Goal: Information Seeking & Learning: Learn about a topic

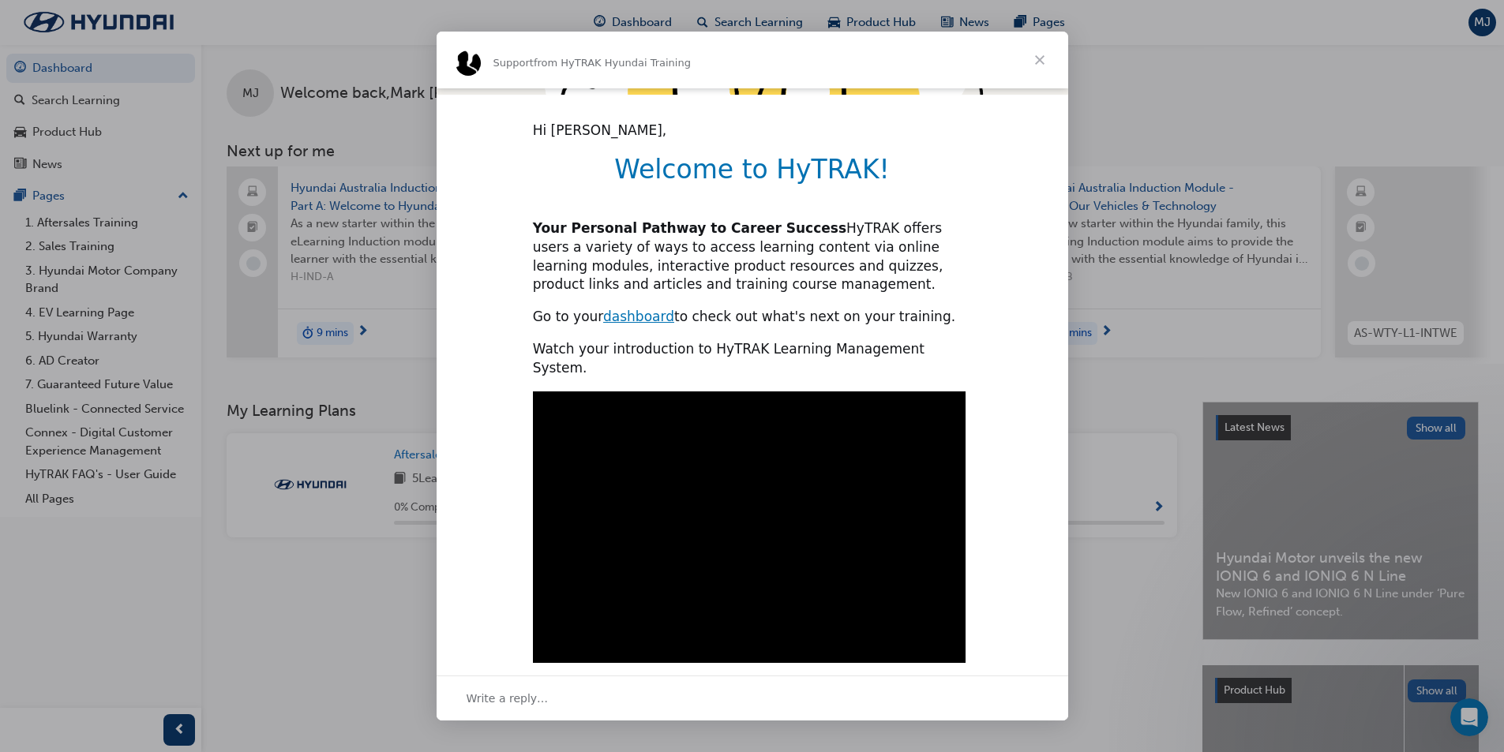
scroll to position [329, 0]
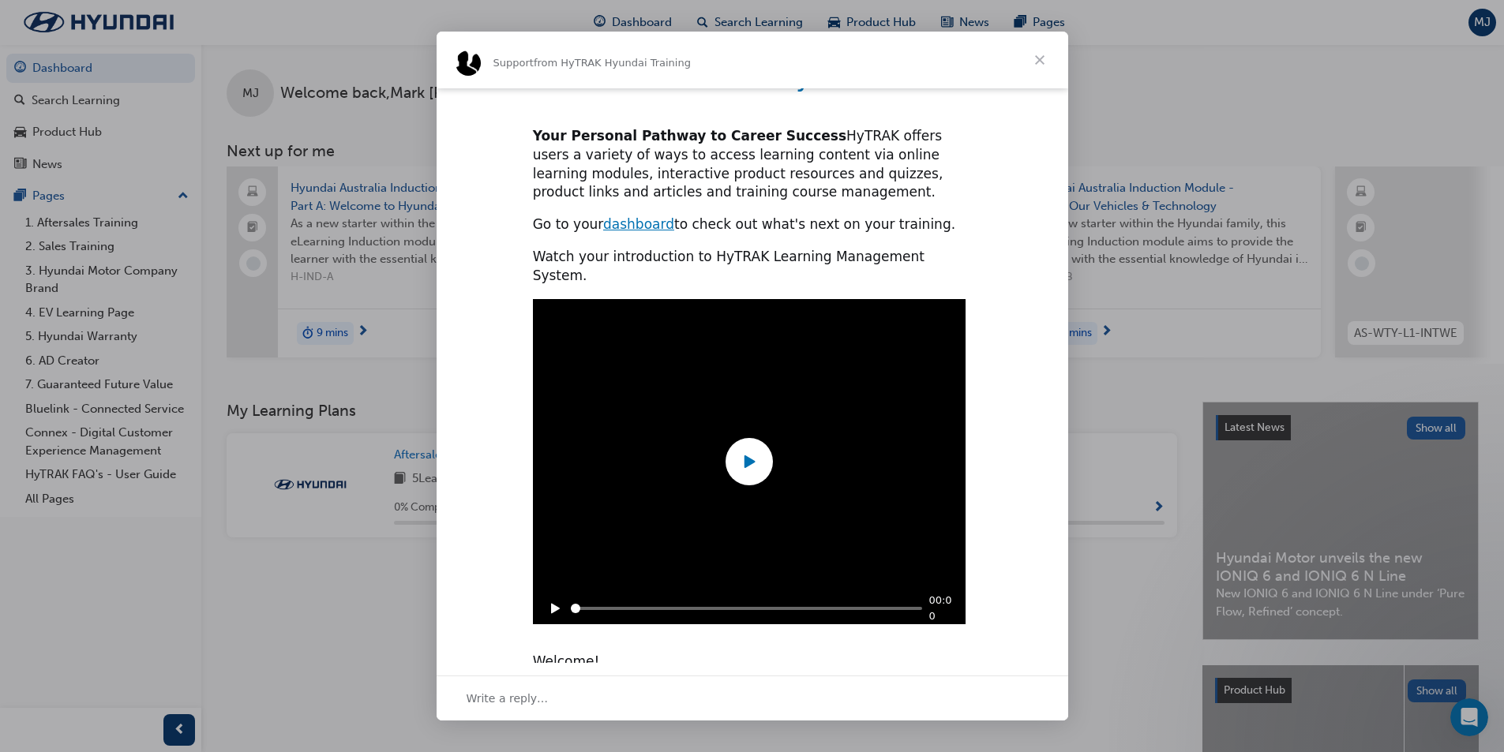
click at [747, 455] on icon "Play" at bounding box center [749, 461] width 11 height 13
click at [565, 707] on div "Write a reply…" at bounding box center [753, 698] width 632 height 45
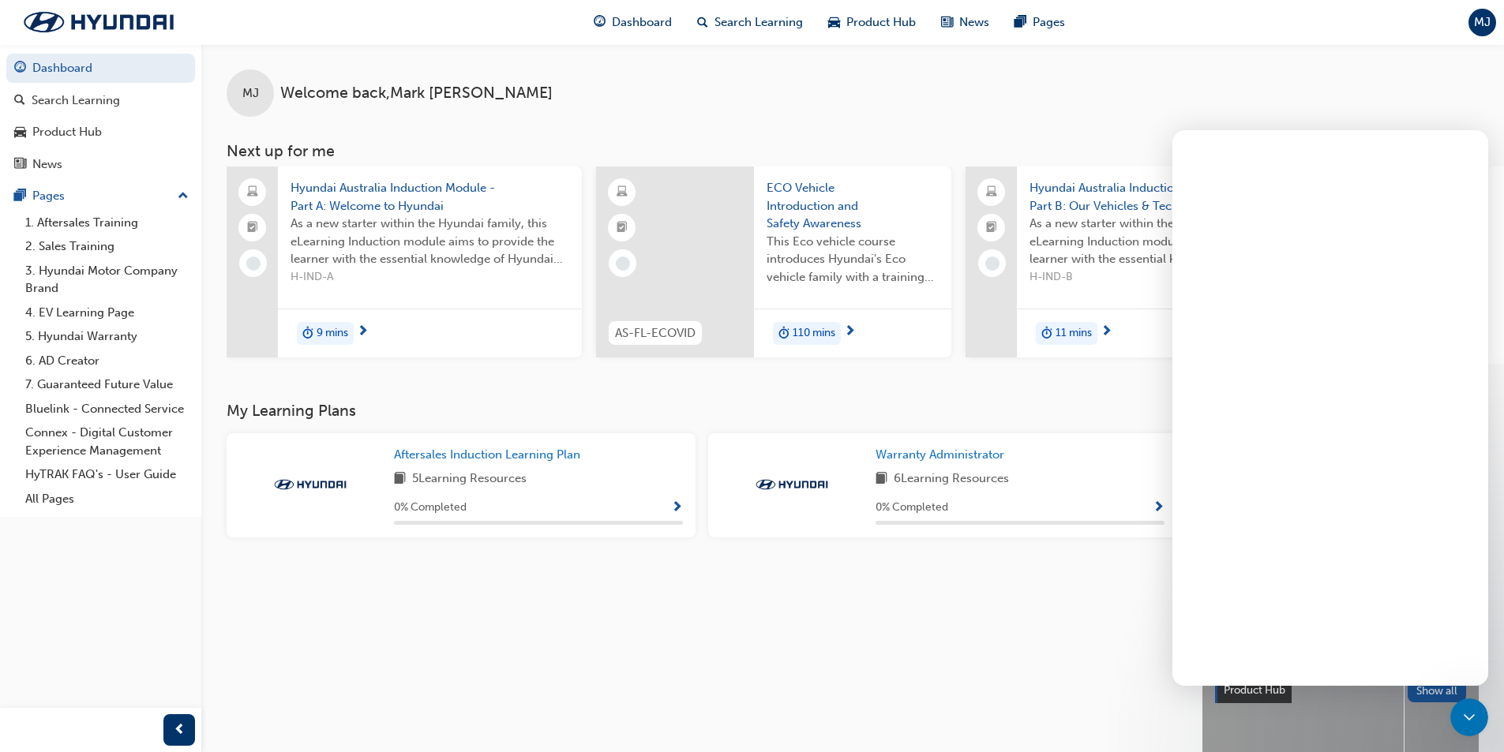
scroll to position [0, 0]
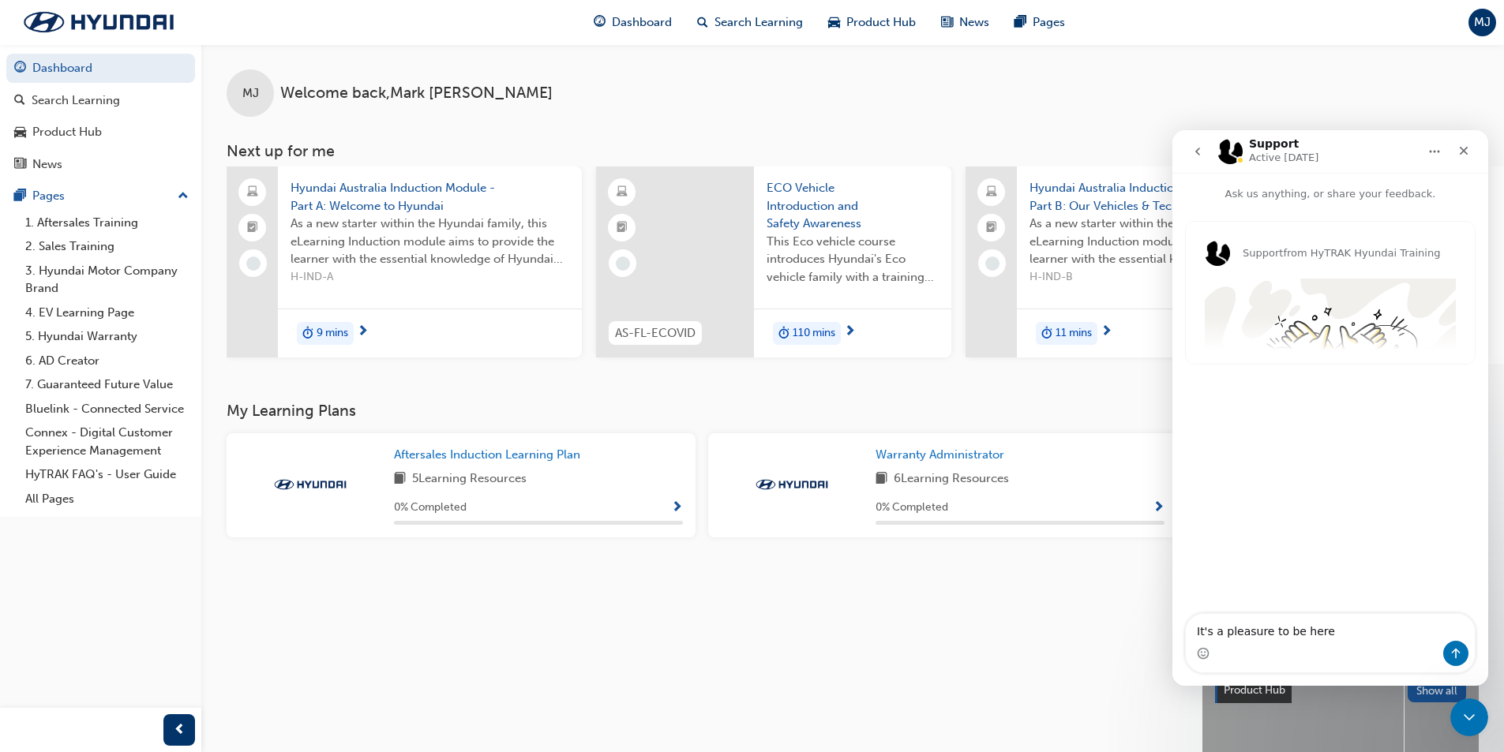
type textarea "It's a pleasure to be here."
type input "99278"
click at [1464, 148] on icon "Close" at bounding box center [1463, 150] width 13 height 13
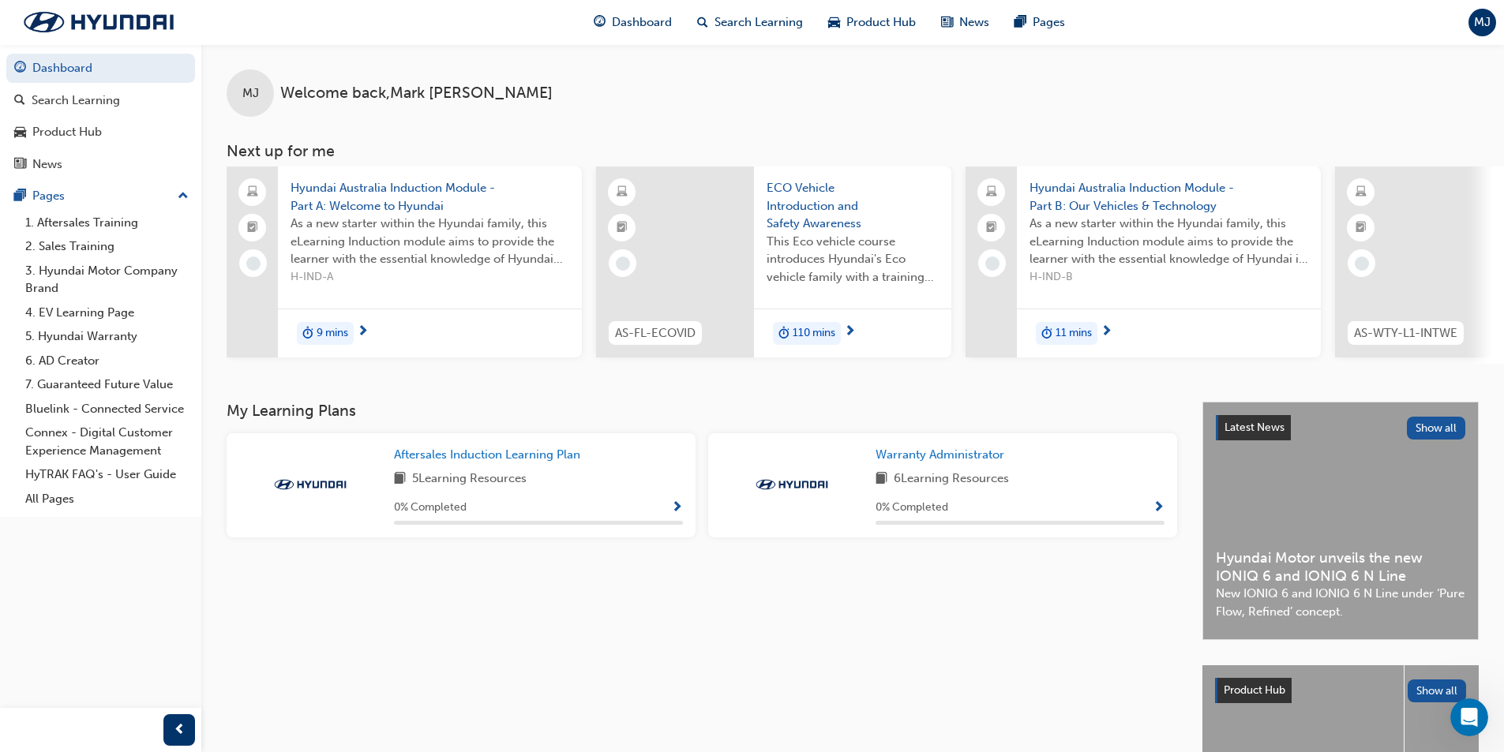
click at [411, 208] on span "Hyundai Australia Induction Module - Part A: Welcome to Hyundai" at bounding box center [430, 197] width 279 height 36
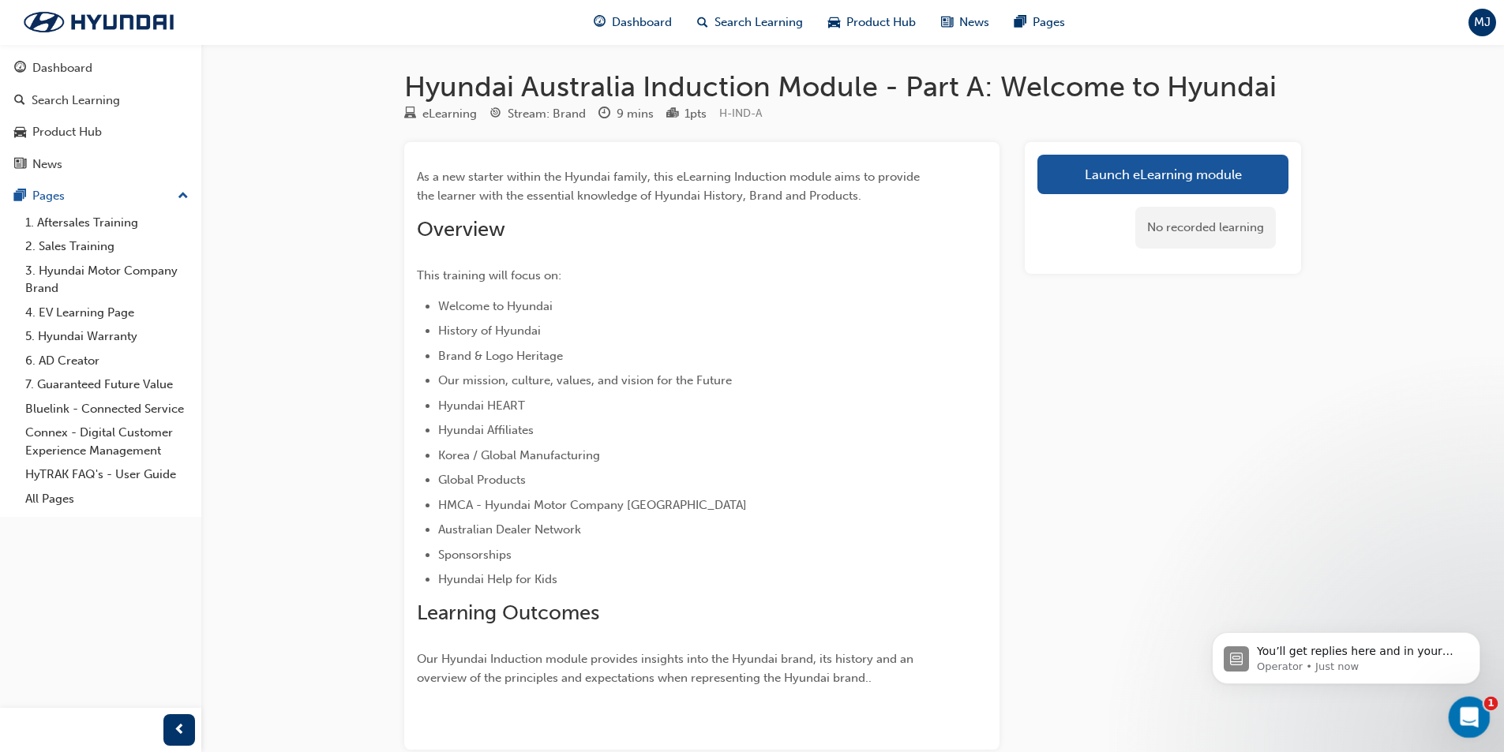
type input "556026"
click at [1454, 711] on div "Open Intercom Messenger" at bounding box center [1467, 715] width 52 height 52
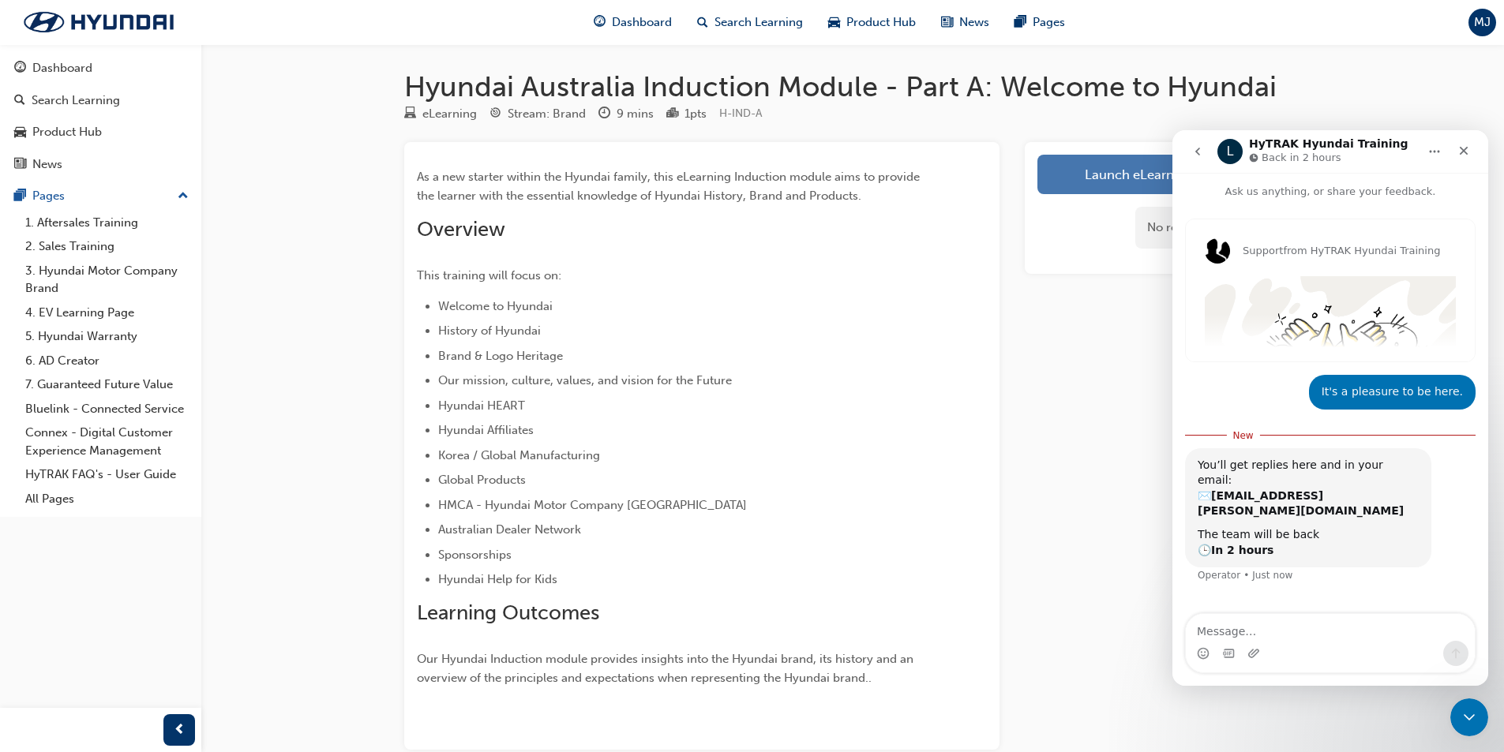
click at [1128, 172] on link "Launch eLearning module" at bounding box center [1162, 174] width 251 height 39
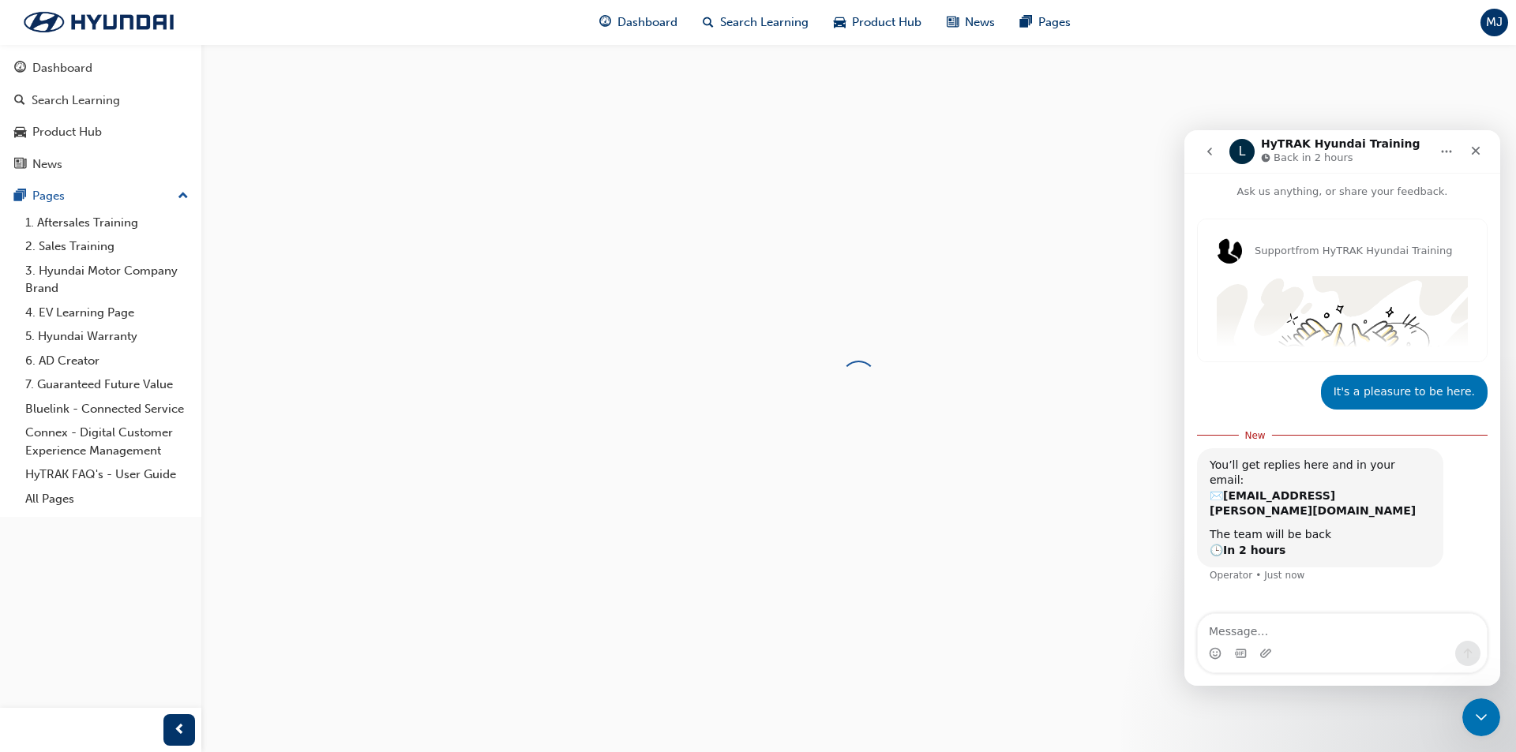
type input "923129"
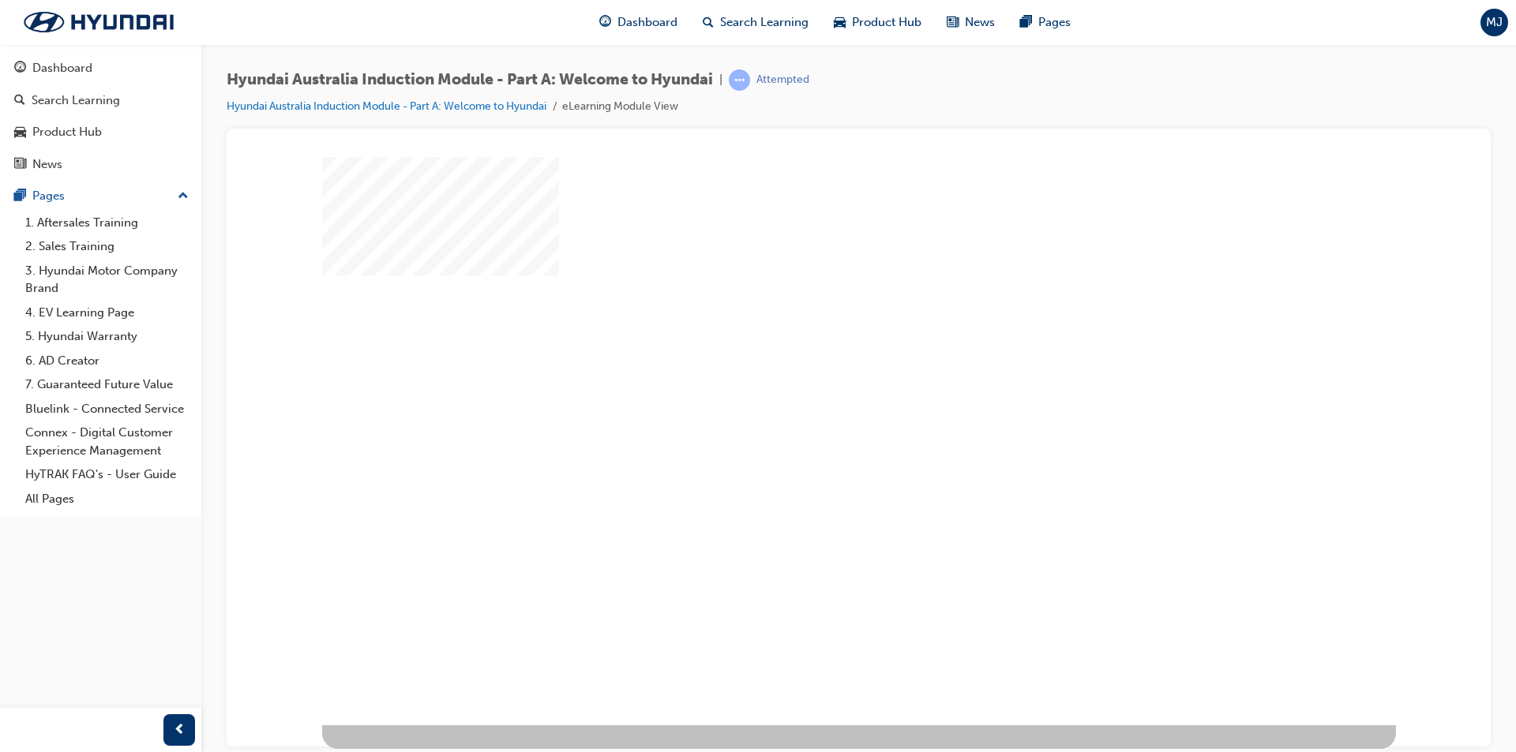
click at [813, 395] on div "play" at bounding box center [813, 395] width 0 height 0
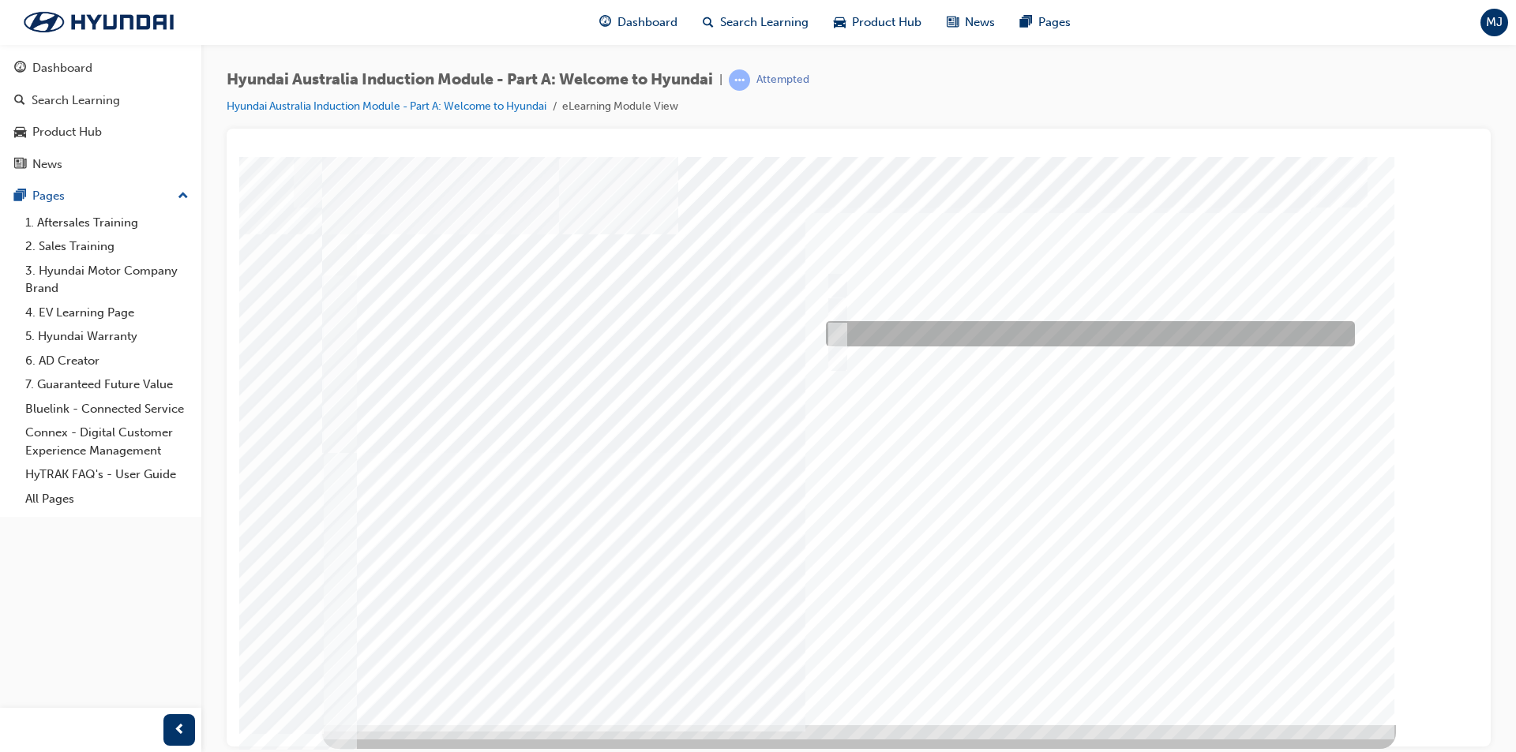
click at [838, 329] on input "1967" at bounding box center [834, 333] width 17 height 17
radio input "true"
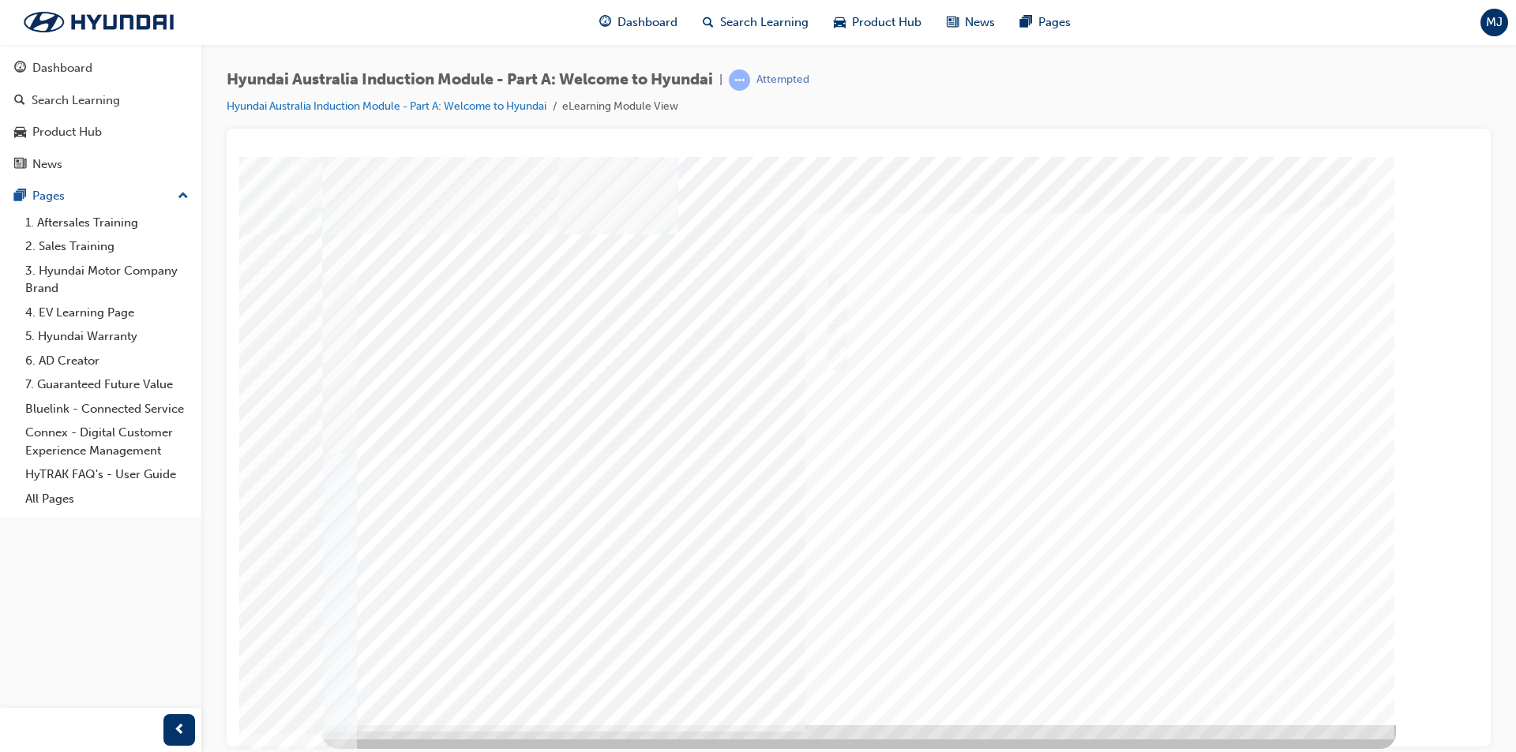
click at [1127, 657] on div at bounding box center [859, 440] width 1074 height 568
drag, startPoint x: 1050, startPoint y: 498, endPoint x: 1055, endPoint y: 427, distance: 71.3
click at [1055, 427] on div "Quiz_Q_2" at bounding box center [859, 440] width 1074 height 568
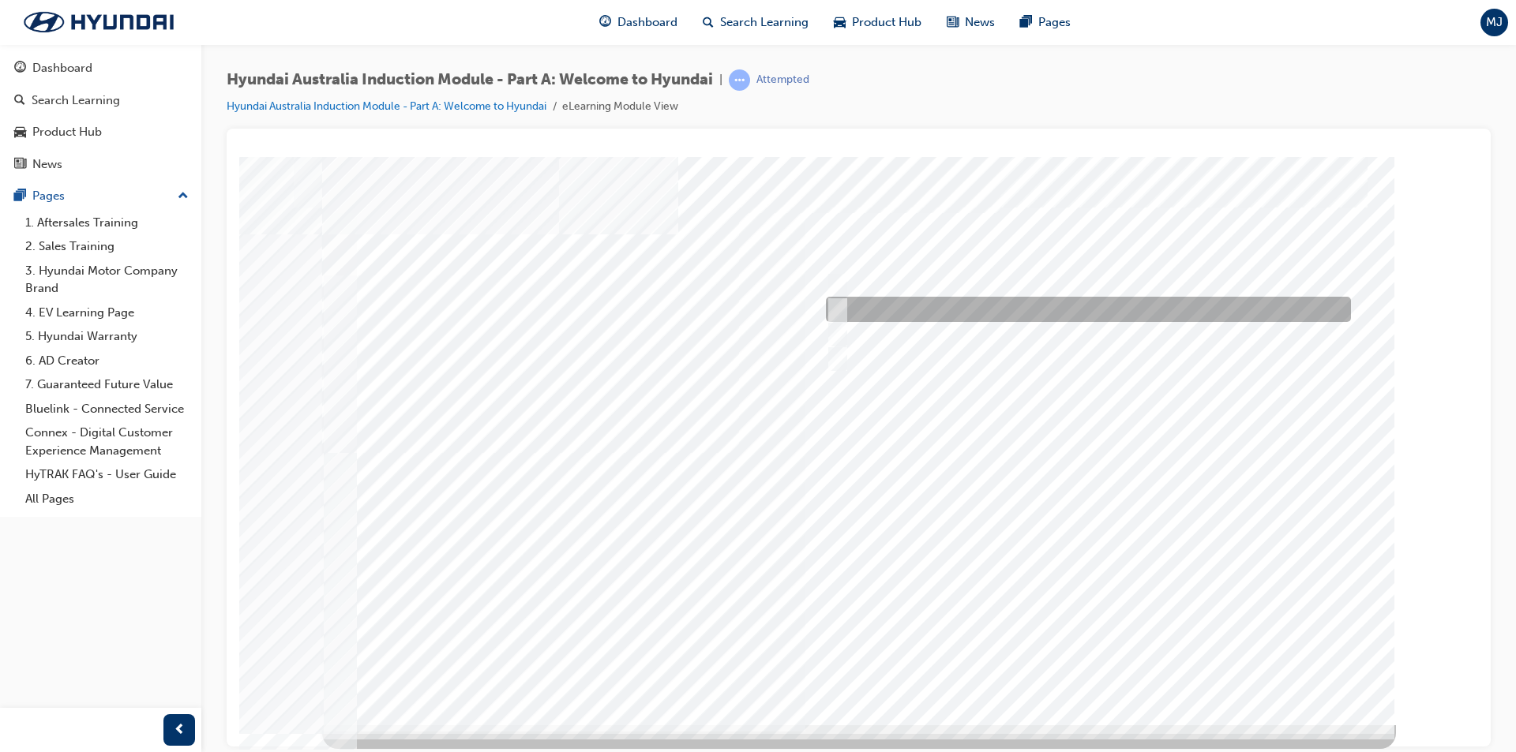
click at [836, 310] on input "Ulsan Plant, South Korea" at bounding box center [834, 309] width 17 height 17
radio input "true"
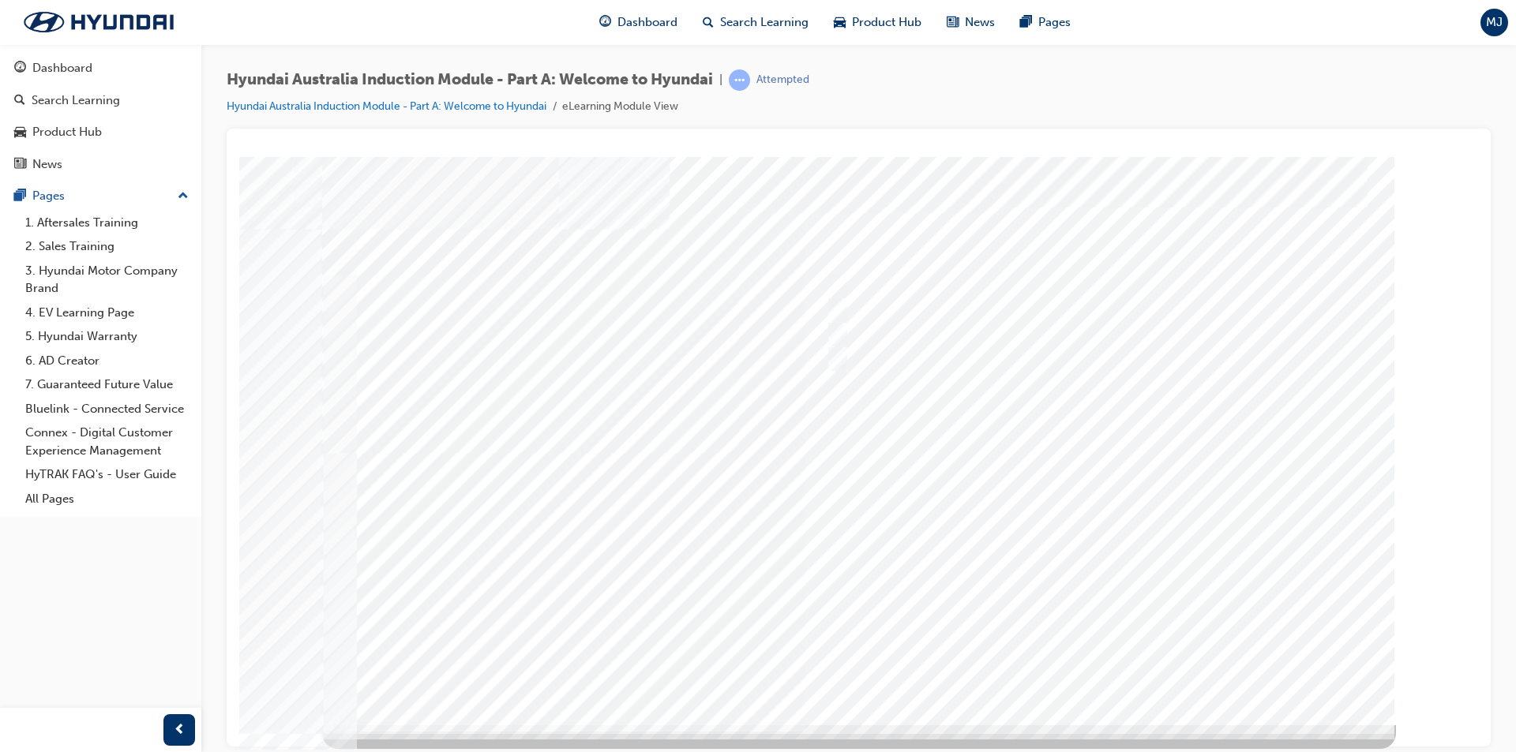
click at [1078, 672] on div at bounding box center [859, 440] width 1074 height 568
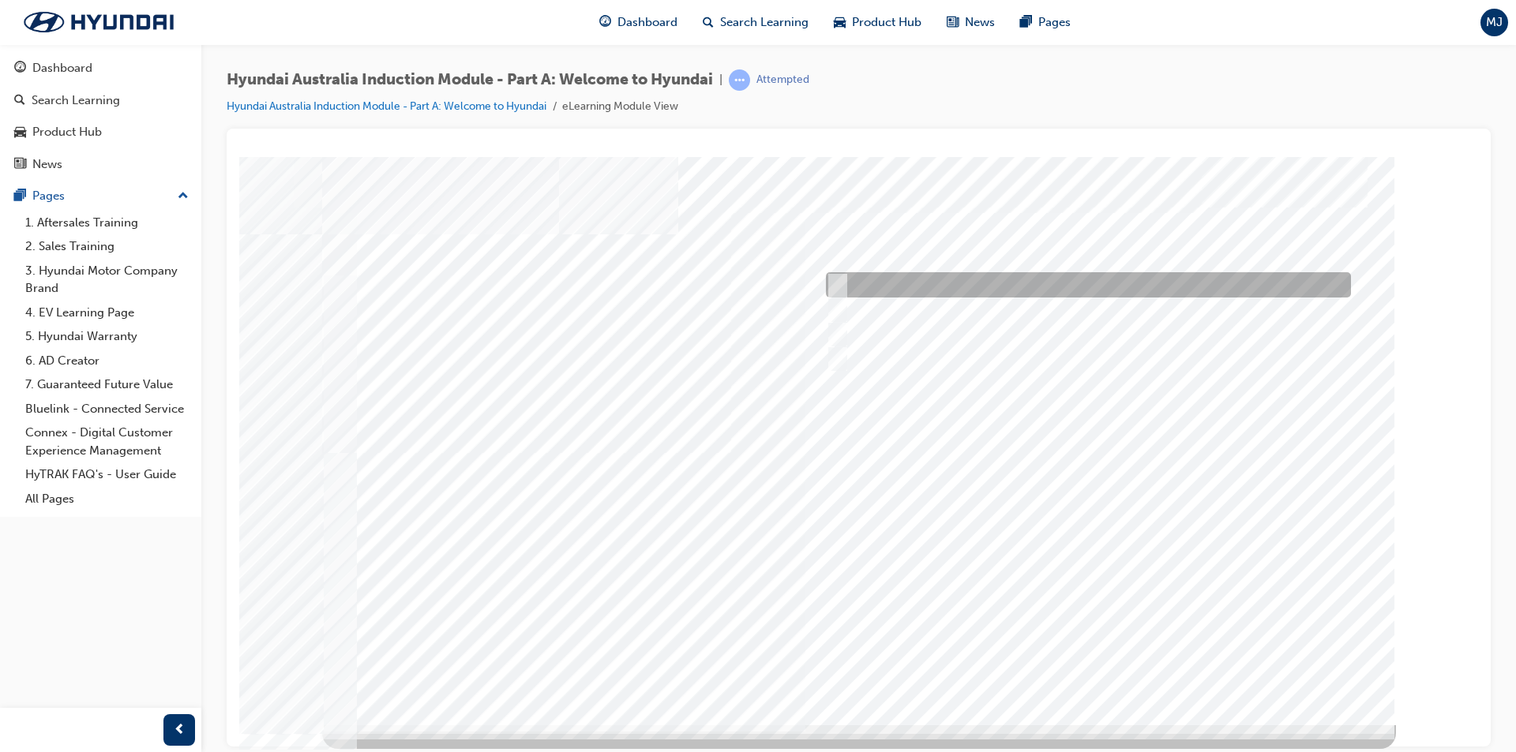
click at [837, 282] on input "A company representative" at bounding box center [833, 284] width 17 height 17
checkbox input "true"
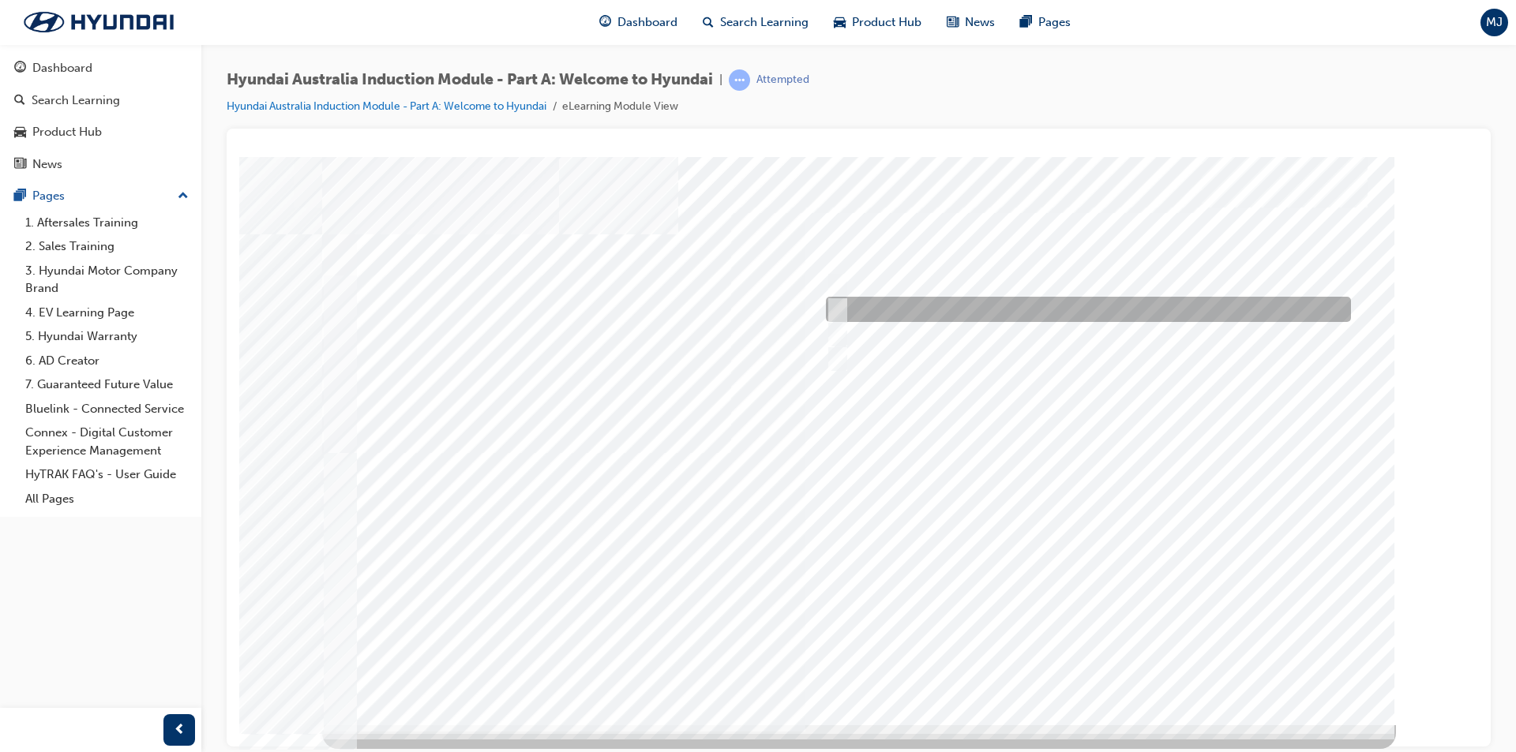
click at [838, 302] on input "A satisfied customer" at bounding box center [833, 309] width 17 height 17
checkbox input "true"
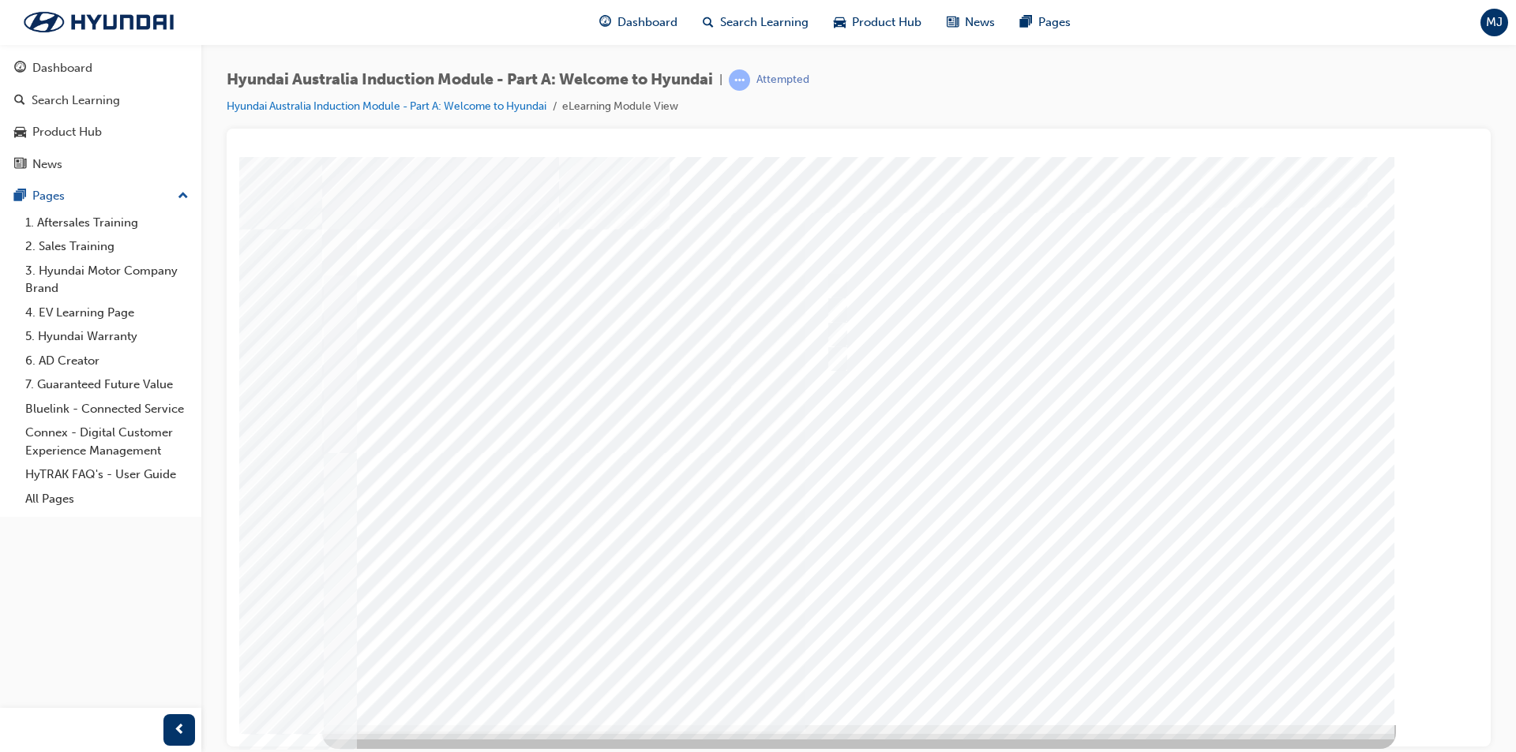
click at [961, 476] on div at bounding box center [859, 440] width 1074 height 568
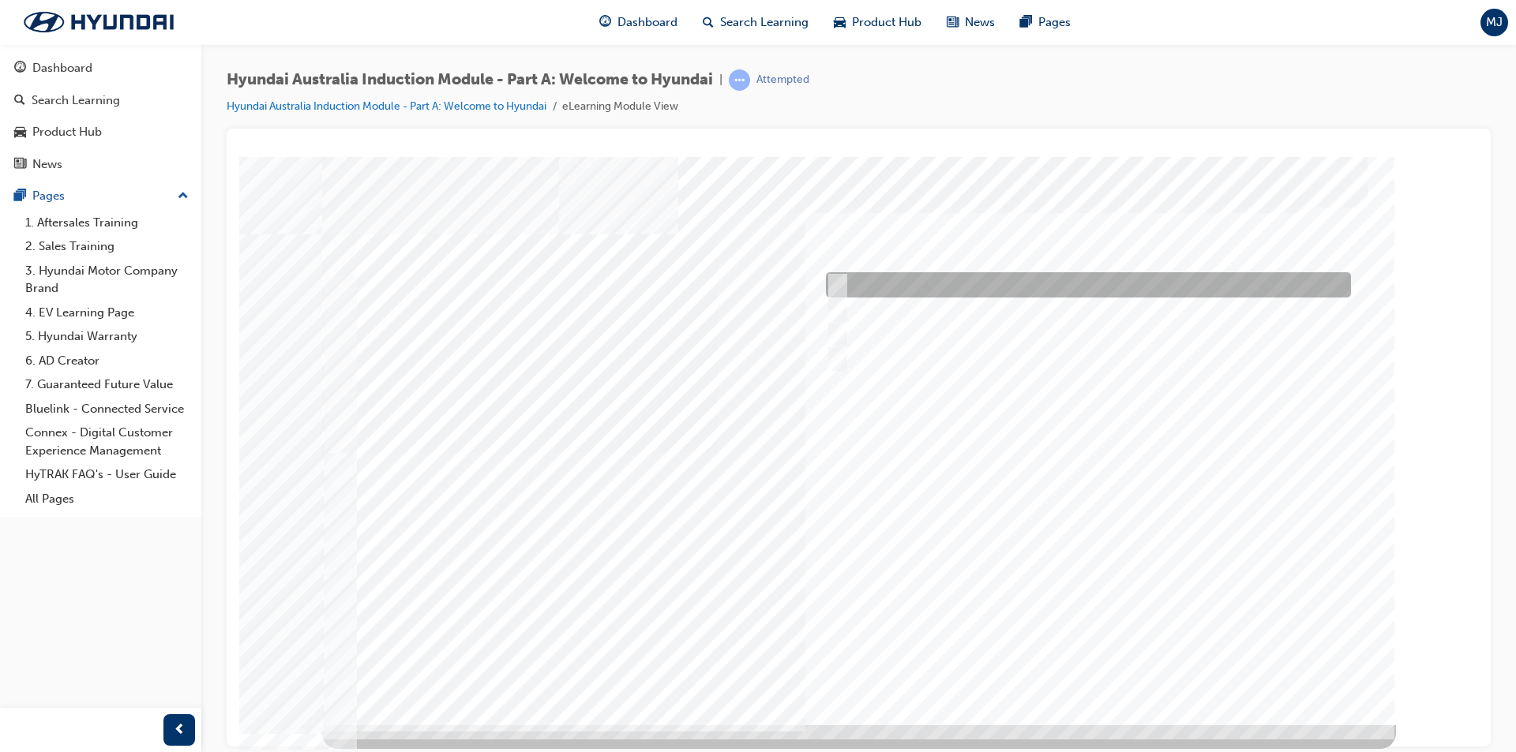
click at [836, 279] on input "Brisbane Lions Football Club" at bounding box center [833, 284] width 17 height 17
checkbox input "true"
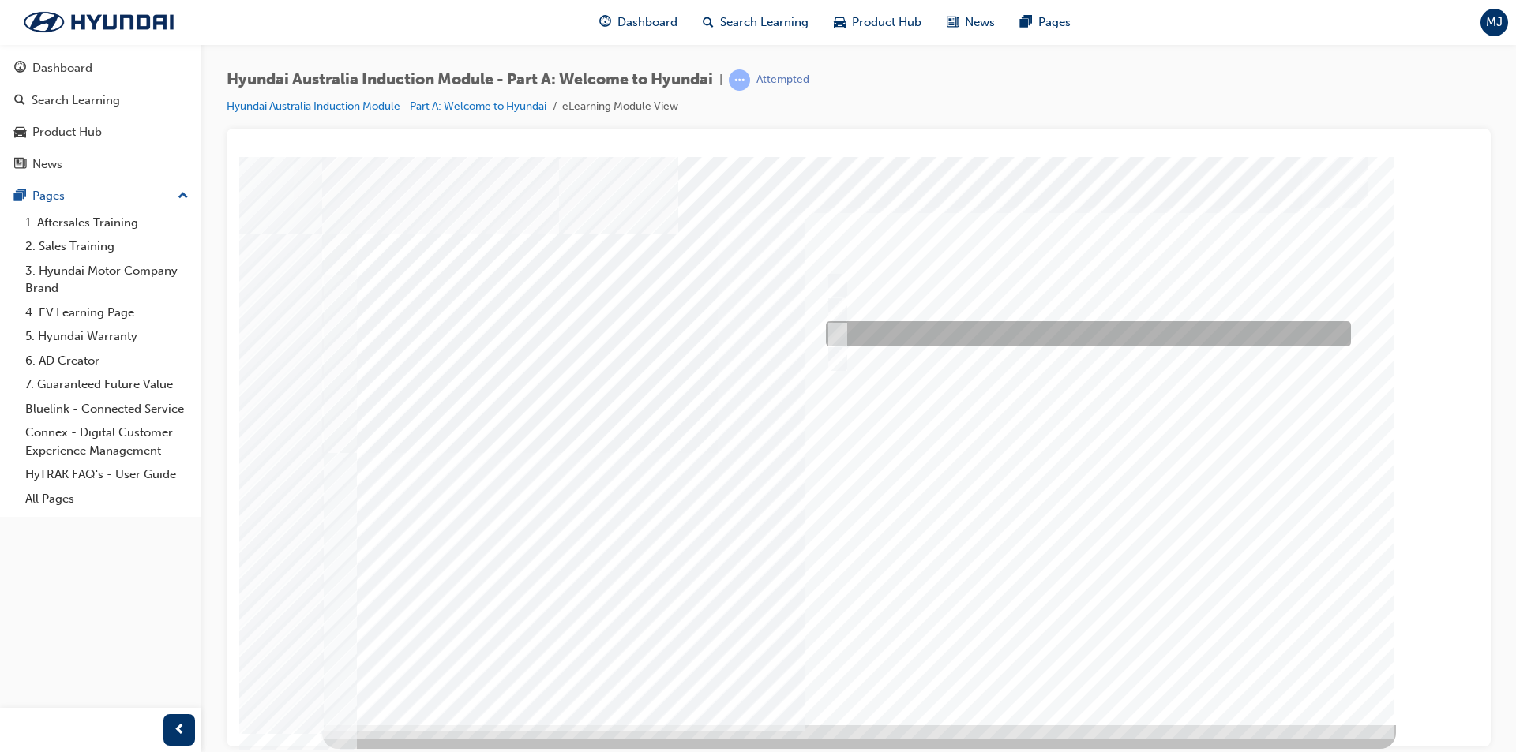
click at [843, 329] on div at bounding box center [1084, 333] width 525 height 25
checkbox input "true"
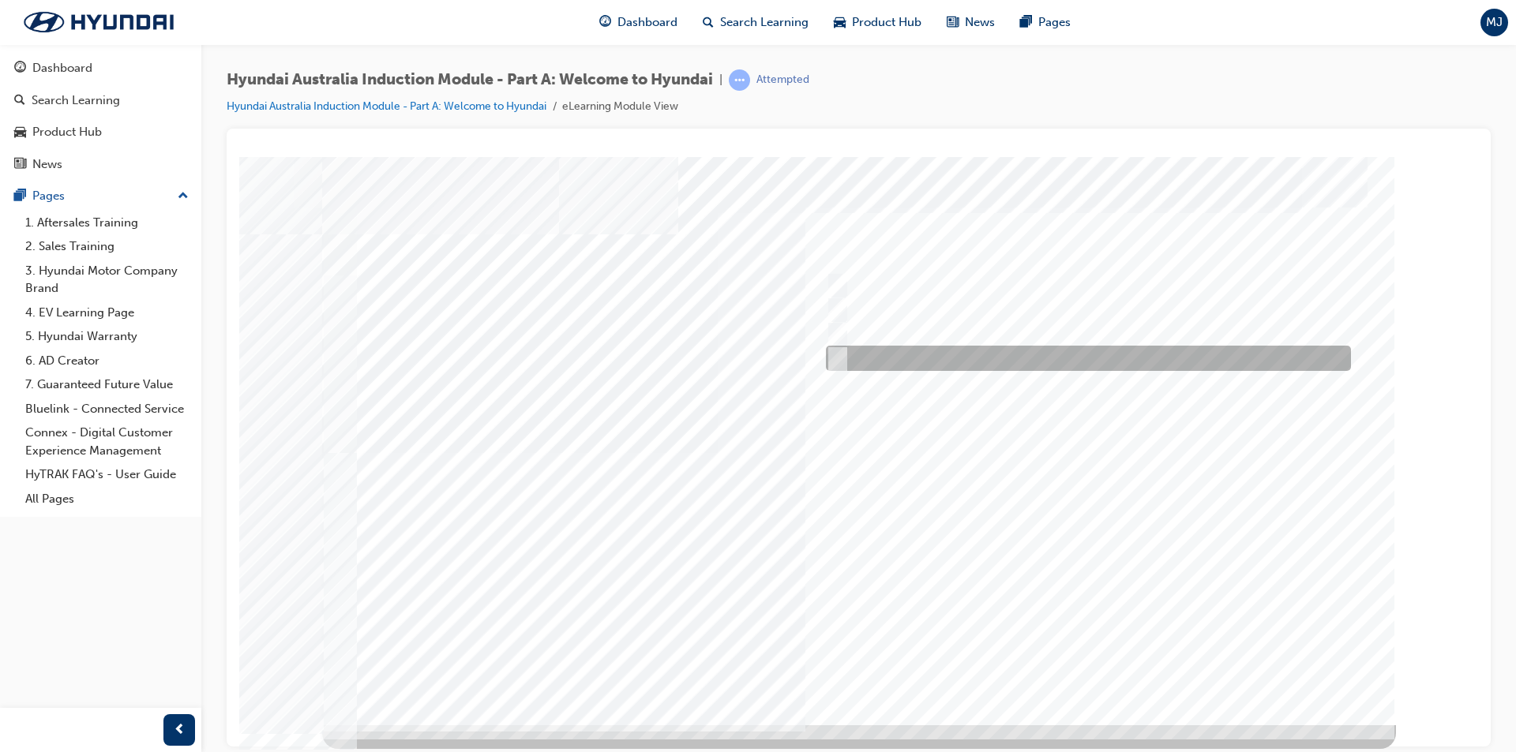
click at [842, 358] on input "Surfing Australia" at bounding box center [833, 358] width 17 height 17
checkbox input "true"
click at [1112, 662] on div at bounding box center [859, 440] width 1074 height 568
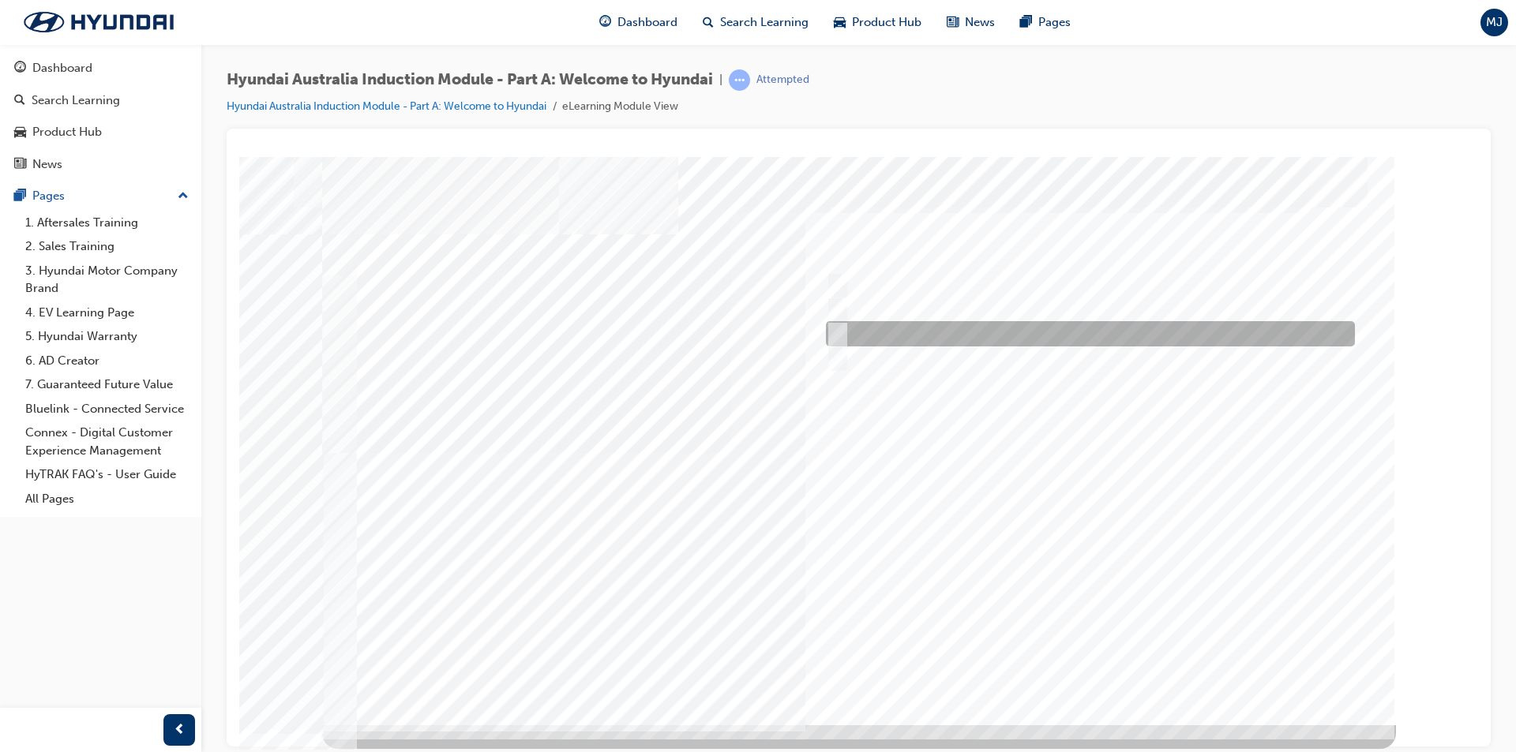
click at [839, 335] on input "1967" at bounding box center [834, 333] width 17 height 17
radio input "true"
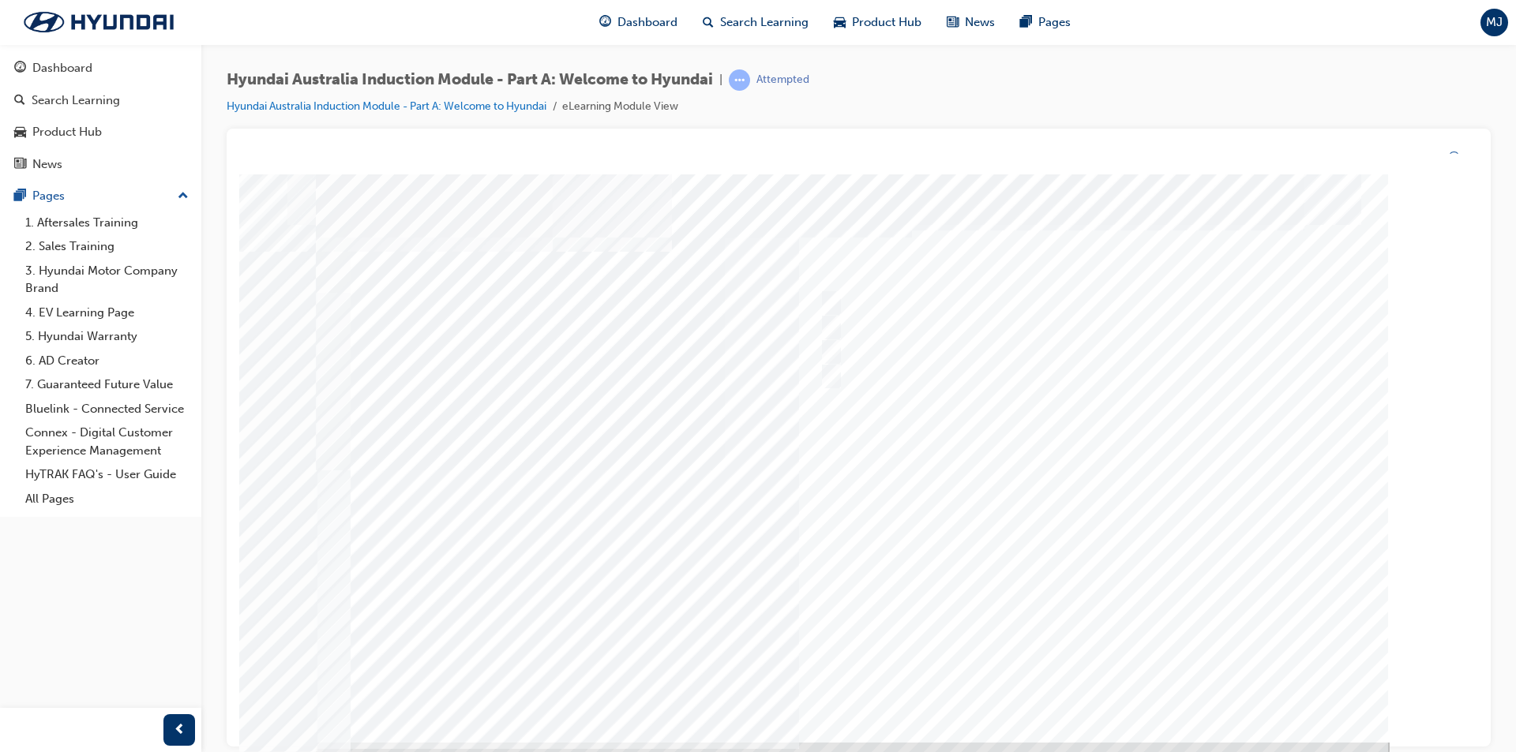
click at [1094, 686] on div at bounding box center [853, 458] width 1074 height 568
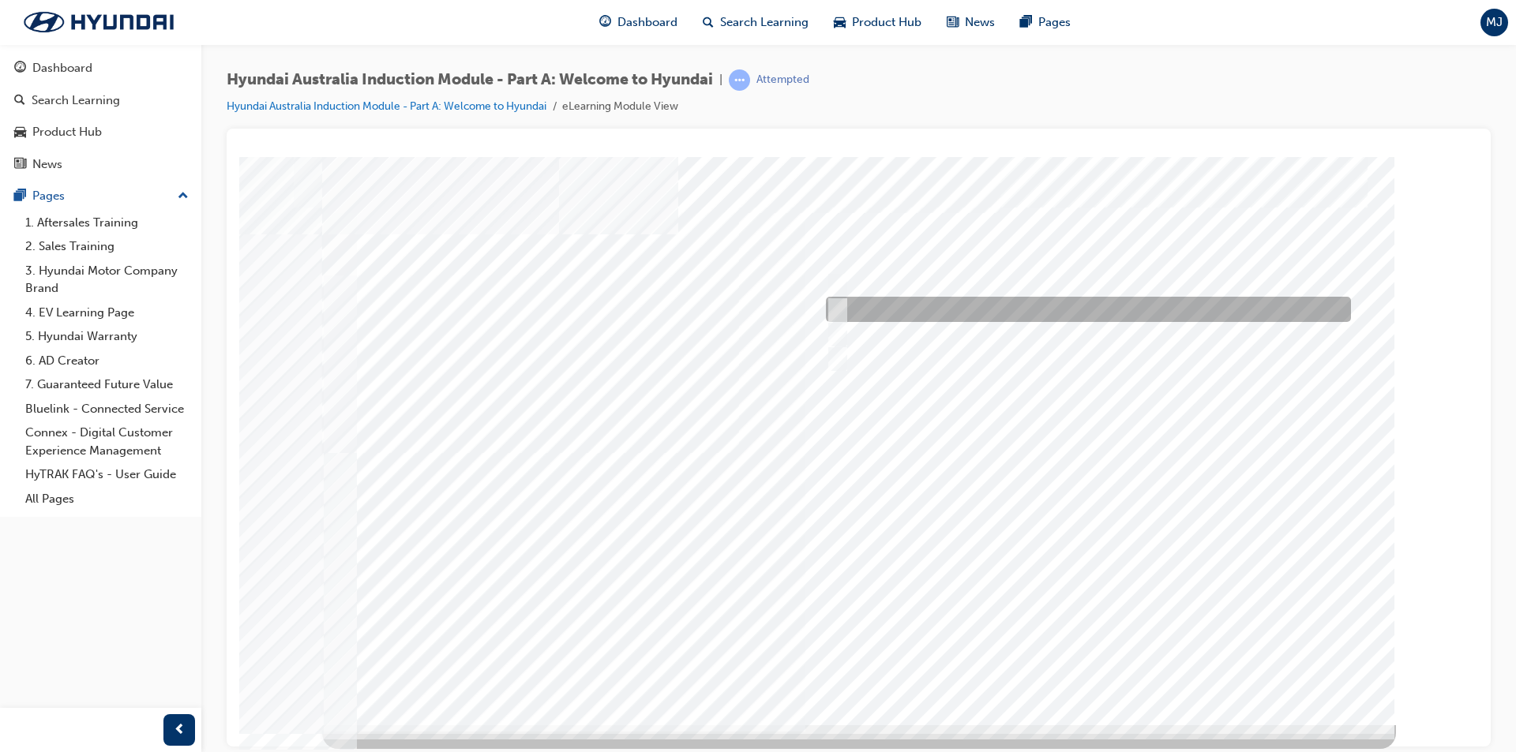
click at [841, 309] on input "Ulsan Plant, South Korea" at bounding box center [834, 309] width 17 height 17
radio input "true"
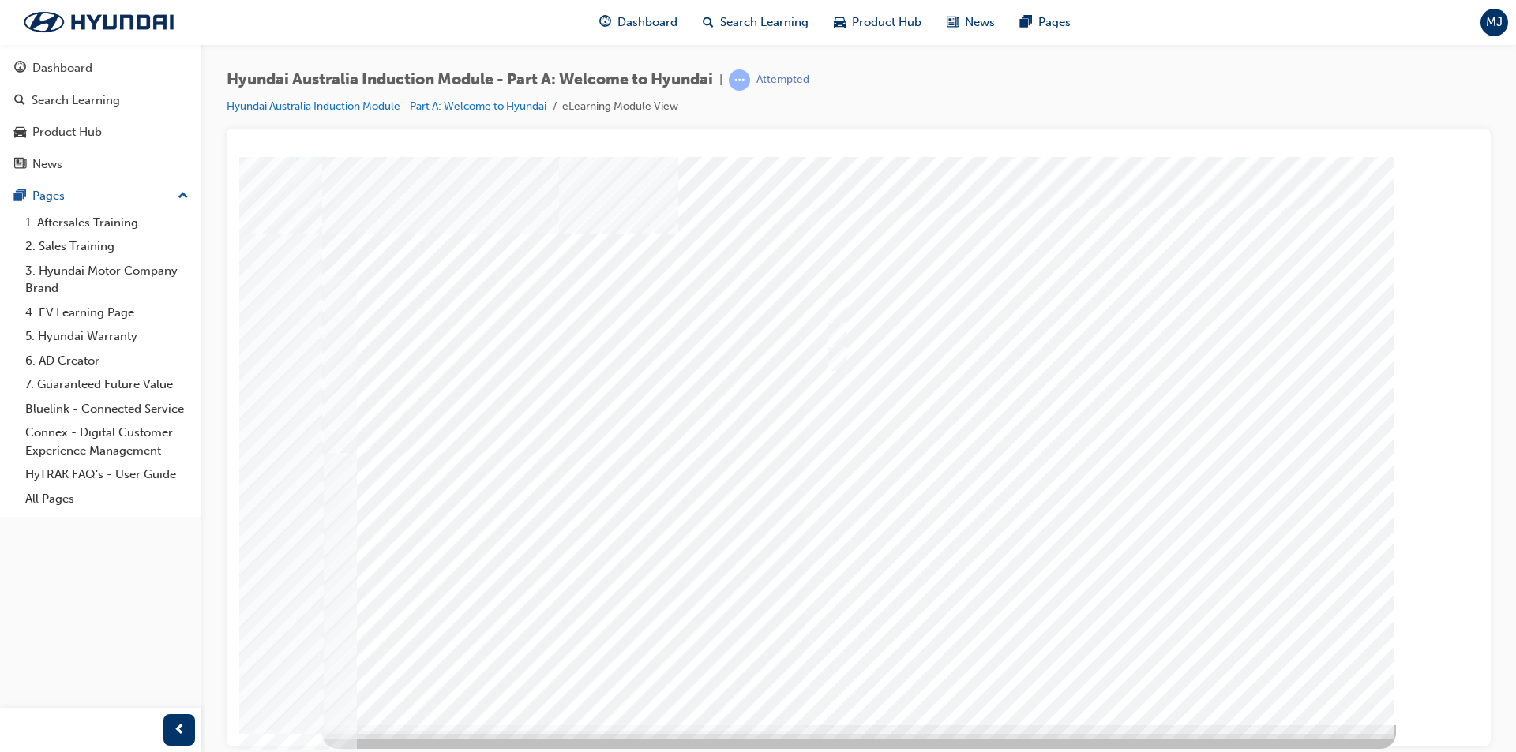
click at [1087, 657] on div at bounding box center [859, 440] width 1074 height 568
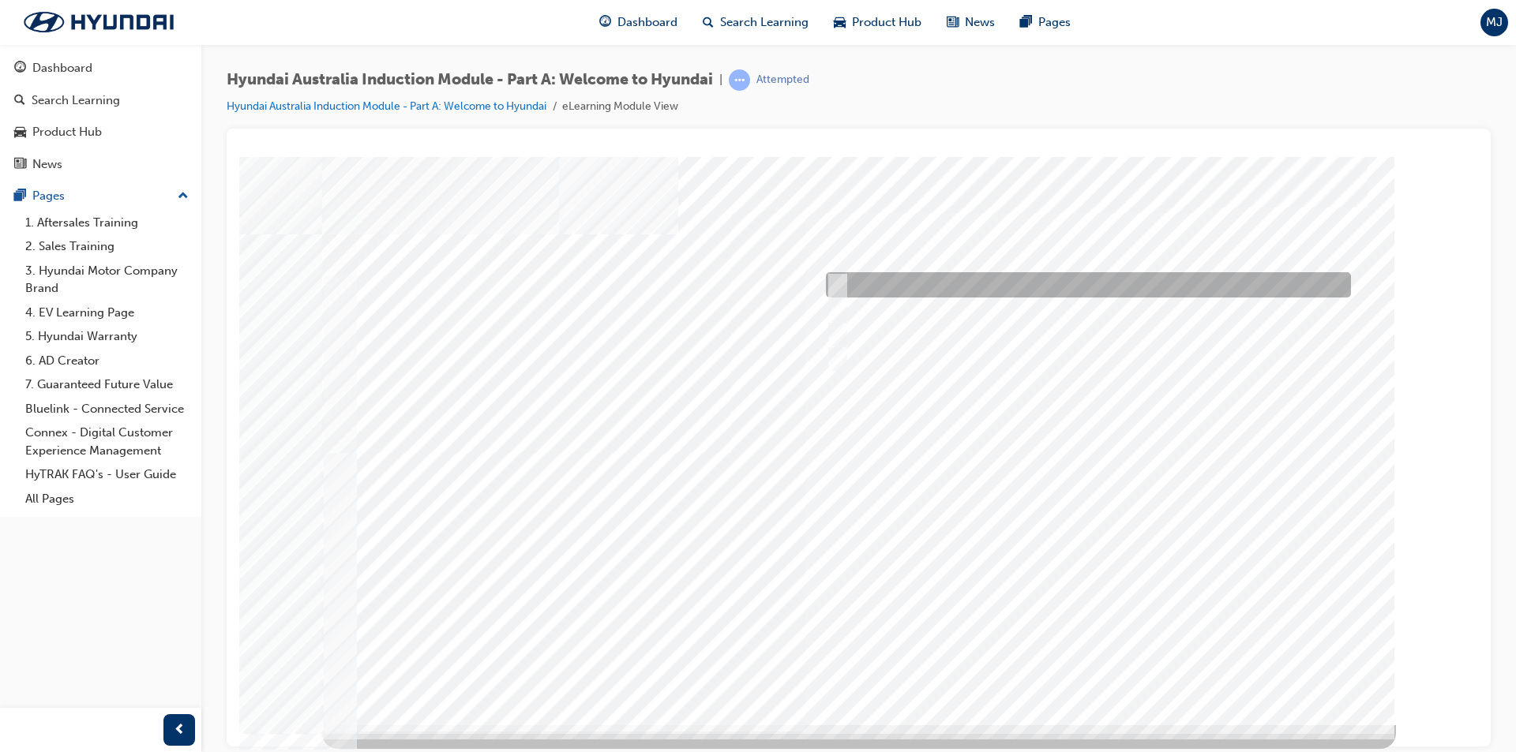
click at [845, 285] on div at bounding box center [1084, 284] width 525 height 25
checkbox input "true"
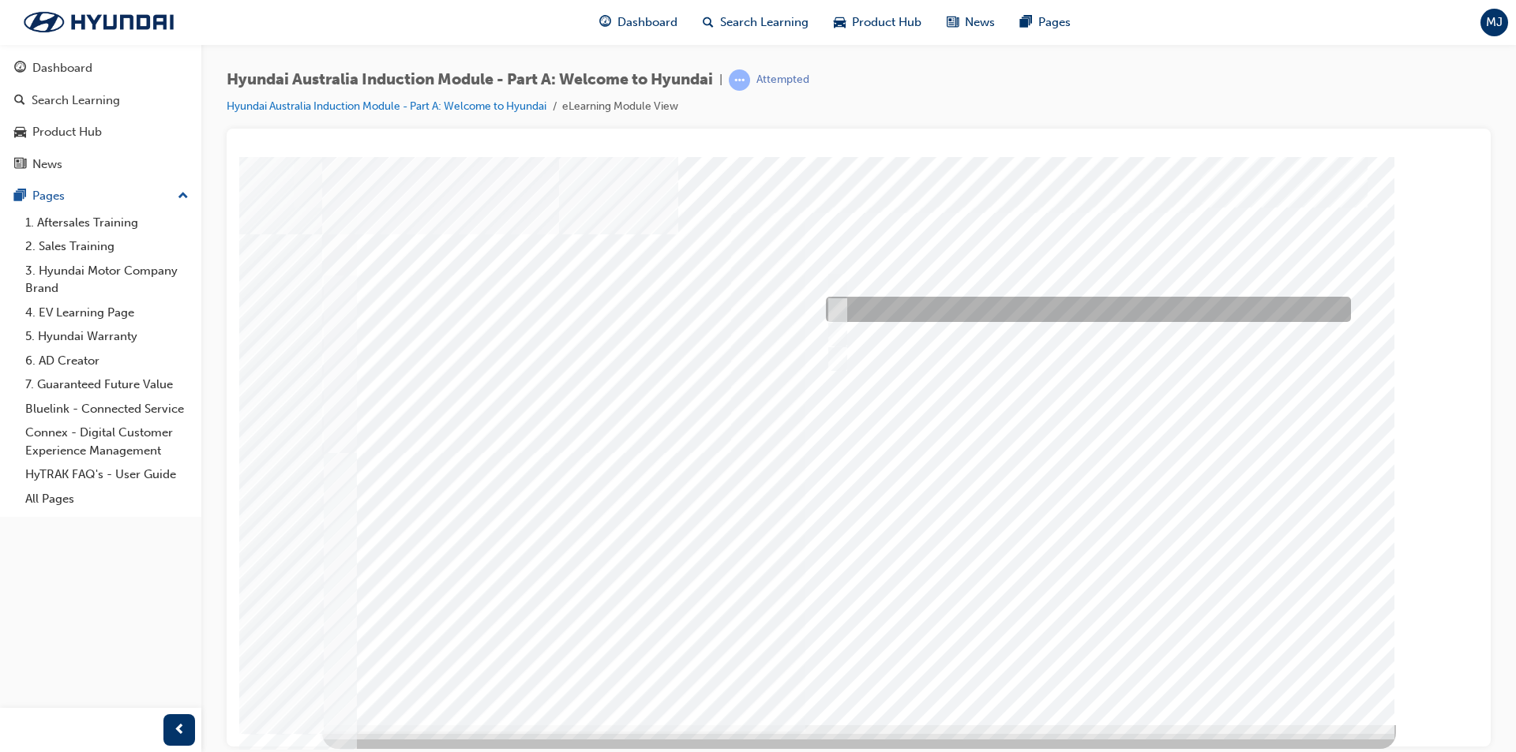
click at [845, 302] on div at bounding box center [1084, 309] width 525 height 25
checkbox input "true"
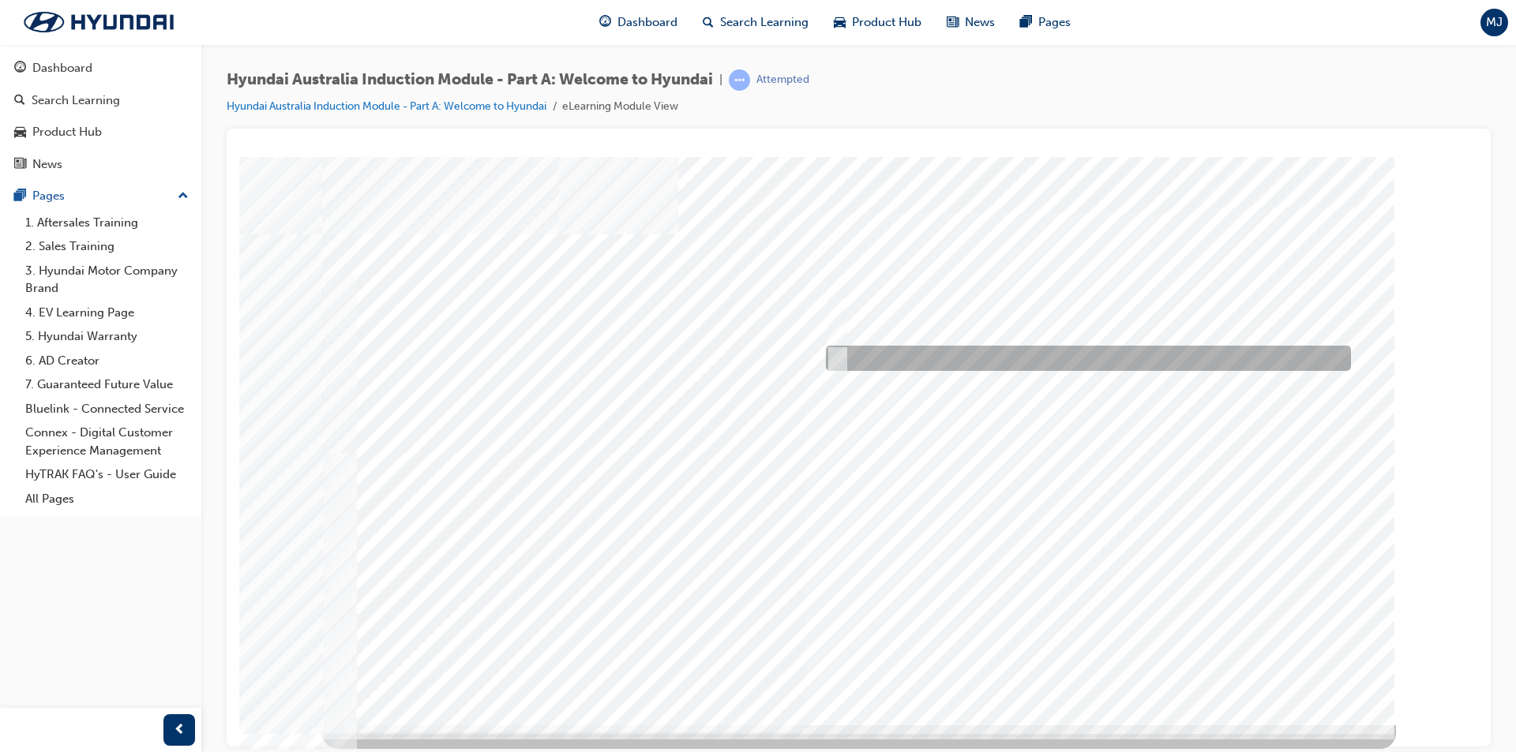
click at [838, 351] on input "Global expansion" at bounding box center [833, 358] width 17 height 17
checkbox input "true"
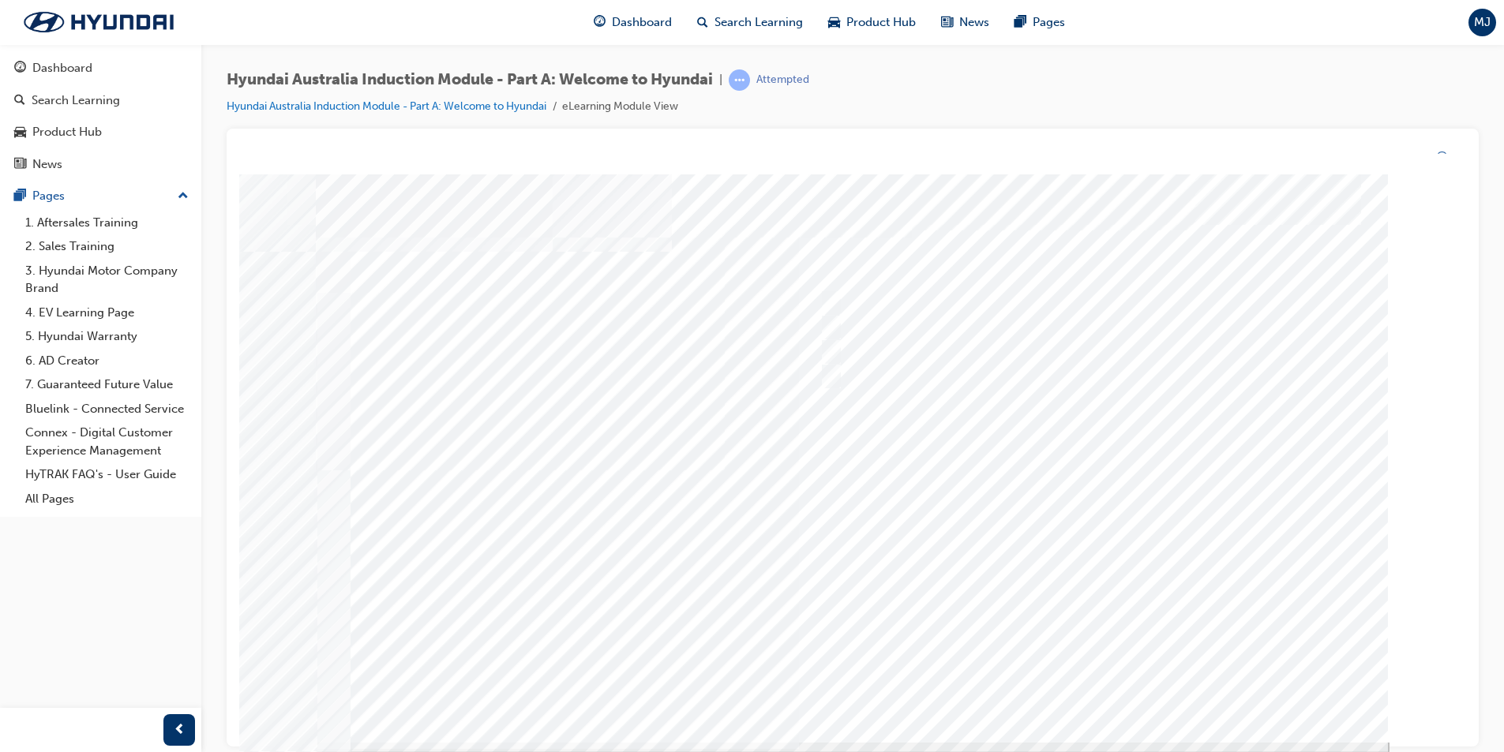
click at [1095, 676] on div at bounding box center [853, 458] width 1074 height 568
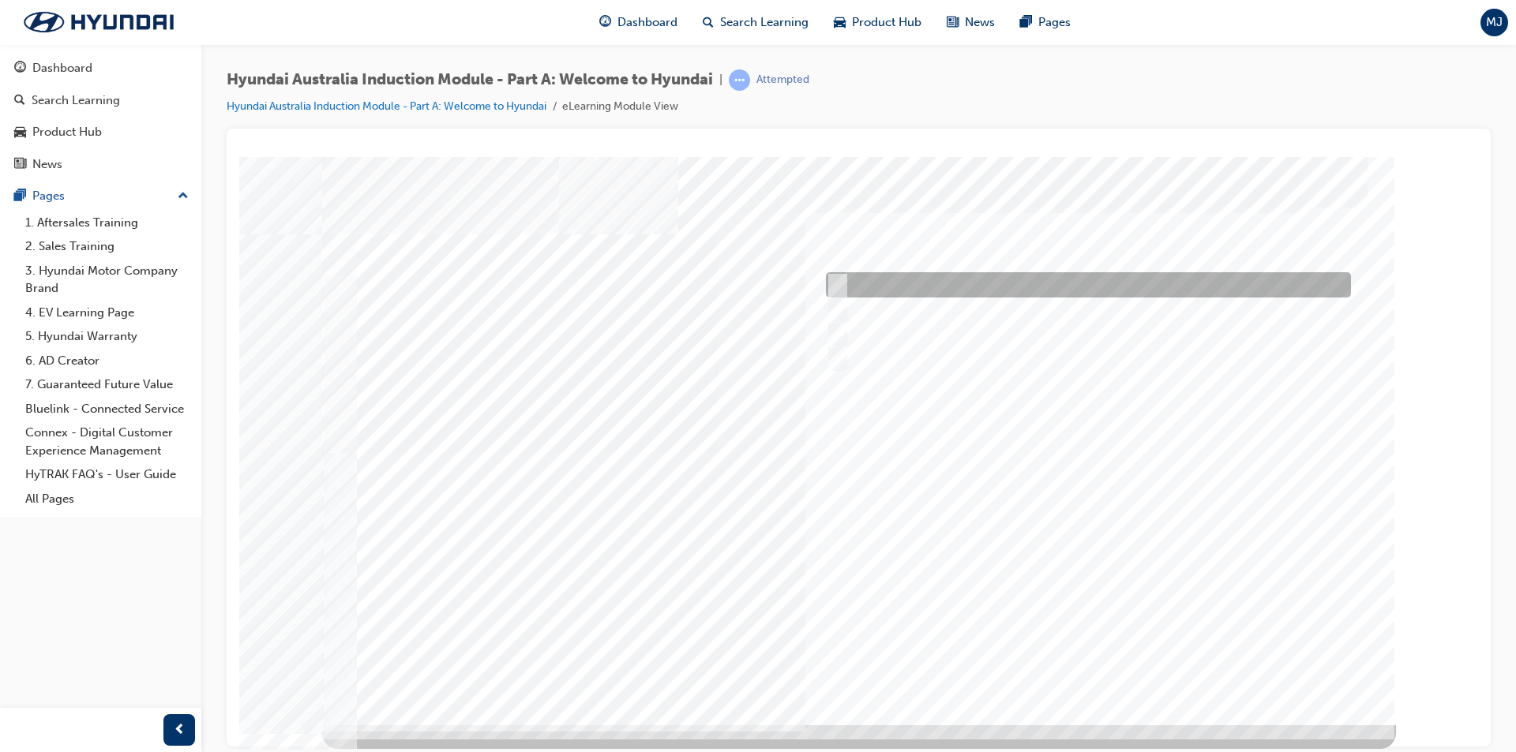
click at [833, 282] on input "Brisbane Lions Football Club" at bounding box center [833, 284] width 17 height 17
checkbox input "true"
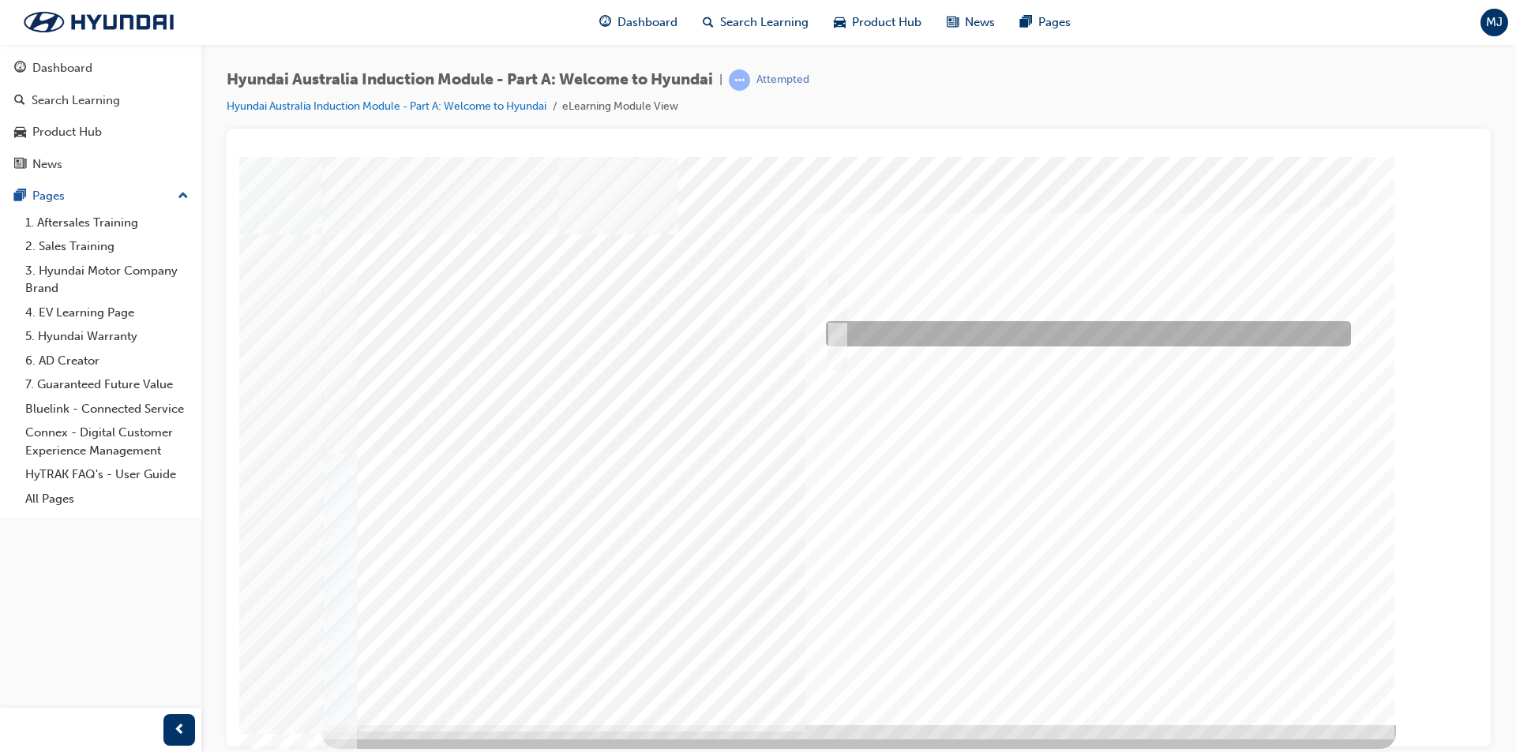
click at [838, 326] on input "Carlton Football Club" at bounding box center [833, 333] width 17 height 17
checkbox input "true"
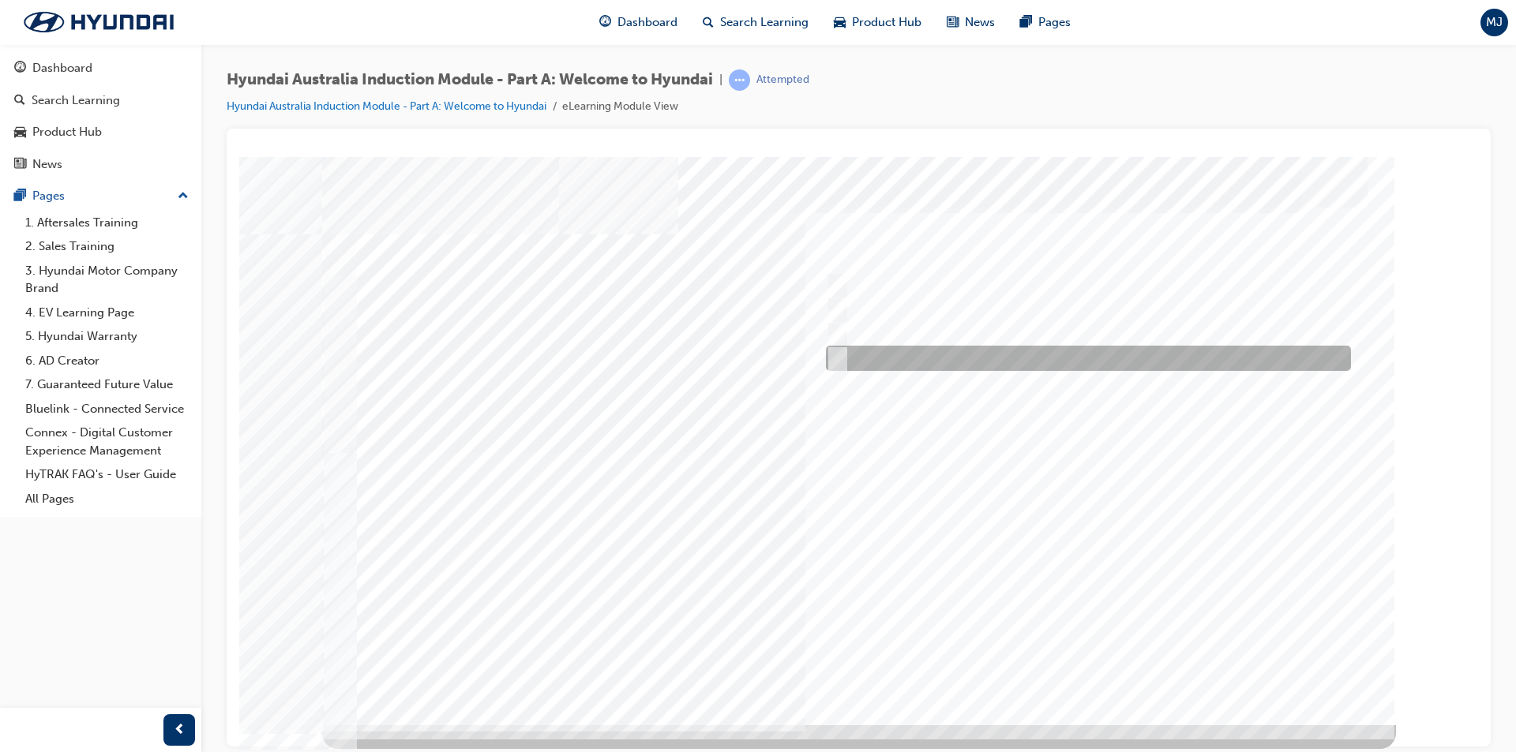
click at [838, 354] on input "Surfing Australia" at bounding box center [833, 358] width 17 height 17
checkbox input "true"
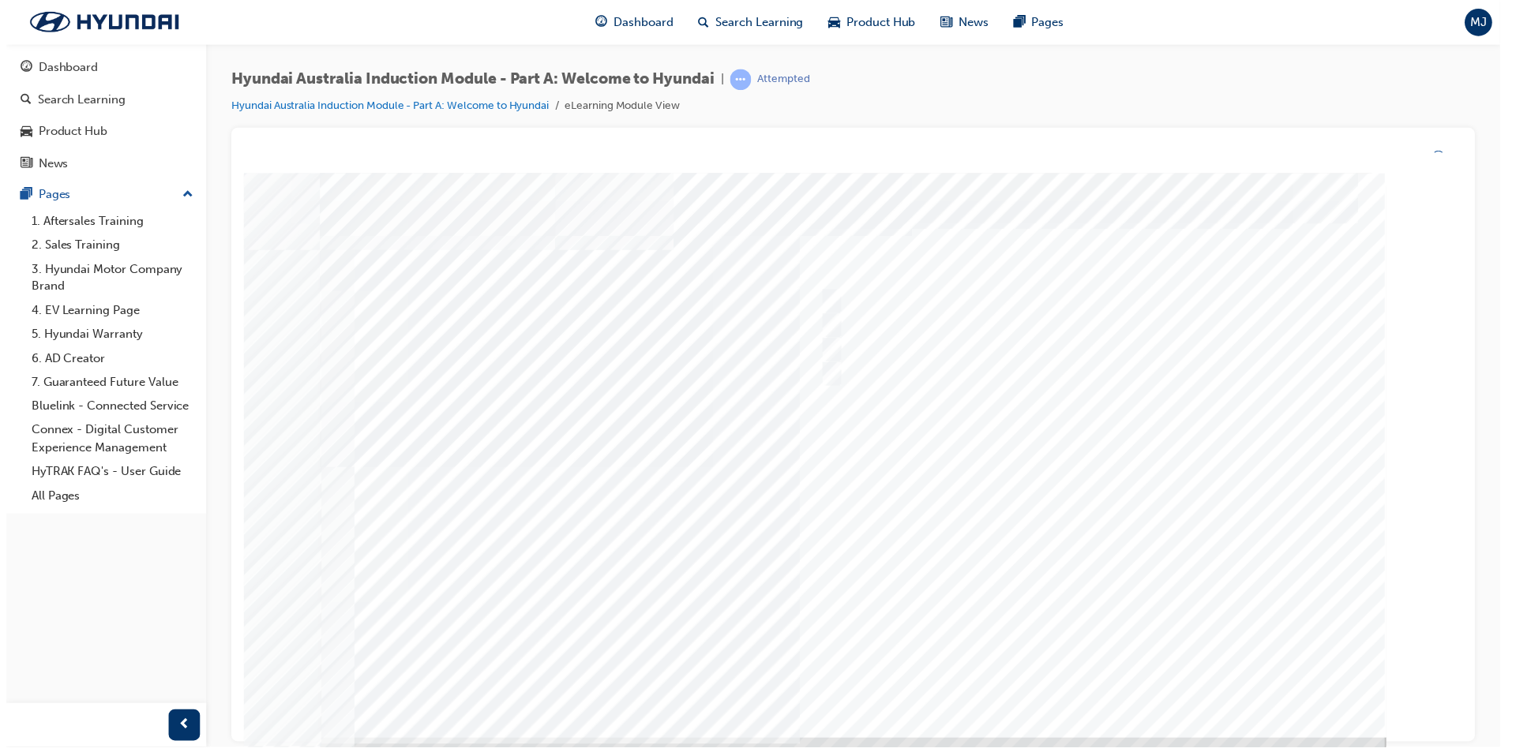
click at [1098, 677] on div at bounding box center [857, 457] width 1074 height 568
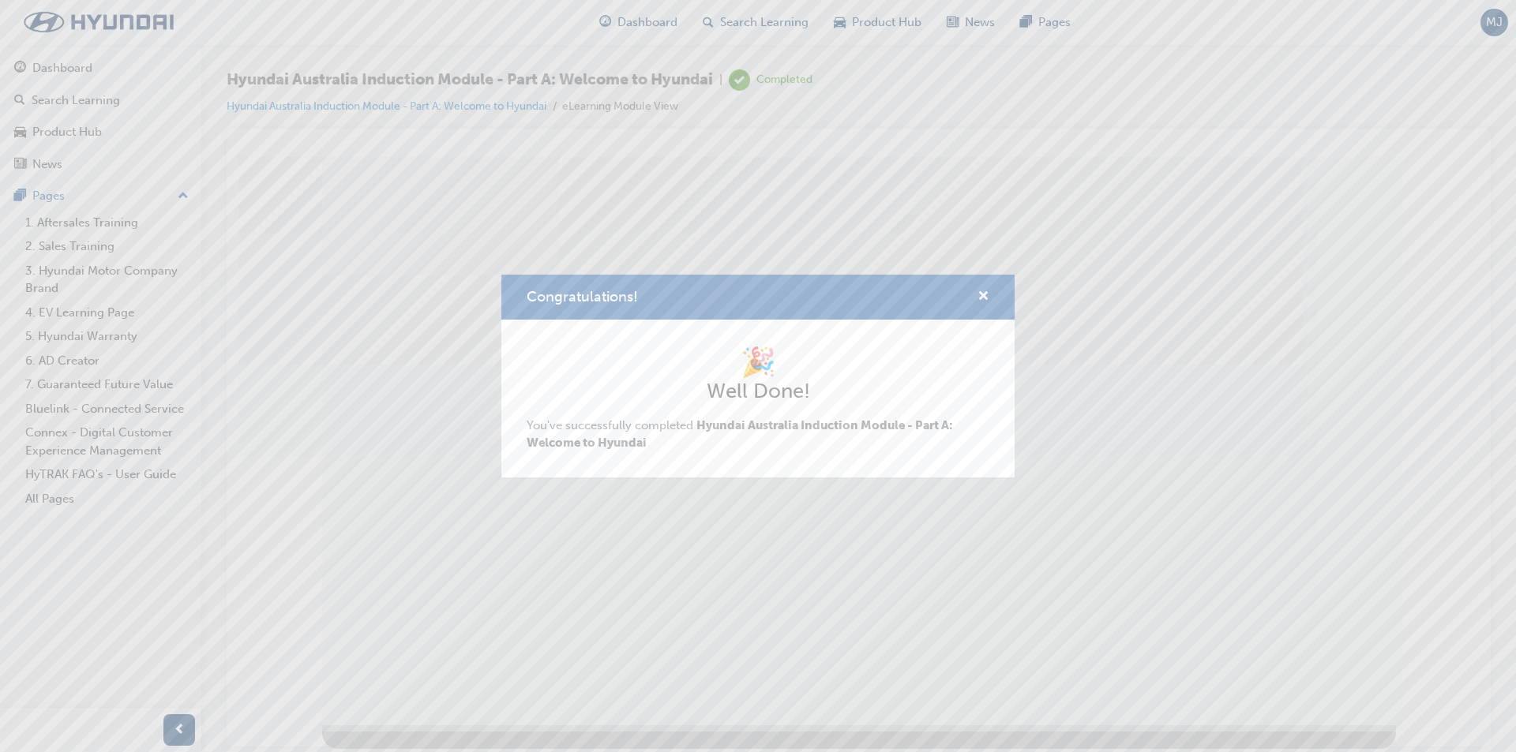
click at [878, 662] on div "Congratulations! 🎉 Well Done! You've successfully completed Hyundai Australia I…" at bounding box center [758, 376] width 1516 height 752
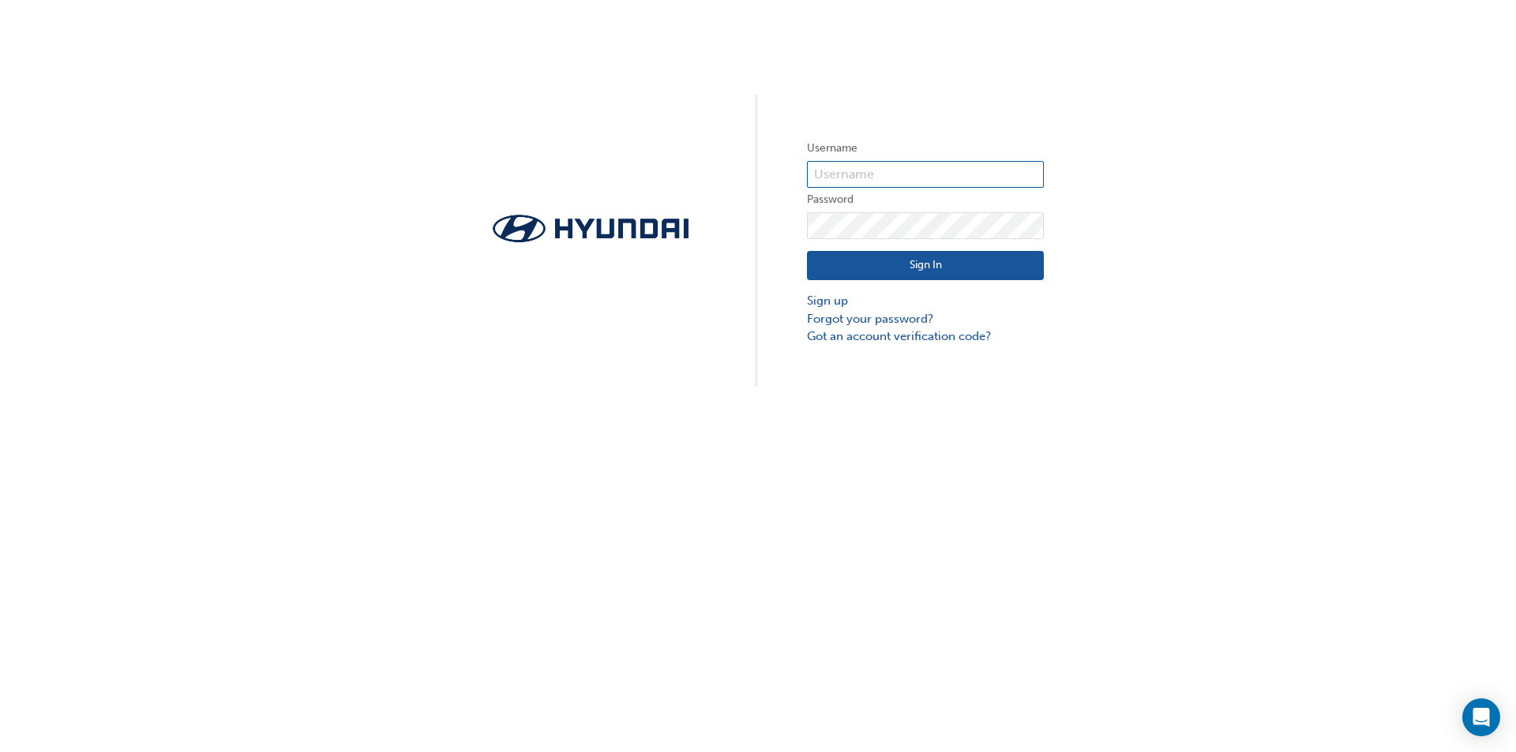
type input "36993"
click at [934, 272] on button "Sign In" at bounding box center [925, 266] width 237 height 30
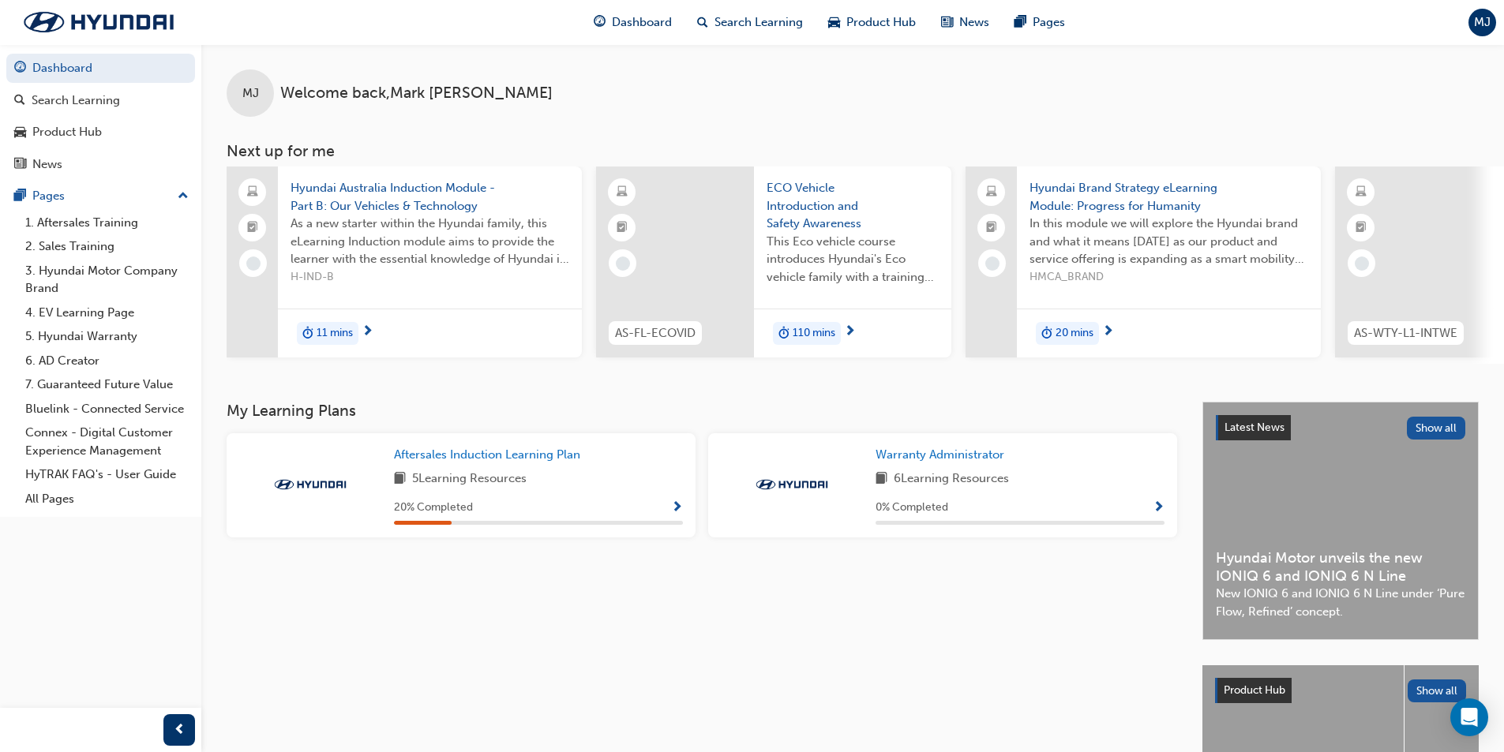
click at [487, 502] on div "Aftersales Induction Learning Plan 5 Learning Resources 20 % Completed" at bounding box center [538, 485] width 289 height 79
click at [400, 201] on span "Hyundai Australia Induction Module - Part B: Our Vehicles & Technology" at bounding box center [430, 197] width 279 height 36
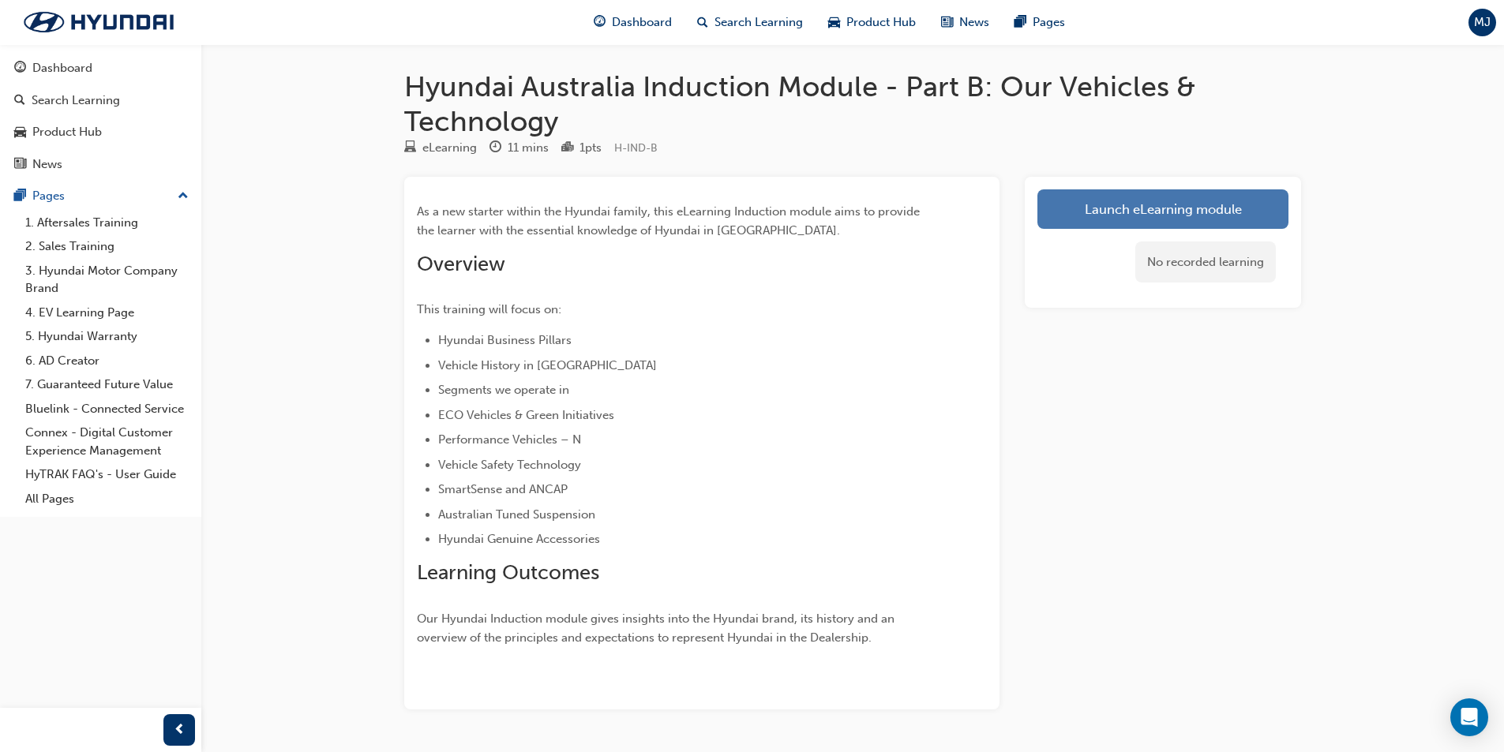
click at [1111, 216] on link "Launch eLearning module" at bounding box center [1162, 208] width 251 height 39
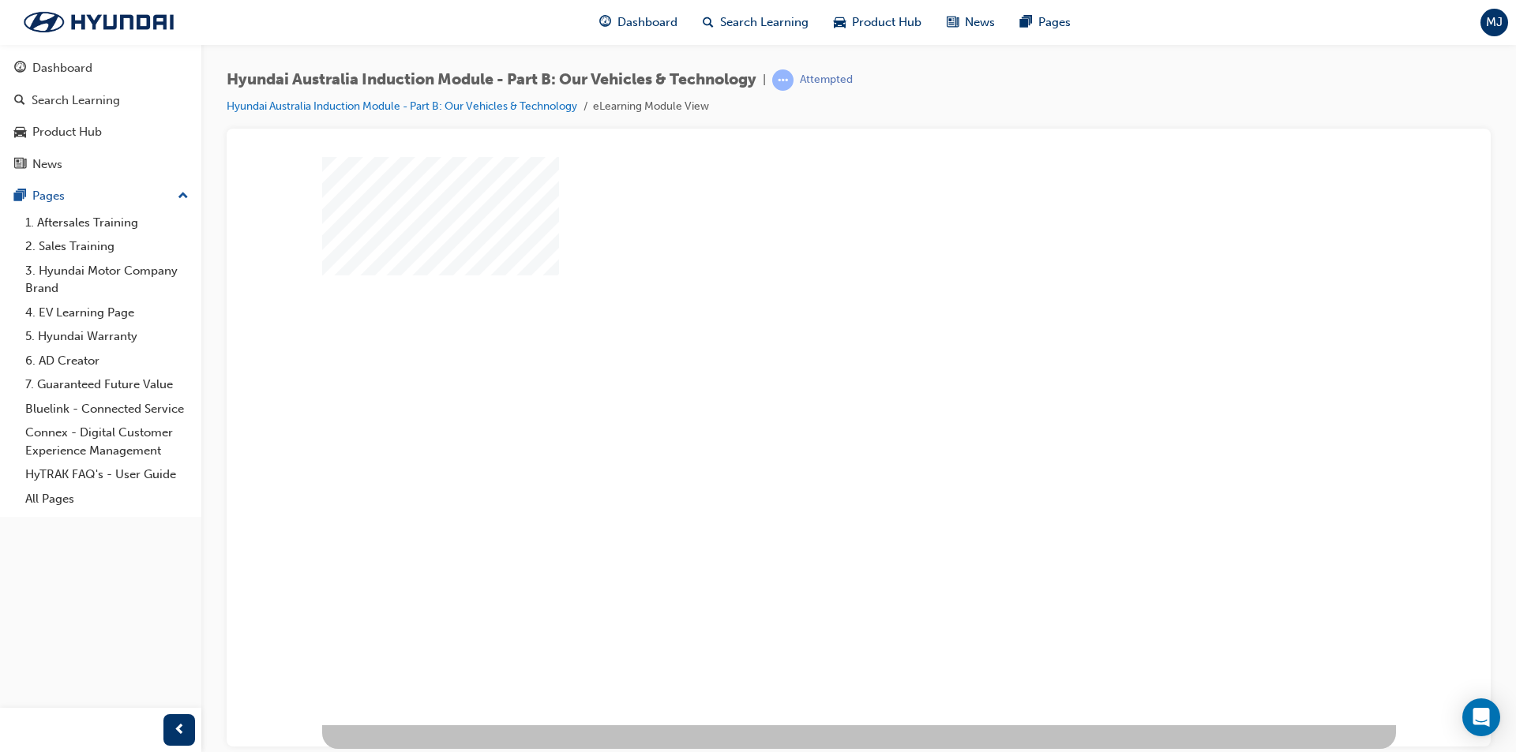
click at [813, 395] on div "play" at bounding box center [813, 395] width 0 height 0
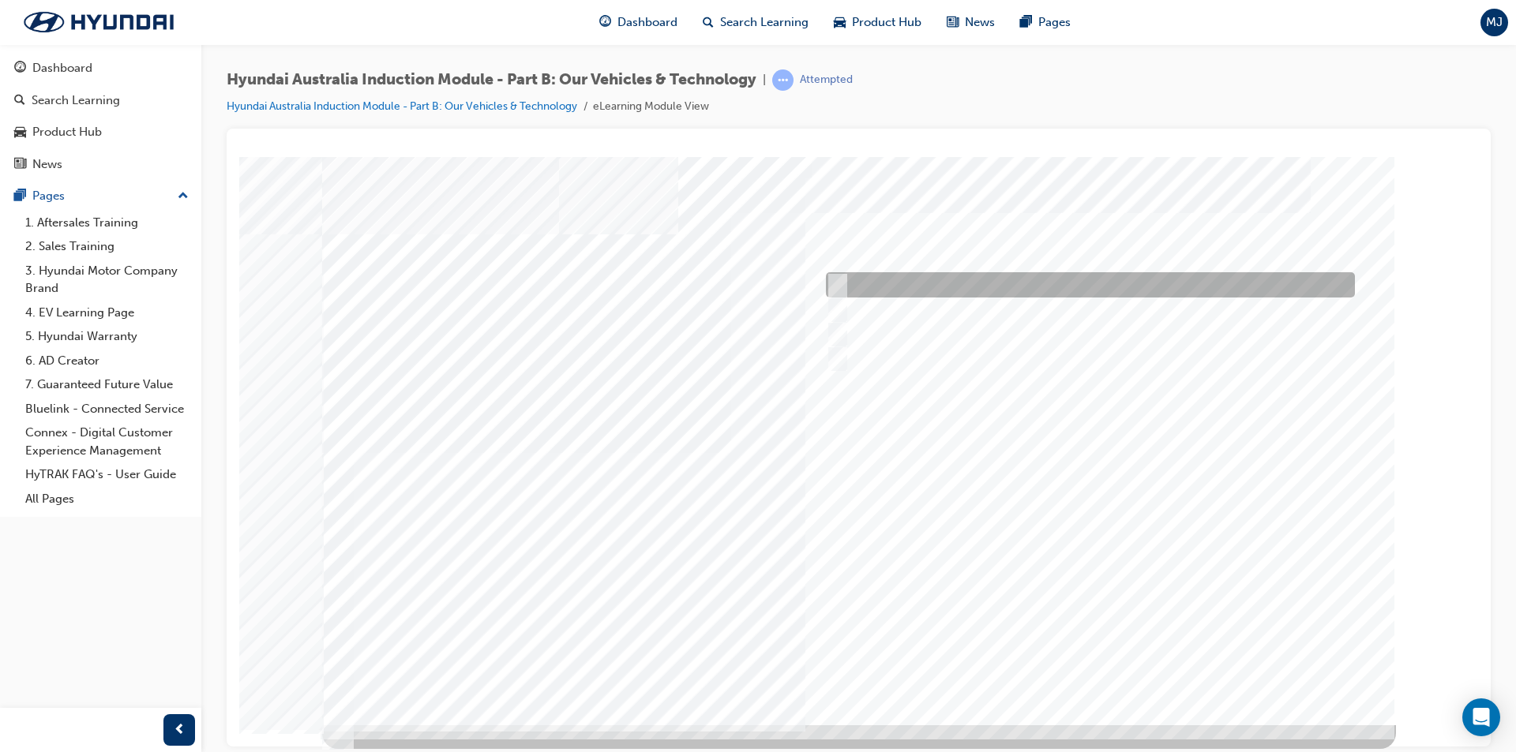
click at [833, 283] on input "Performance" at bounding box center [833, 284] width 17 height 17
checkbox input "true"
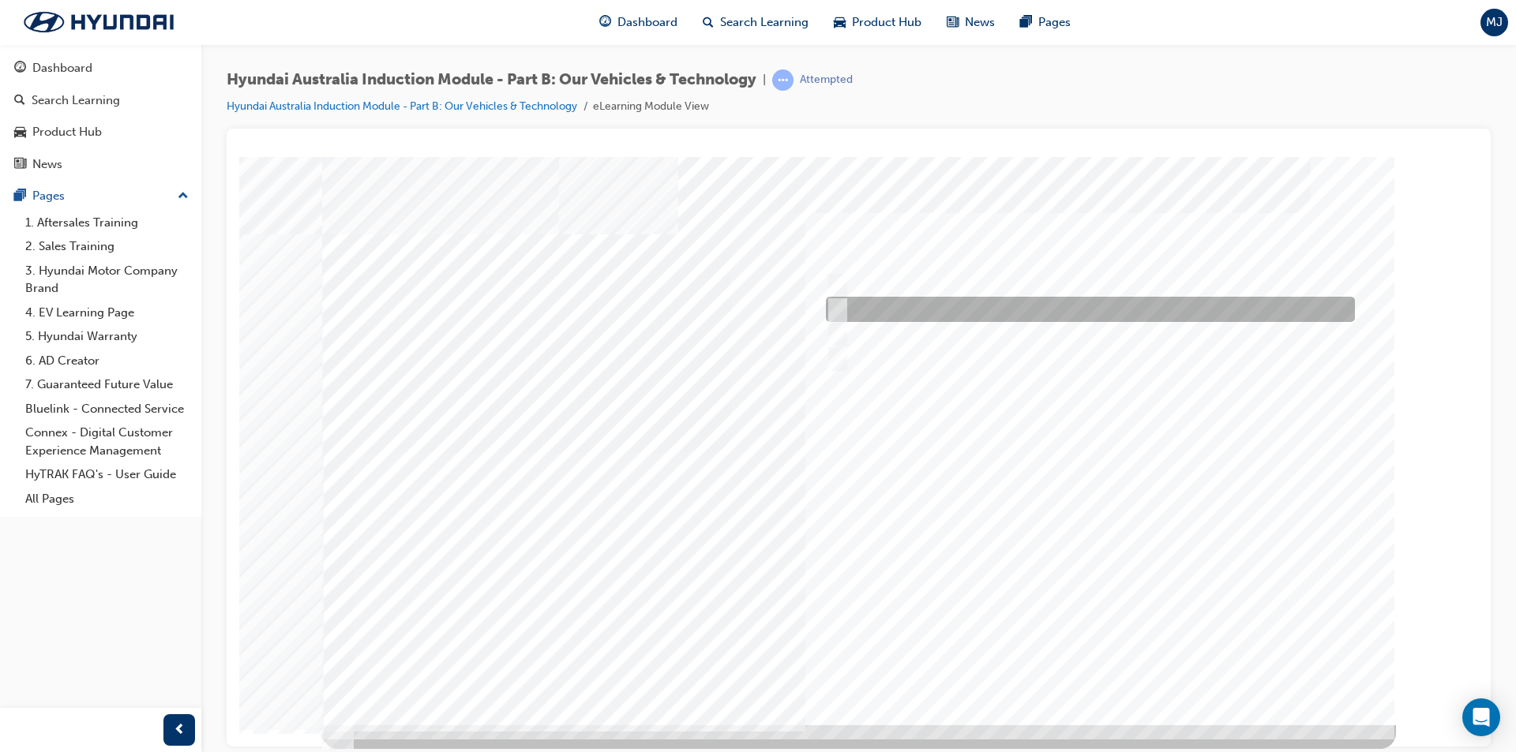
click at [842, 307] on input "Electrification" at bounding box center [833, 309] width 17 height 17
checkbox input "true"
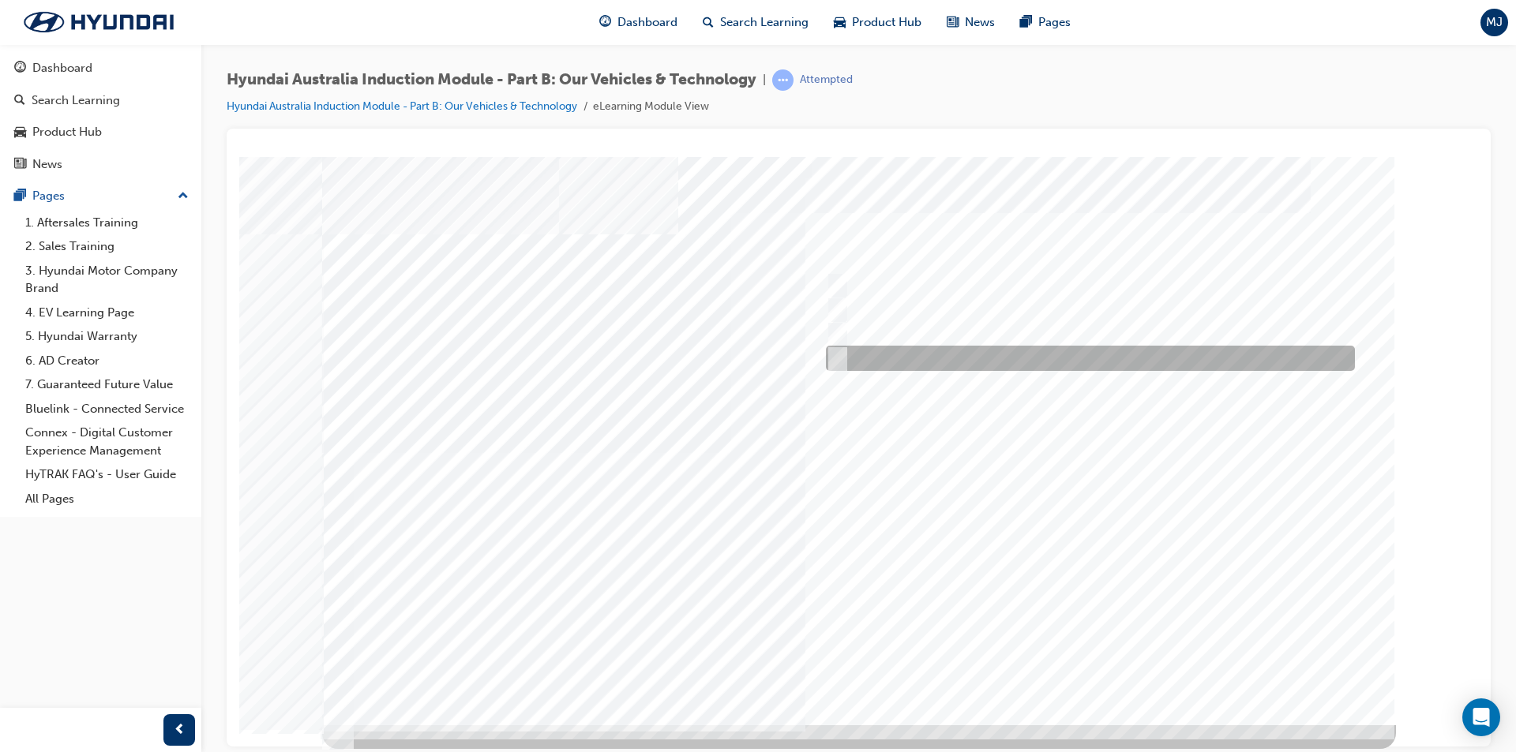
click at [840, 351] on input "Technology" at bounding box center [833, 358] width 17 height 17
checkbox input "true"
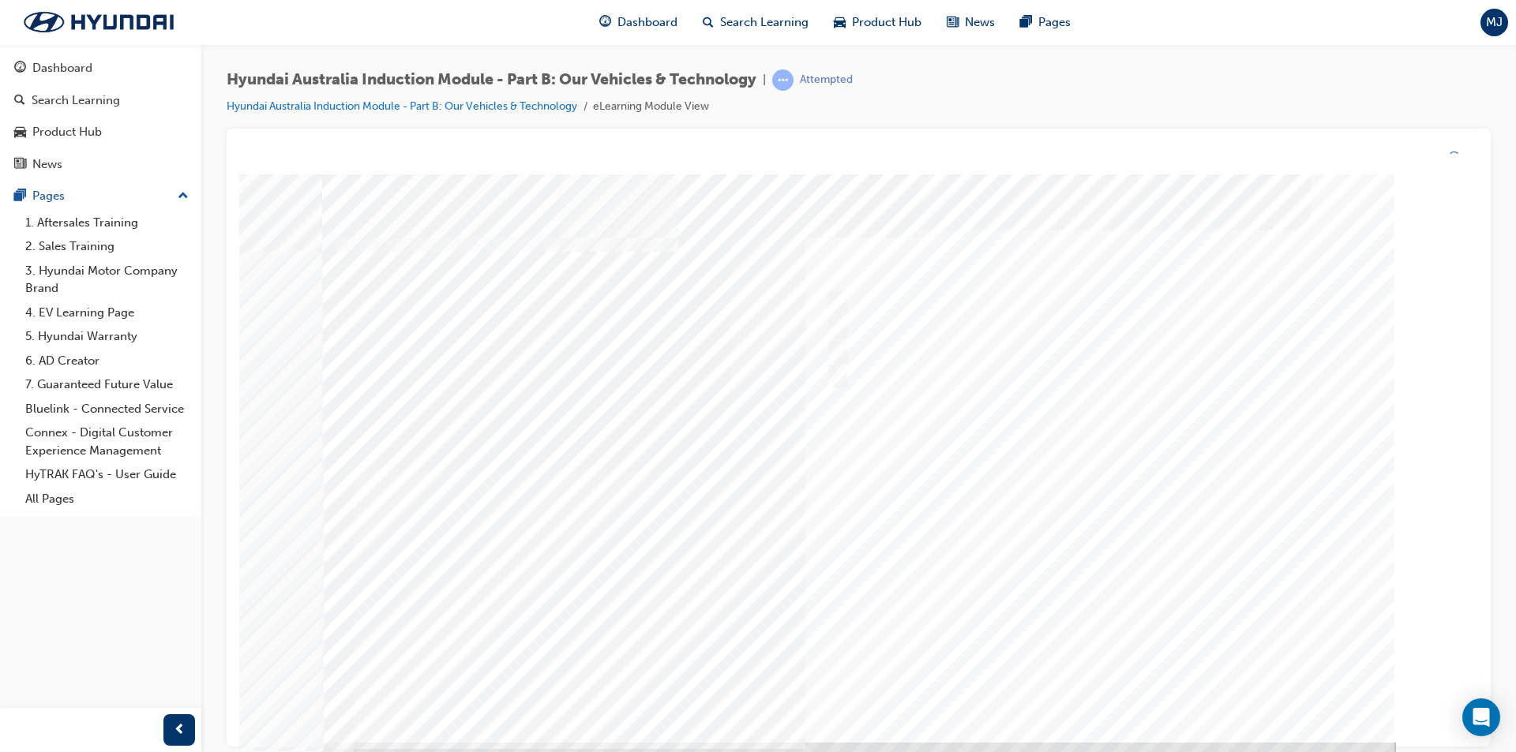
click at [1107, 668] on div at bounding box center [859, 458] width 1074 height 568
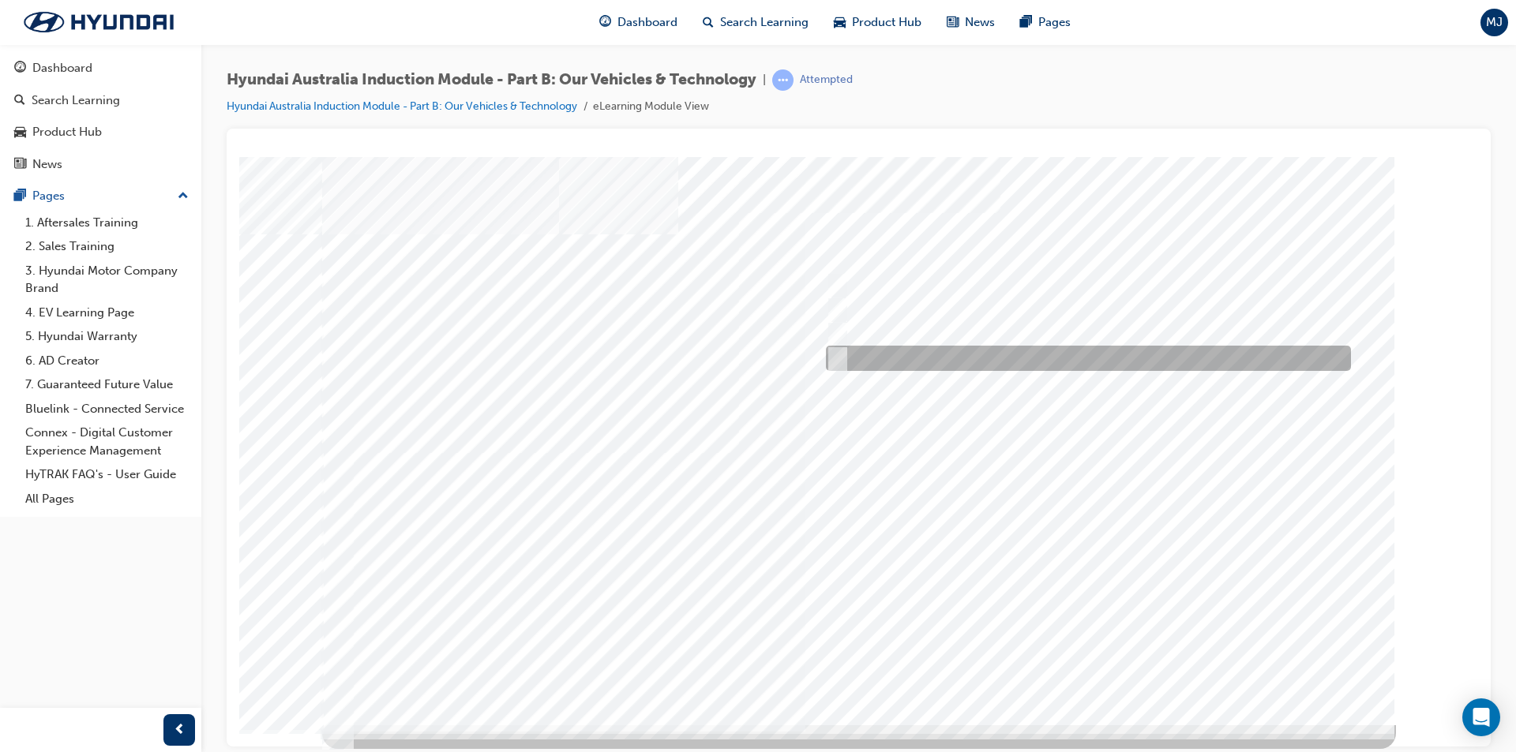
click at [837, 359] on input "5 years" at bounding box center [834, 358] width 17 height 17
radio input "true"
click at [1066, 658] on div at bounding box center [859, 440] width 1074 height 568
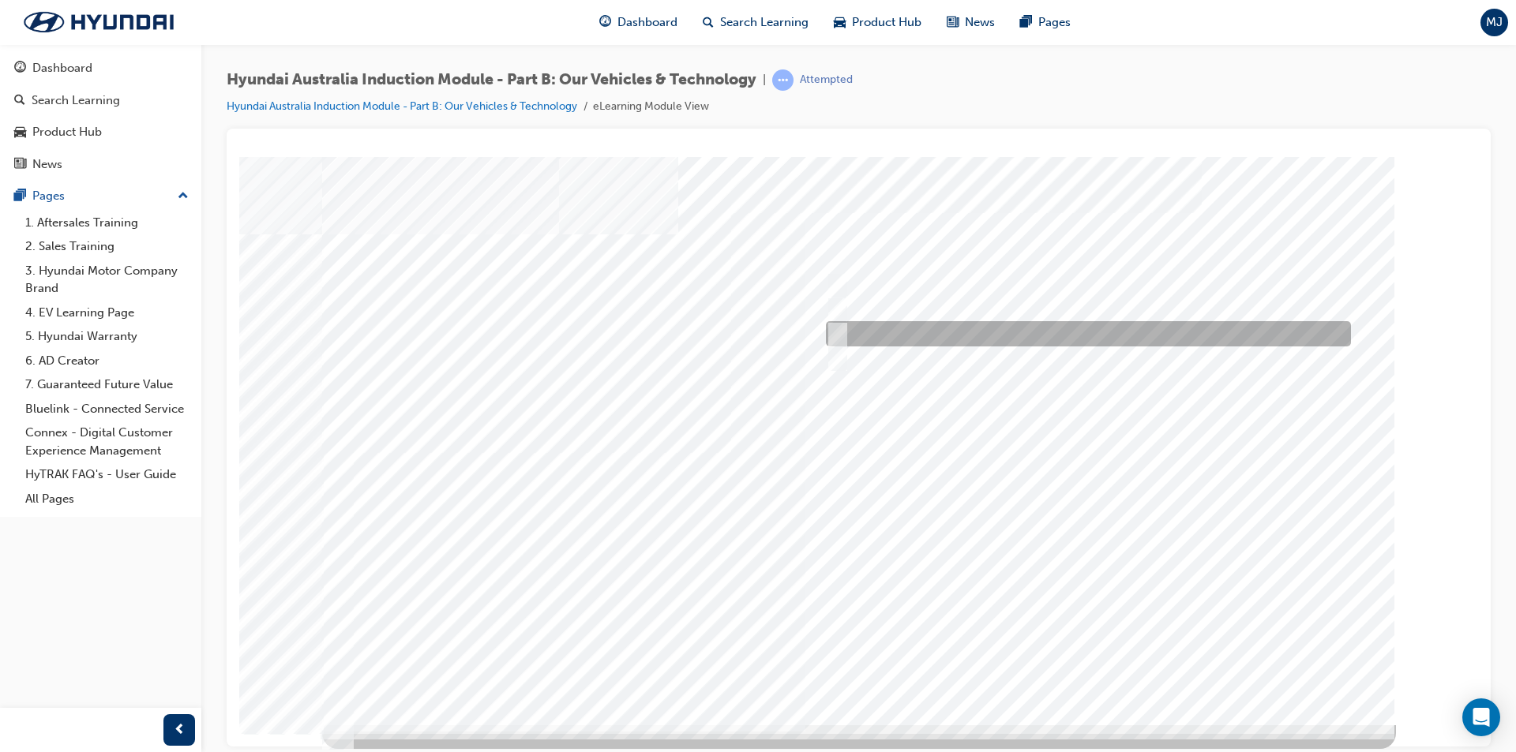
click at [836, 325] on input "Road to racetrack" at bounding box center [833, 333] width 17 height 17
checkbox input "true"
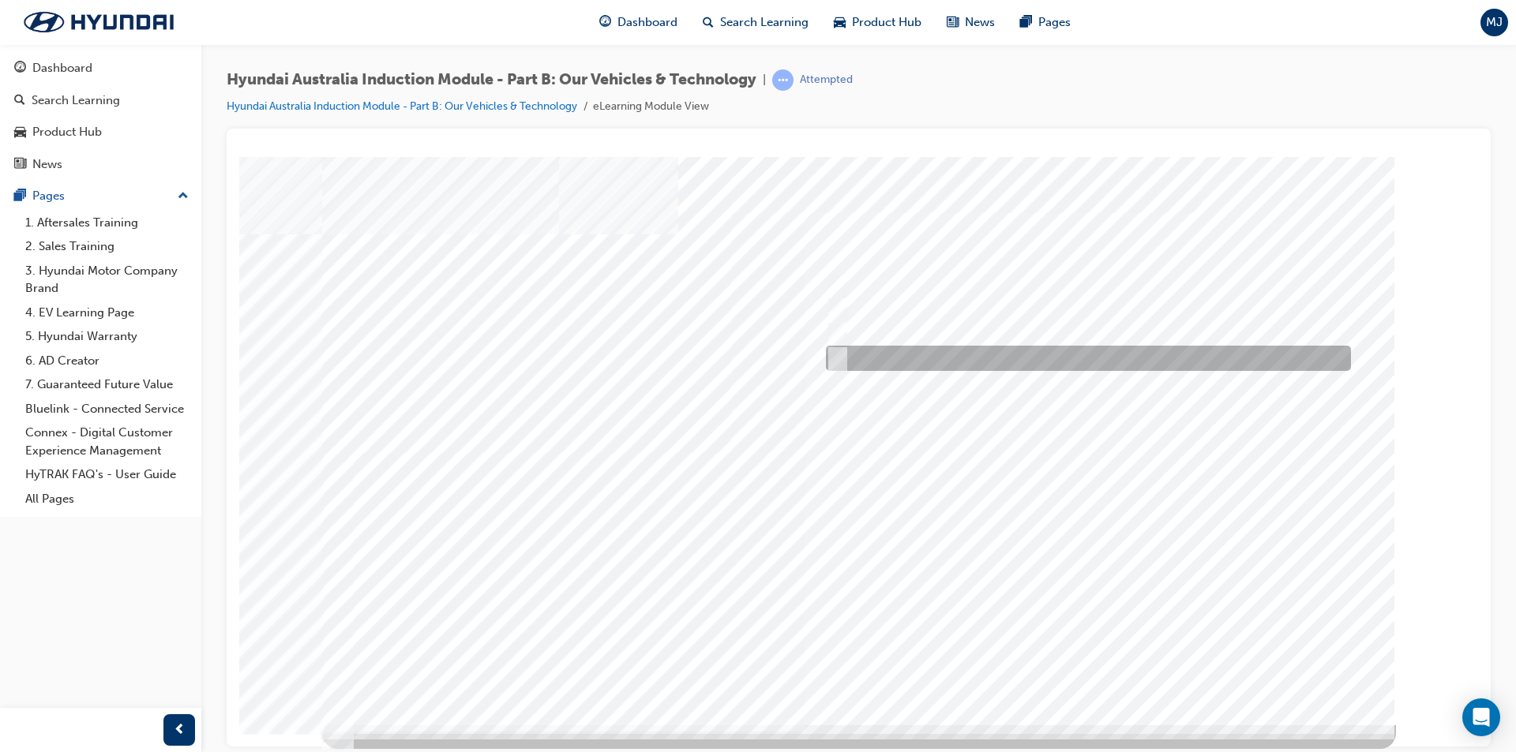
click at [843, 356] on div at bounding box center [1084, 358] width 525 height 25
checkbox input "true"
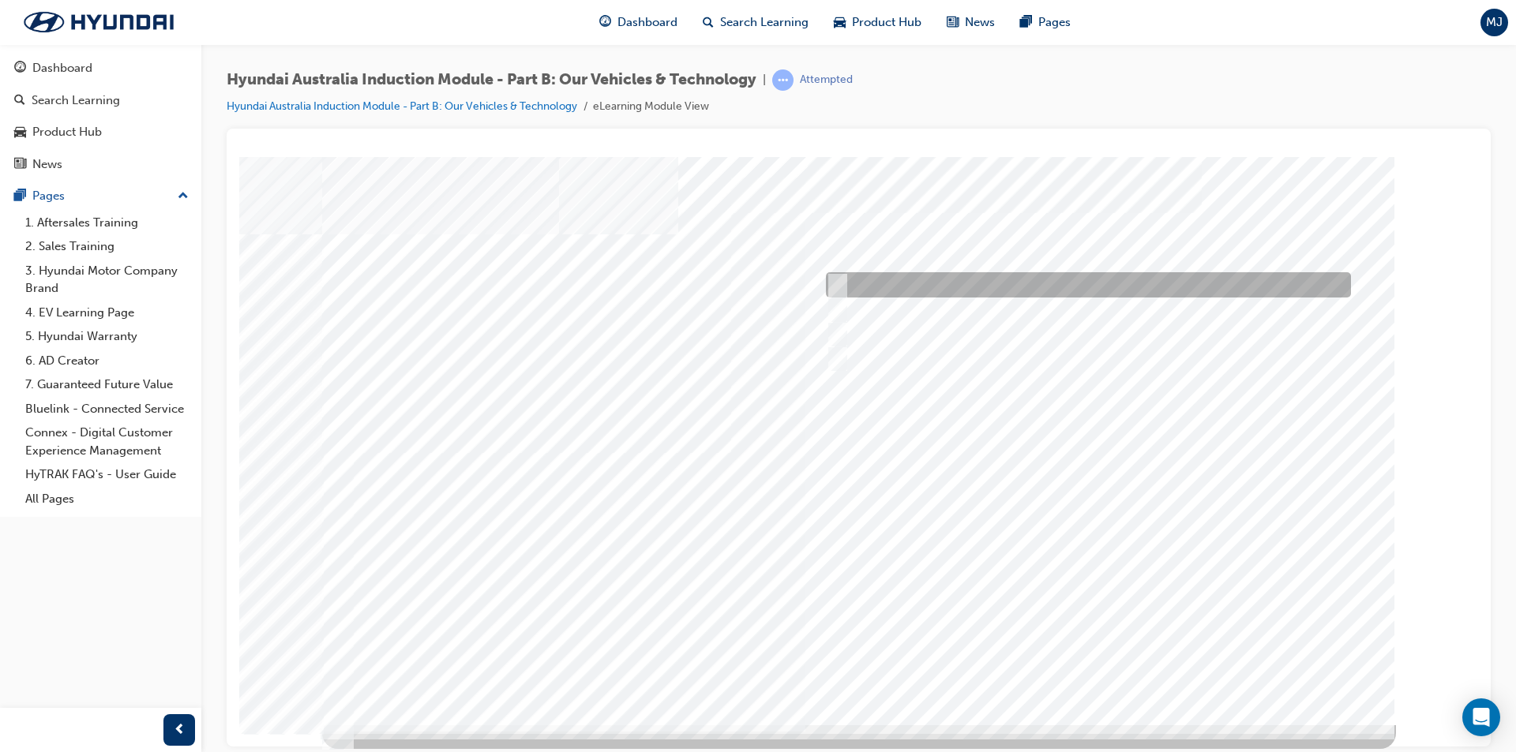
click at [834, 281] on input "Corner rascal" at bounding box center [833, 284] width 17 height 17
checkbox input "true"
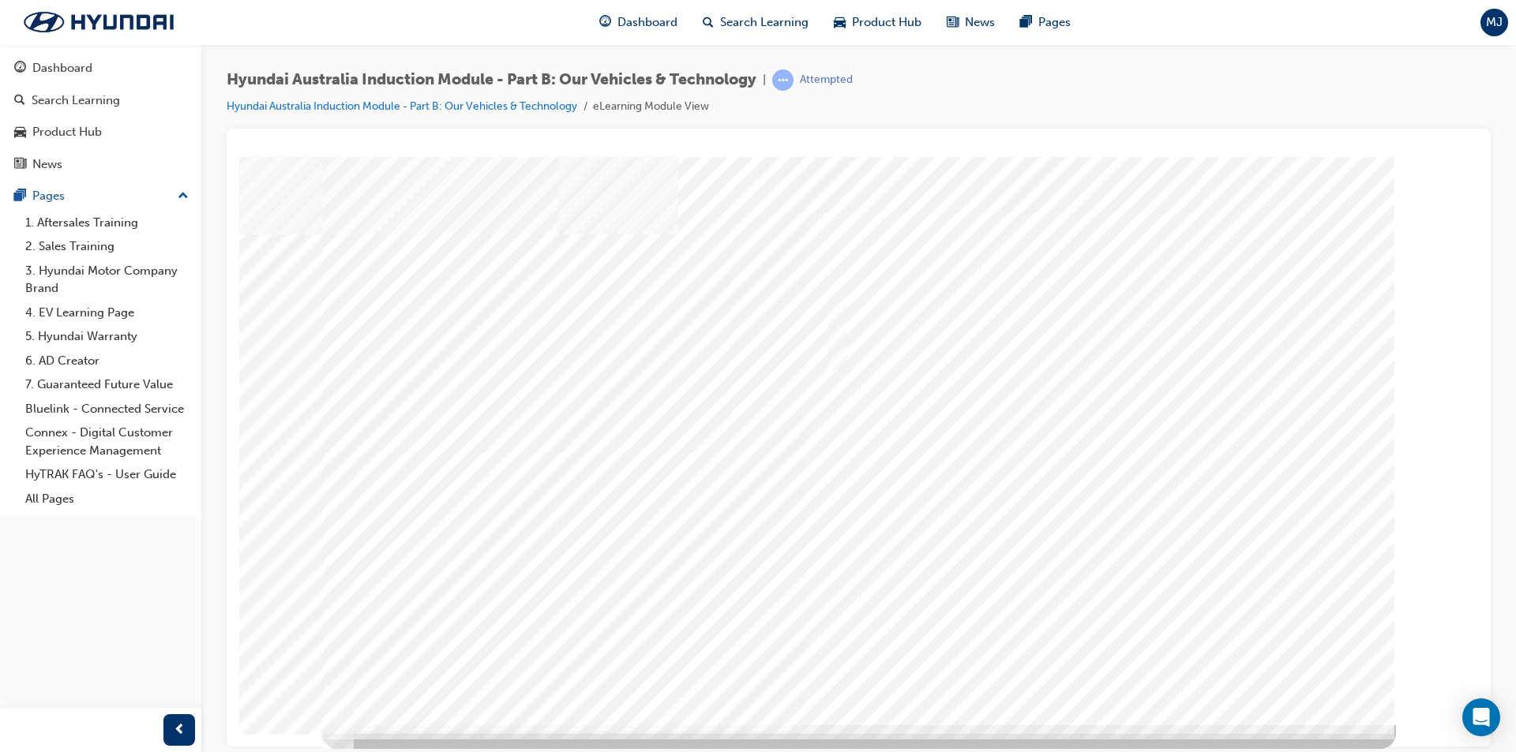
click at [1082, 661] on div at bounding box center [859, 440] width 1074 height 568
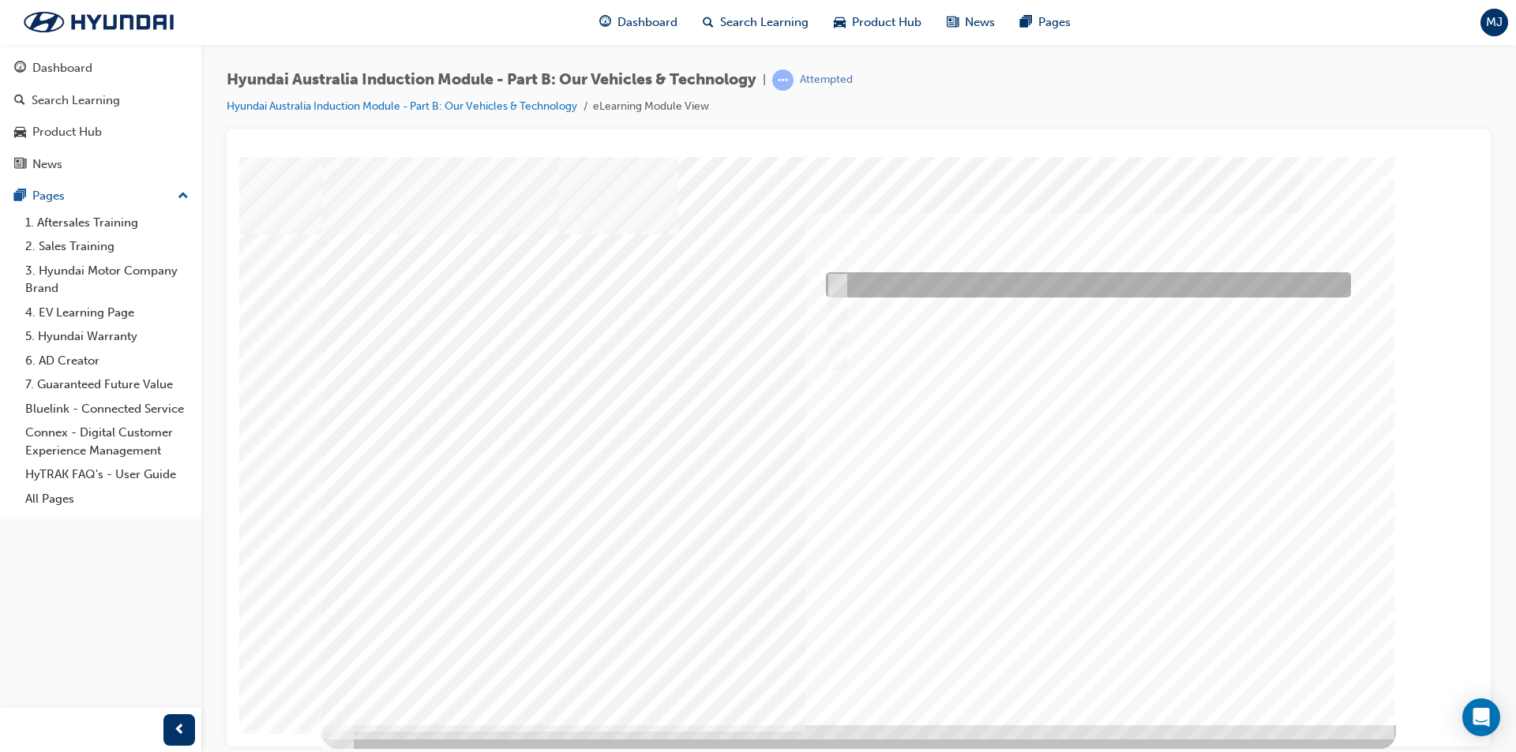
click at [837, 279] on input "Electric" at bounding box center [833, 284] width 17 height 17
checkbox input "true"
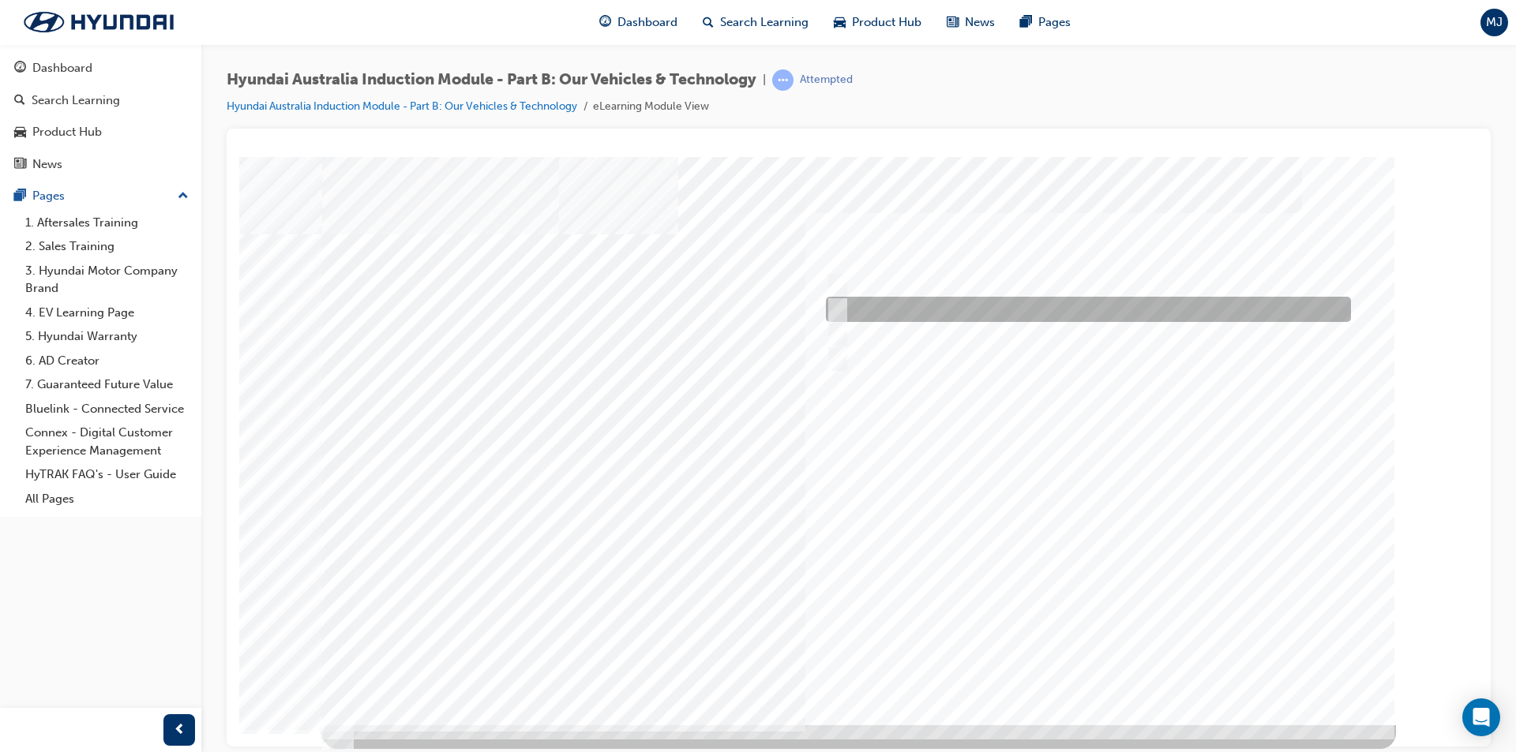
click at [840, 306] on input "Hybrid" at bounding box center [833, 309] width 17 height 17
checkbox input "true"
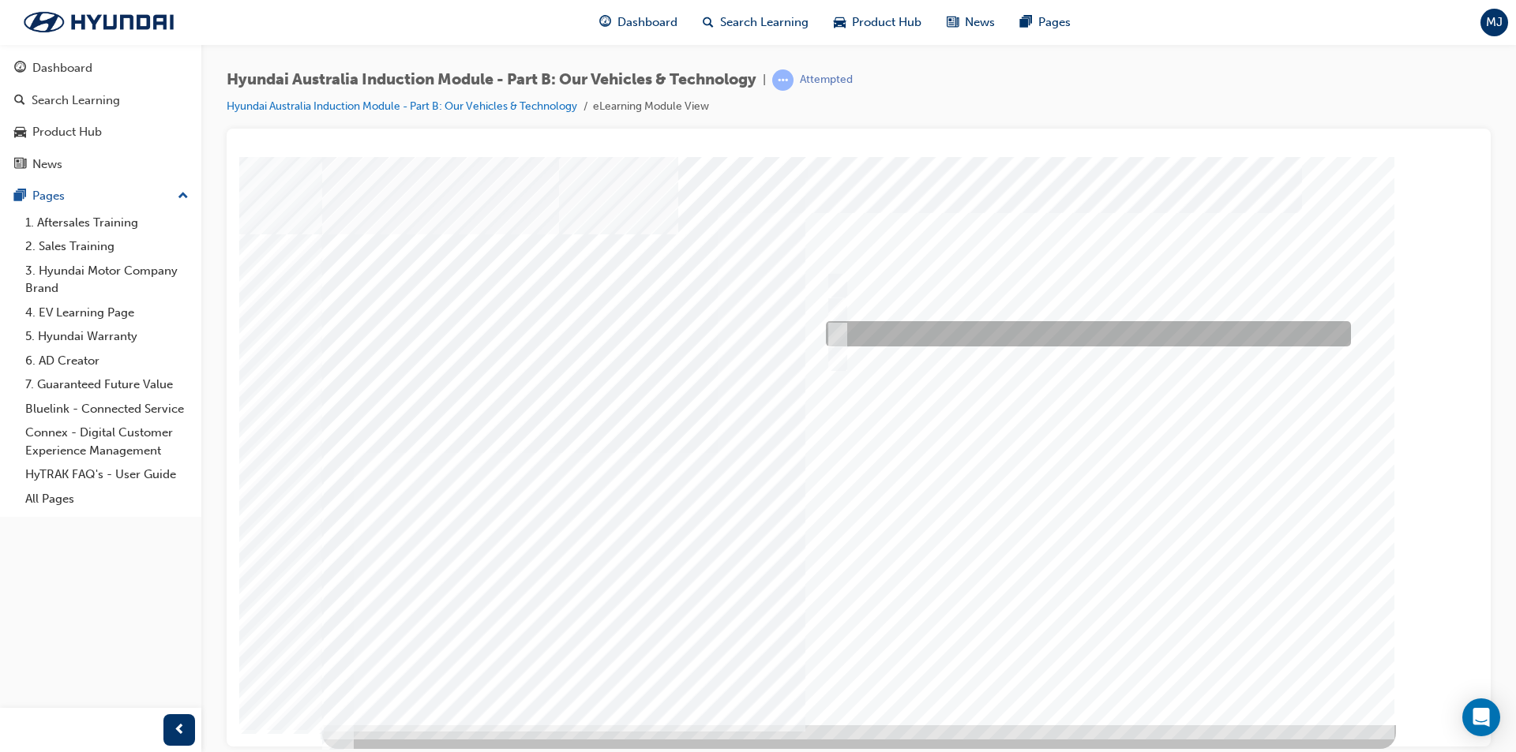
click at [839, 332] on input "Plug-in Hybrid" at bounding box center [833, 333] width 17 height 17
checkbox input "true"
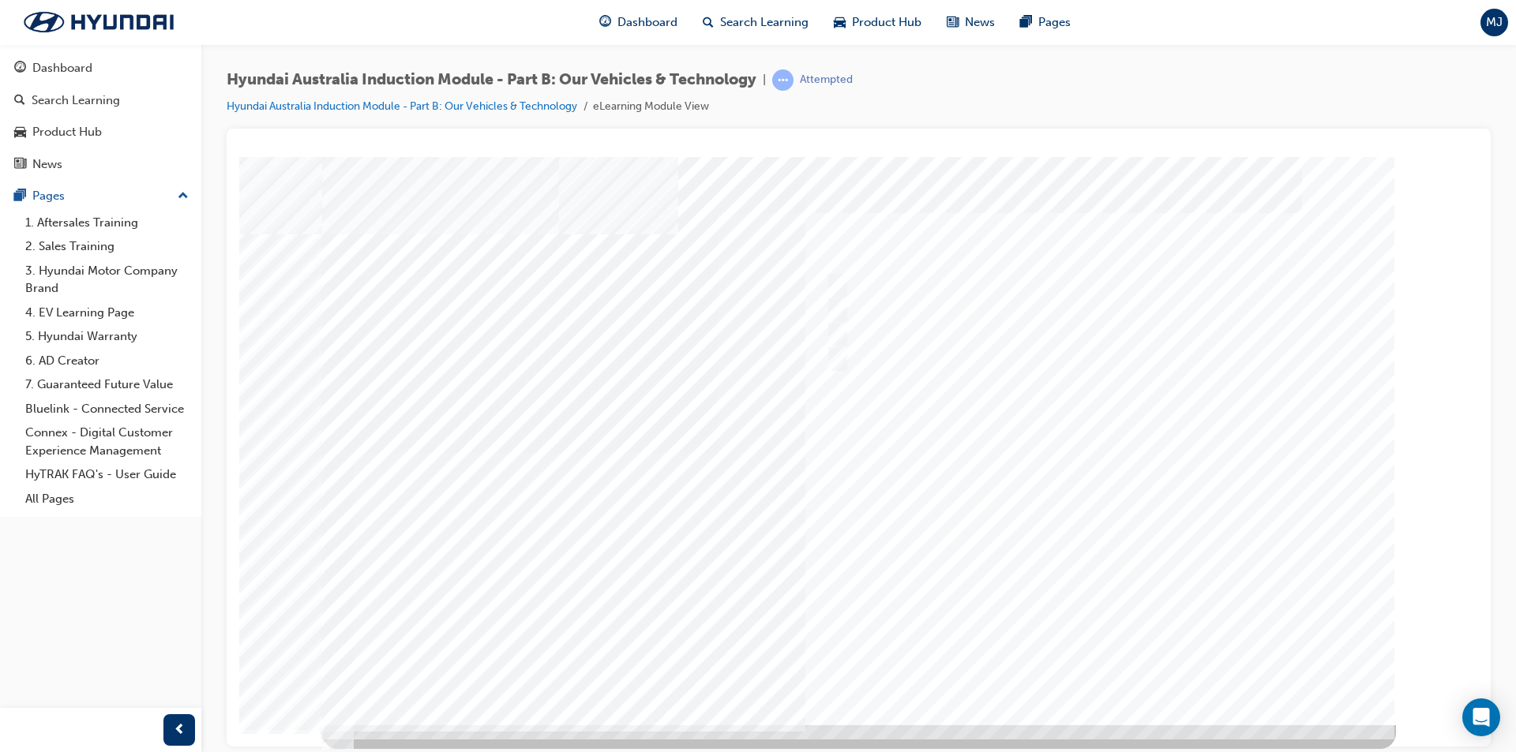
click at [840, 358] on div at bounding box center [859, 440] width 1074 height 568
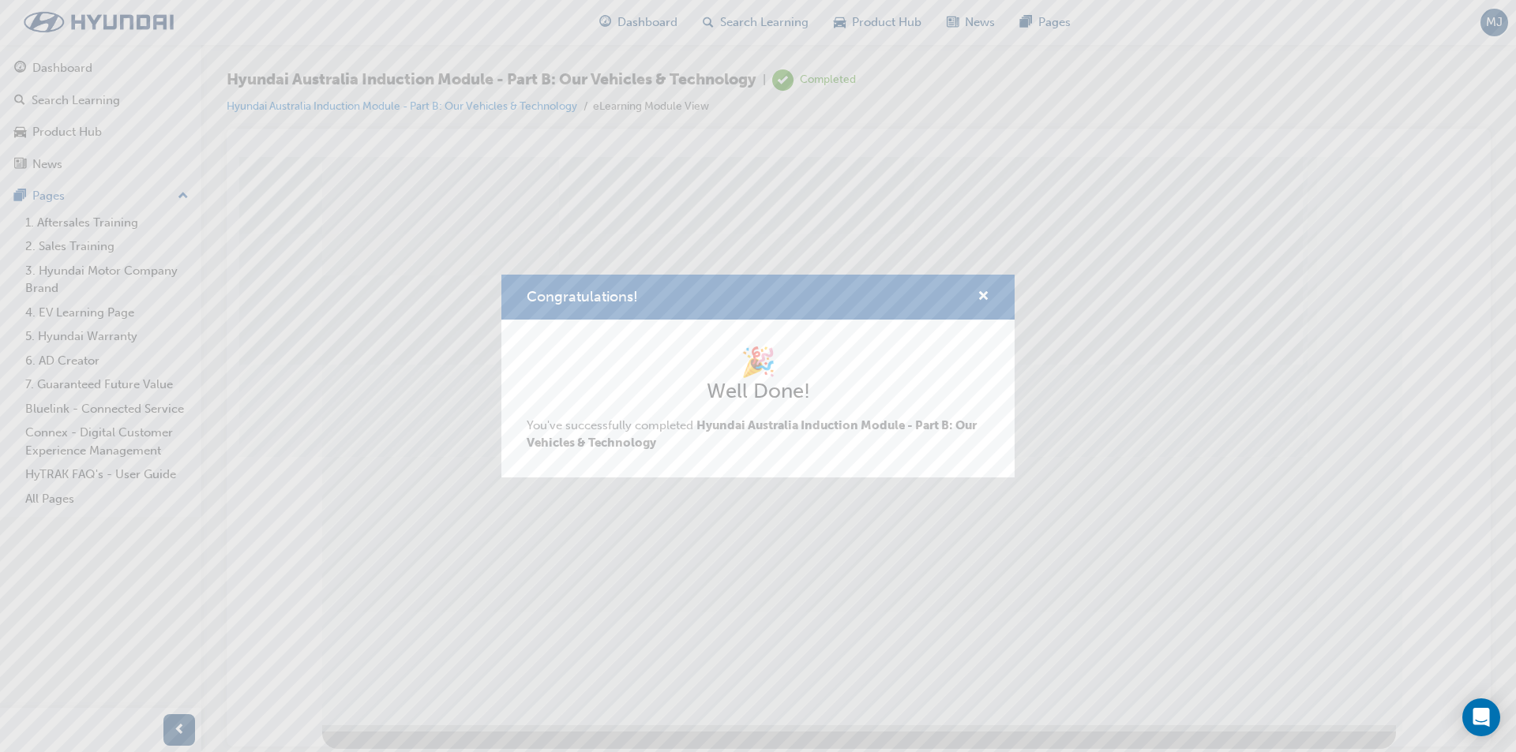
click at [875, 664] on div "Congratulations! 🎉 Well Done! You've successfully completed Hyundai Australia I…" at bounding box center [758, 376] width 1516 height 752
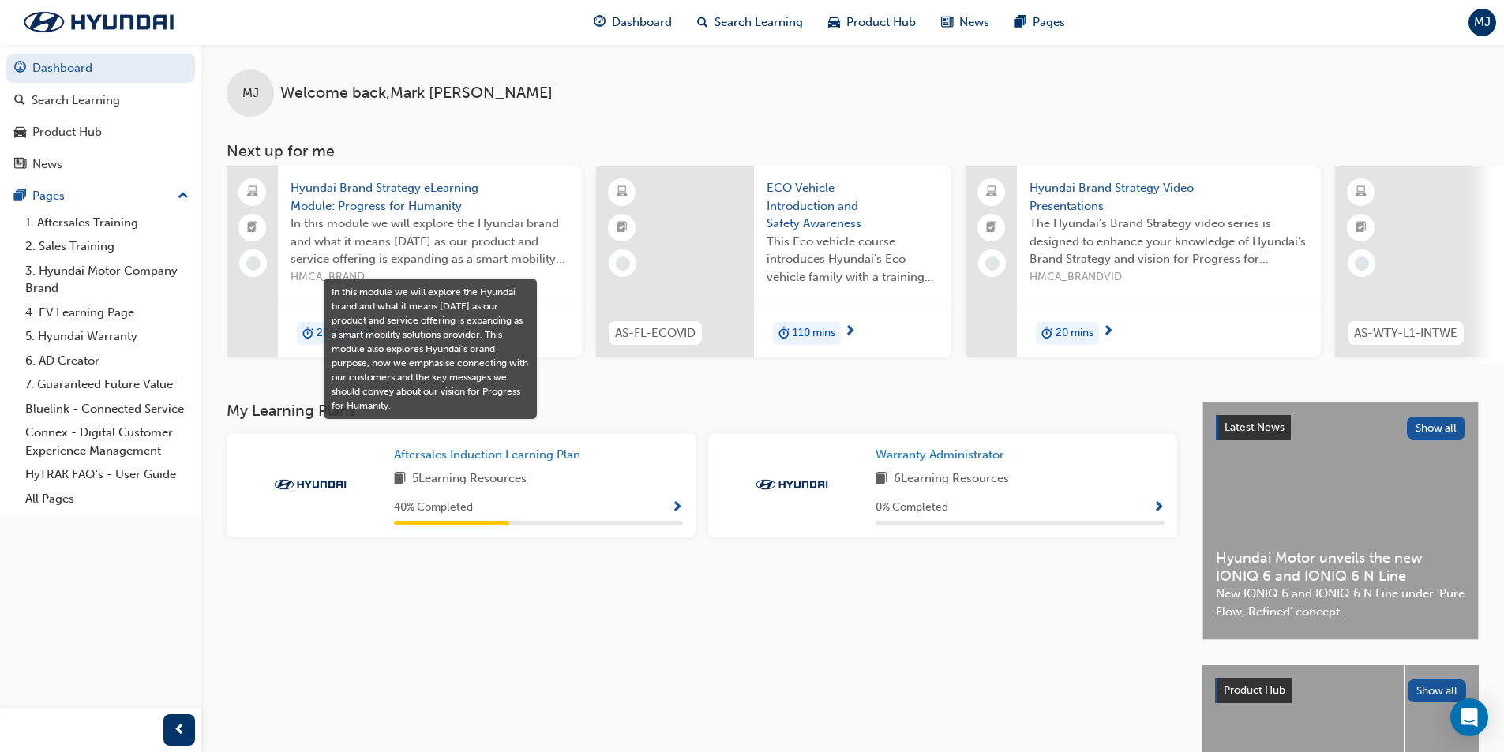
click at [374, 250] on span "In this module we will explore the Hyundai brand and what it means [DATE] as ou…" at bounding box center [430, 242] width 279 height 54
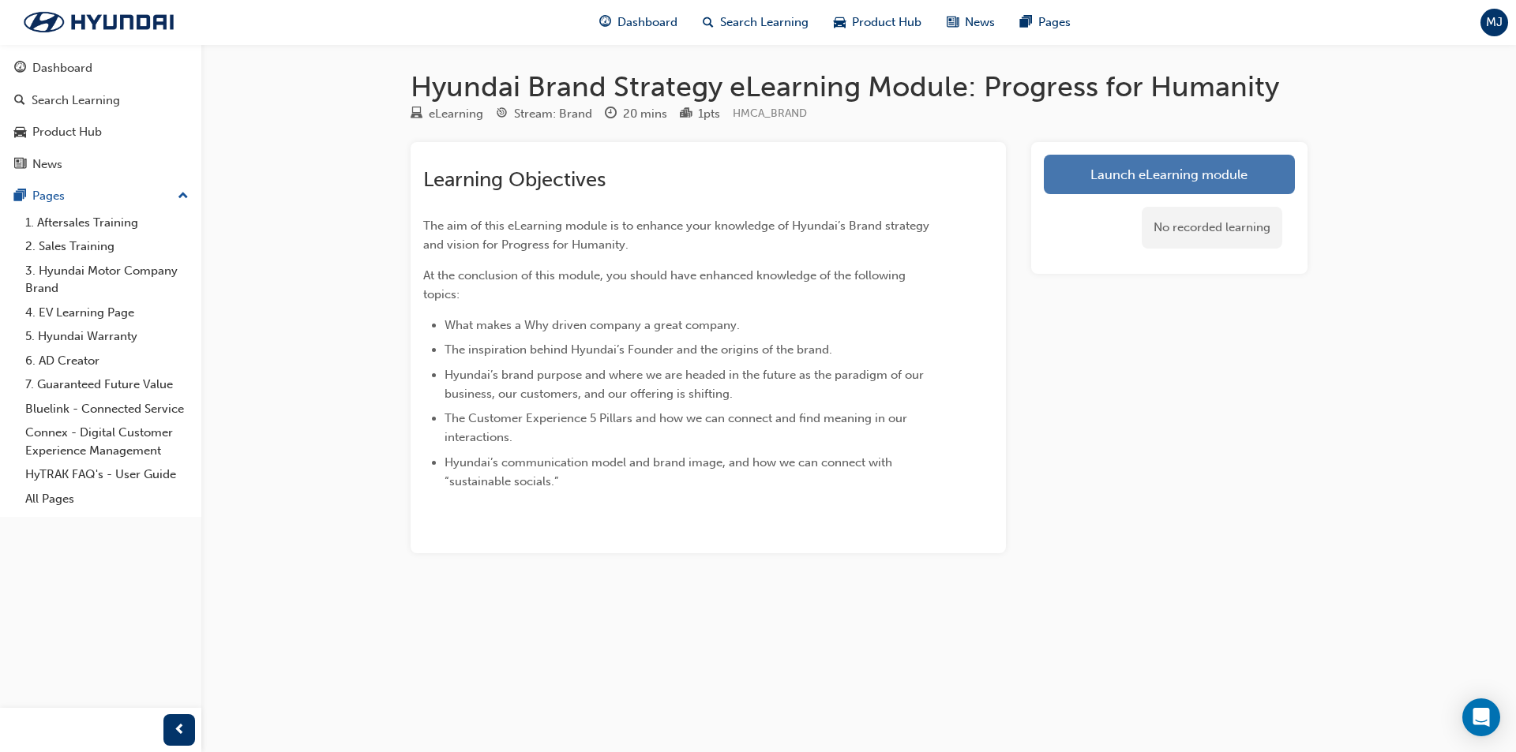
click at [1184, 181] on link "Launch eLearning module" at bounding box center [1169, 174] width 251 height 39
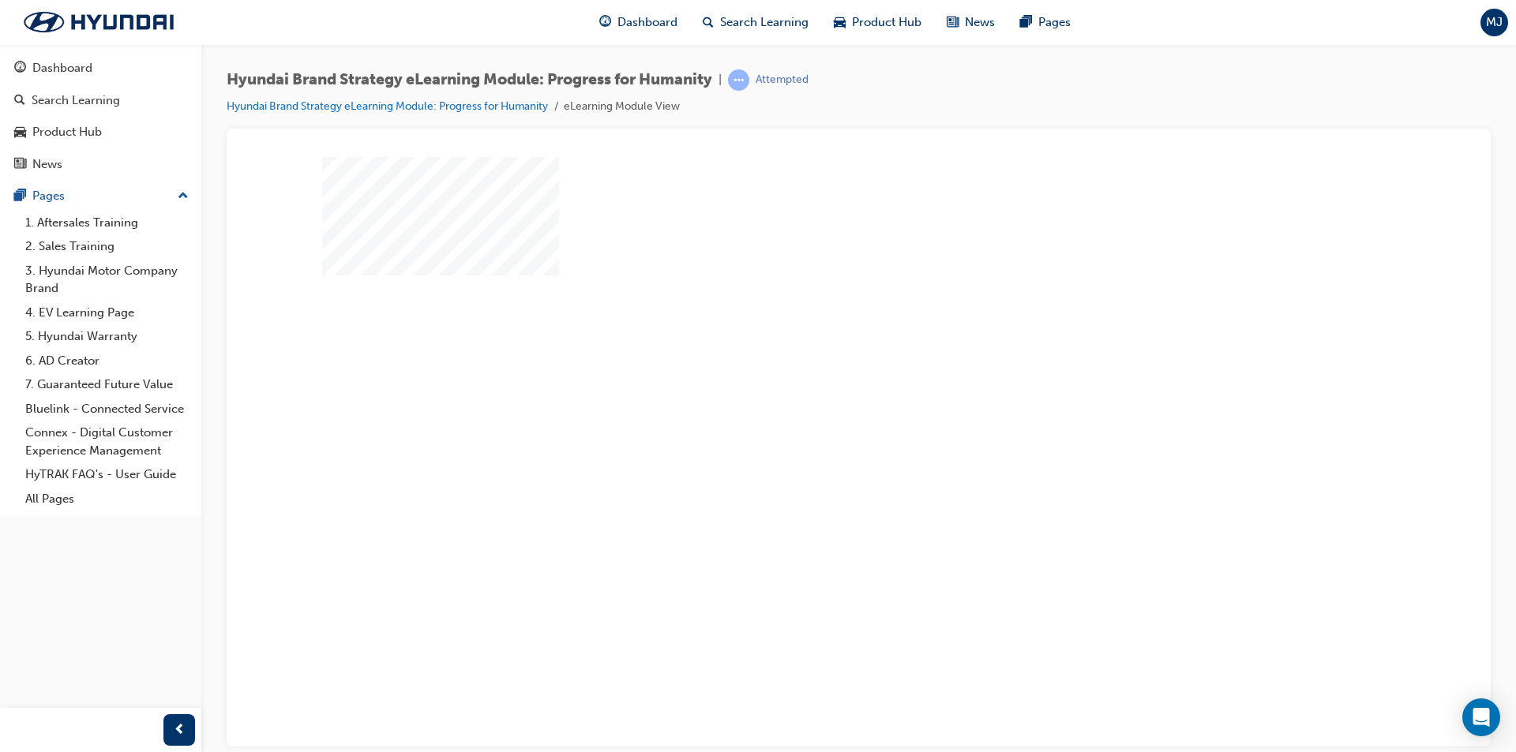
click at [813, 395] on div "play" at bounding box center [813, 395] width 0 height 0
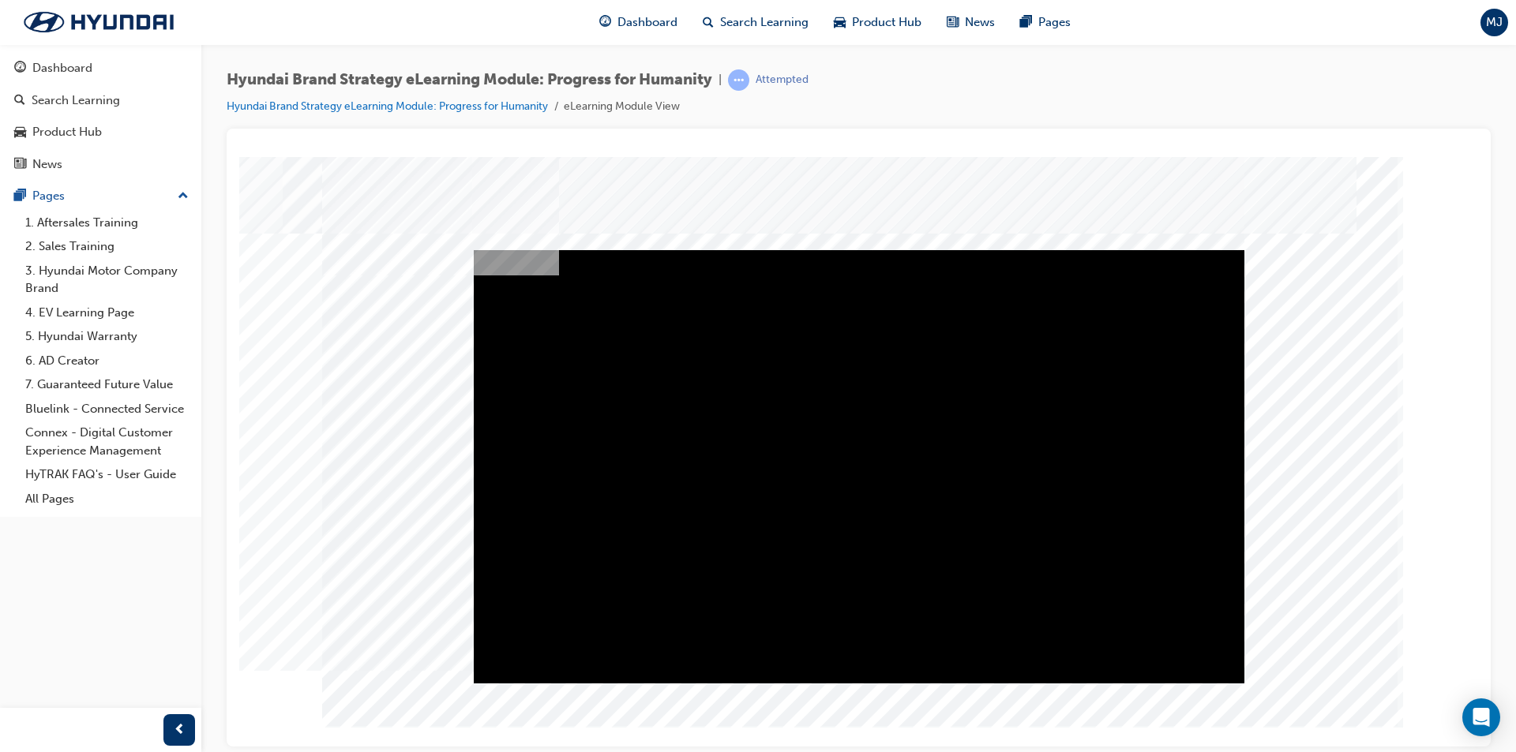
click at [850, 249] on div "Play" at bounding box center [859, 249] width 770 height 0
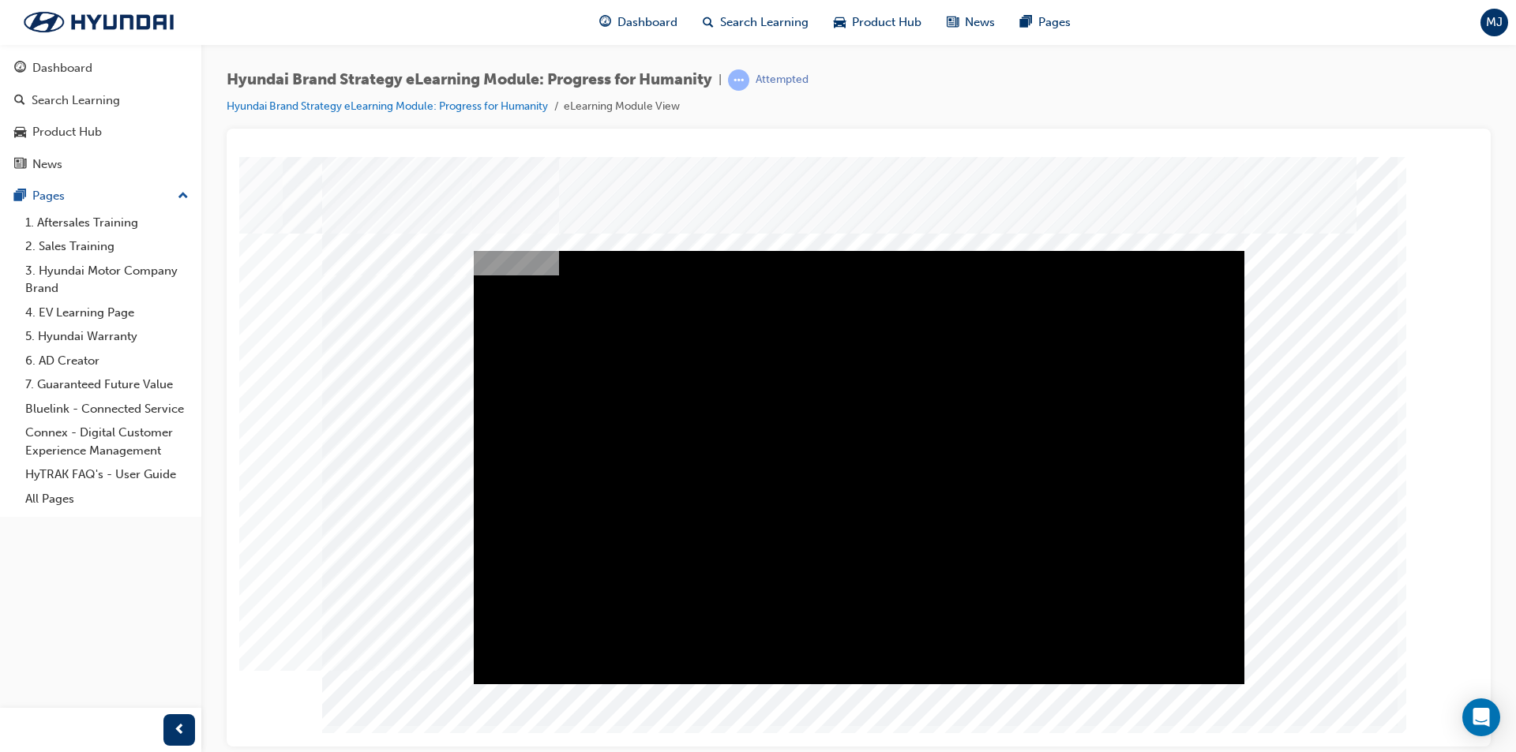
click at [858, 250] on div "Play" at bounding box center [859, 250] width 770 height 0
click at [812, 443] on div "Video" at bounding box center [859, 466] width 770 height 433
click at [519, 250] on div "Play" at bounding box center [859, 250] width 770 height 0
click at [833, 468] on div "Video" at bounding box center [859, 466] width 770 height 433
click at [517, 250] on div "Play" at bounding box center [859, 250] width 770 height 0
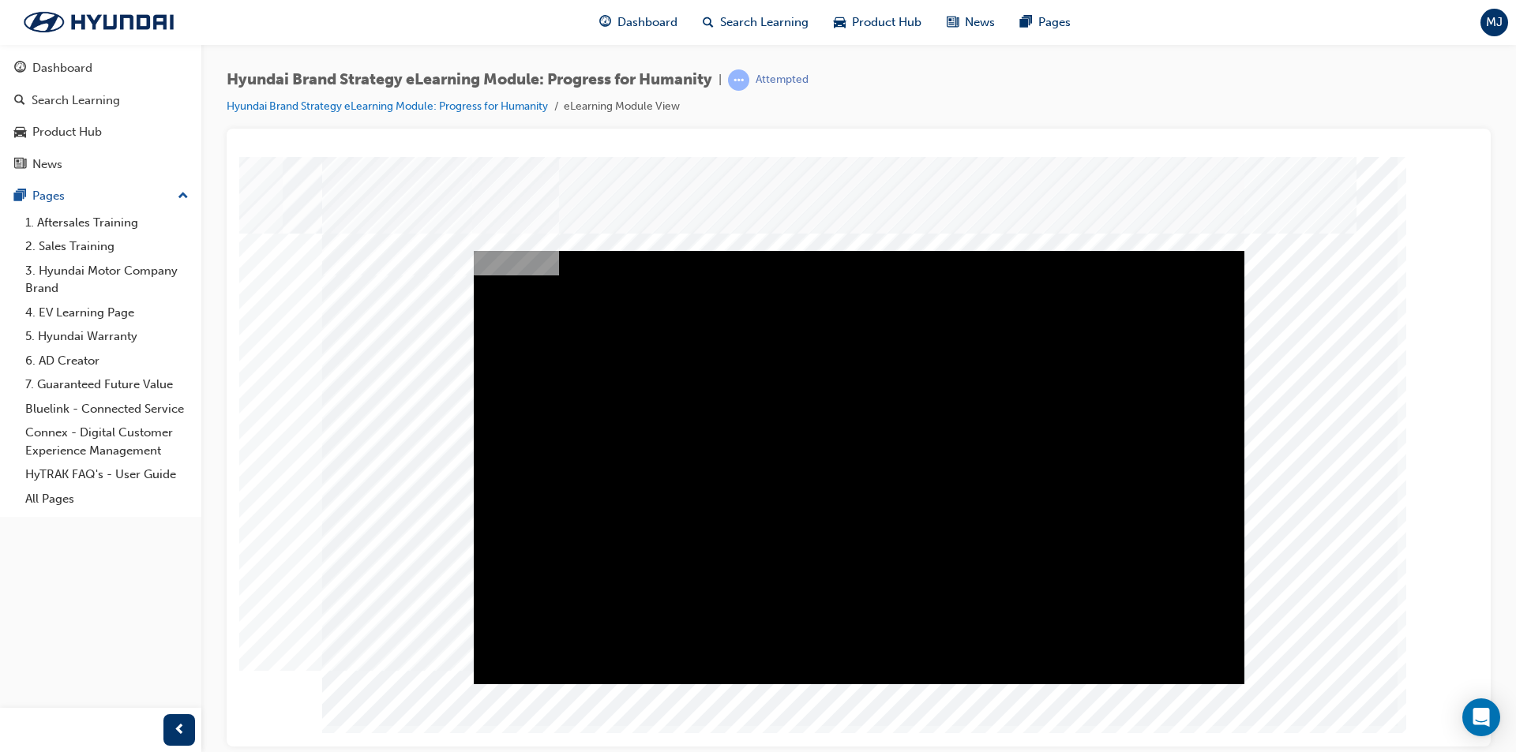
click at [1175, 250] on div "Video" at bounding box center [859, 250] width 770 height 0
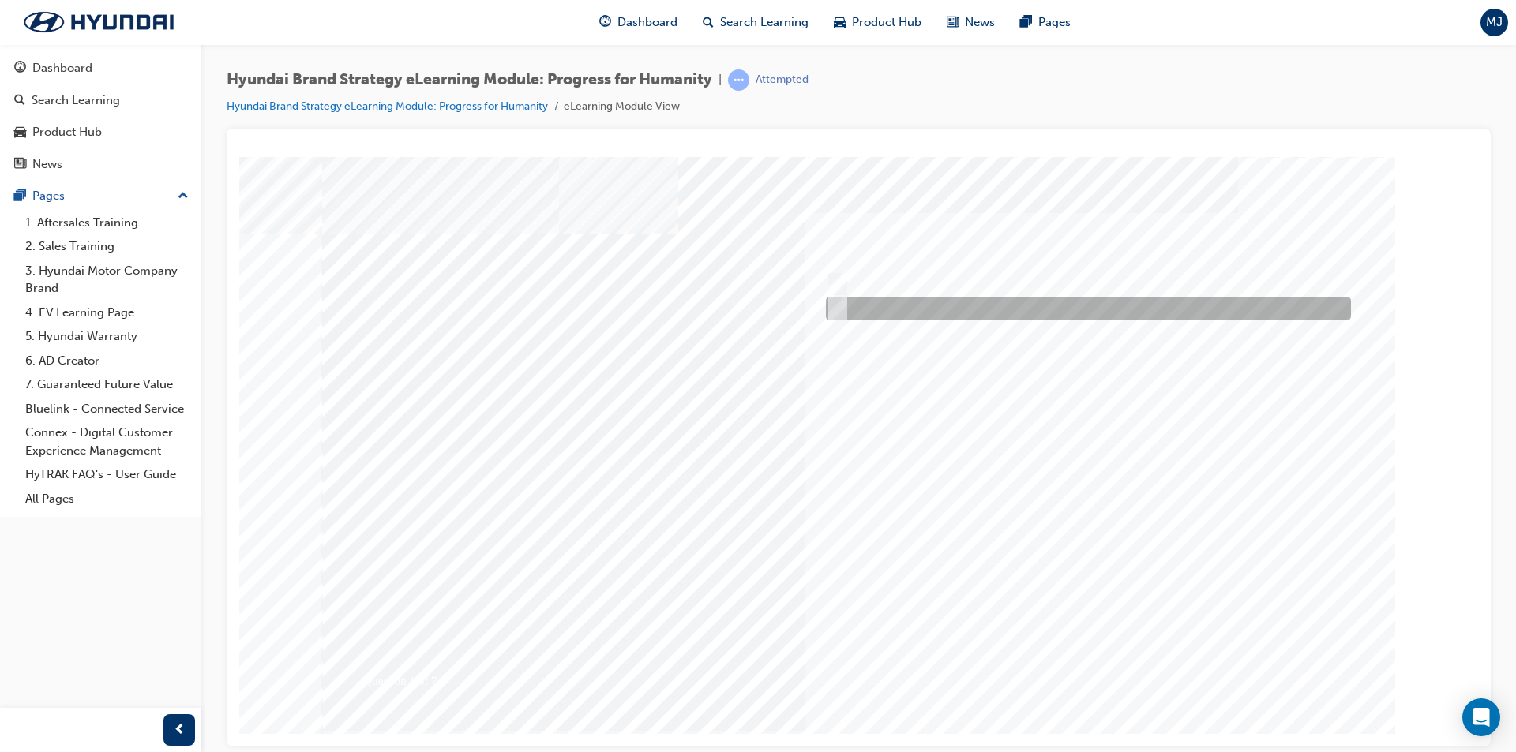
click at [838, 306] on input "False" at bounding box center [834, 308] width 17 height 17
radio input "true"
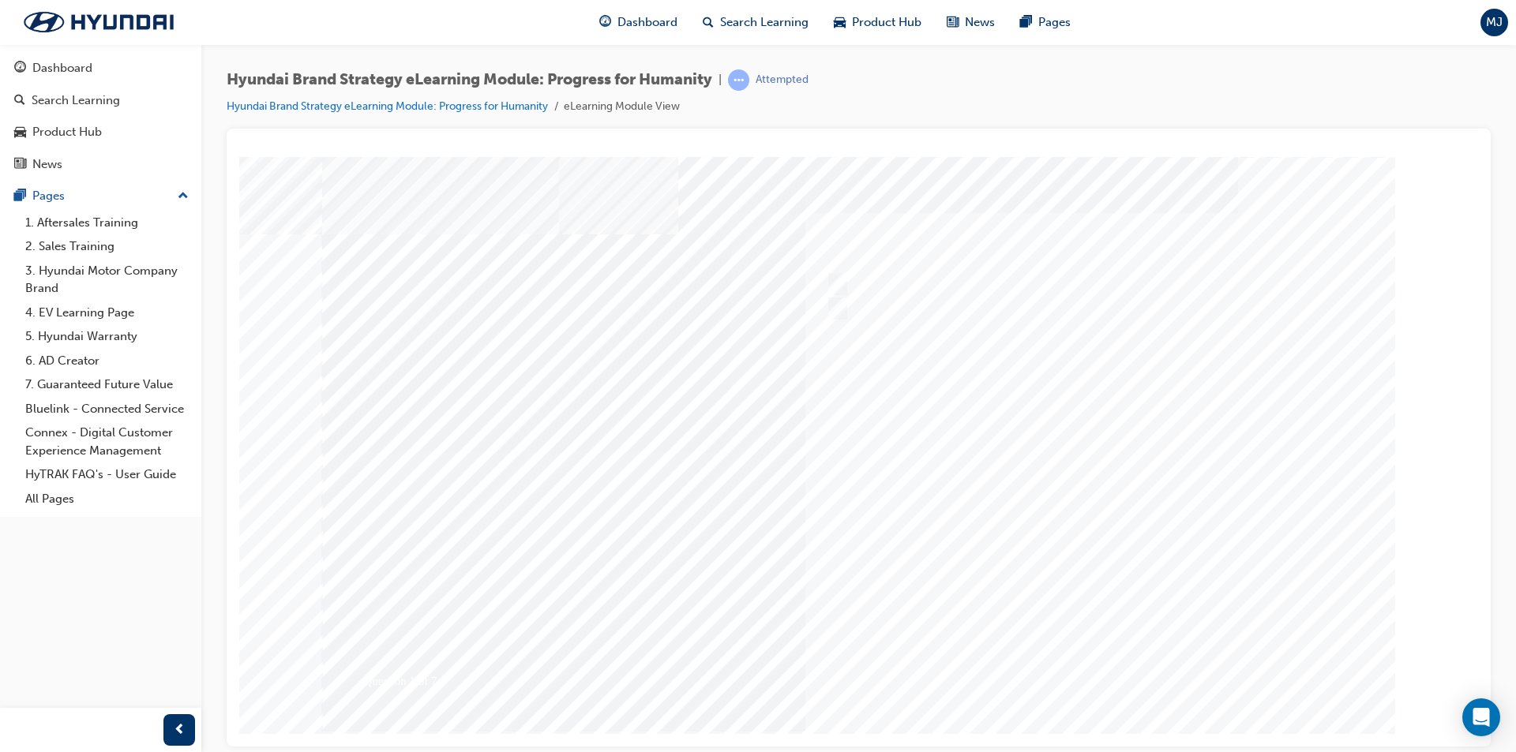
click at [1100, 662] on div at bounding box center [859, 440] width 1074 height 568
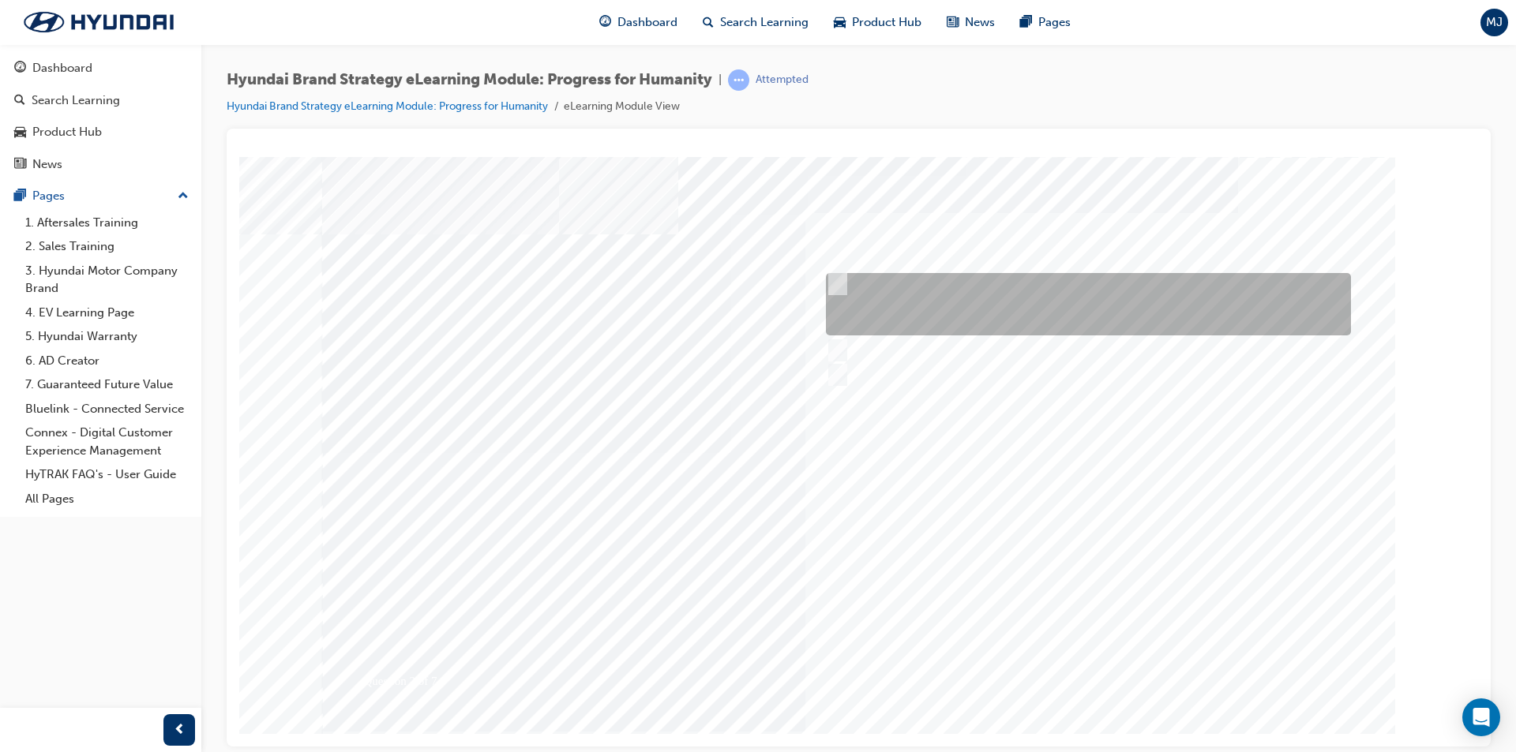
click at [839, 282] on input "The meaning of progress underpins our actions of doing the right thing for huma…" at bounding box center [834, 284] width 17 height 17
radio input "true"
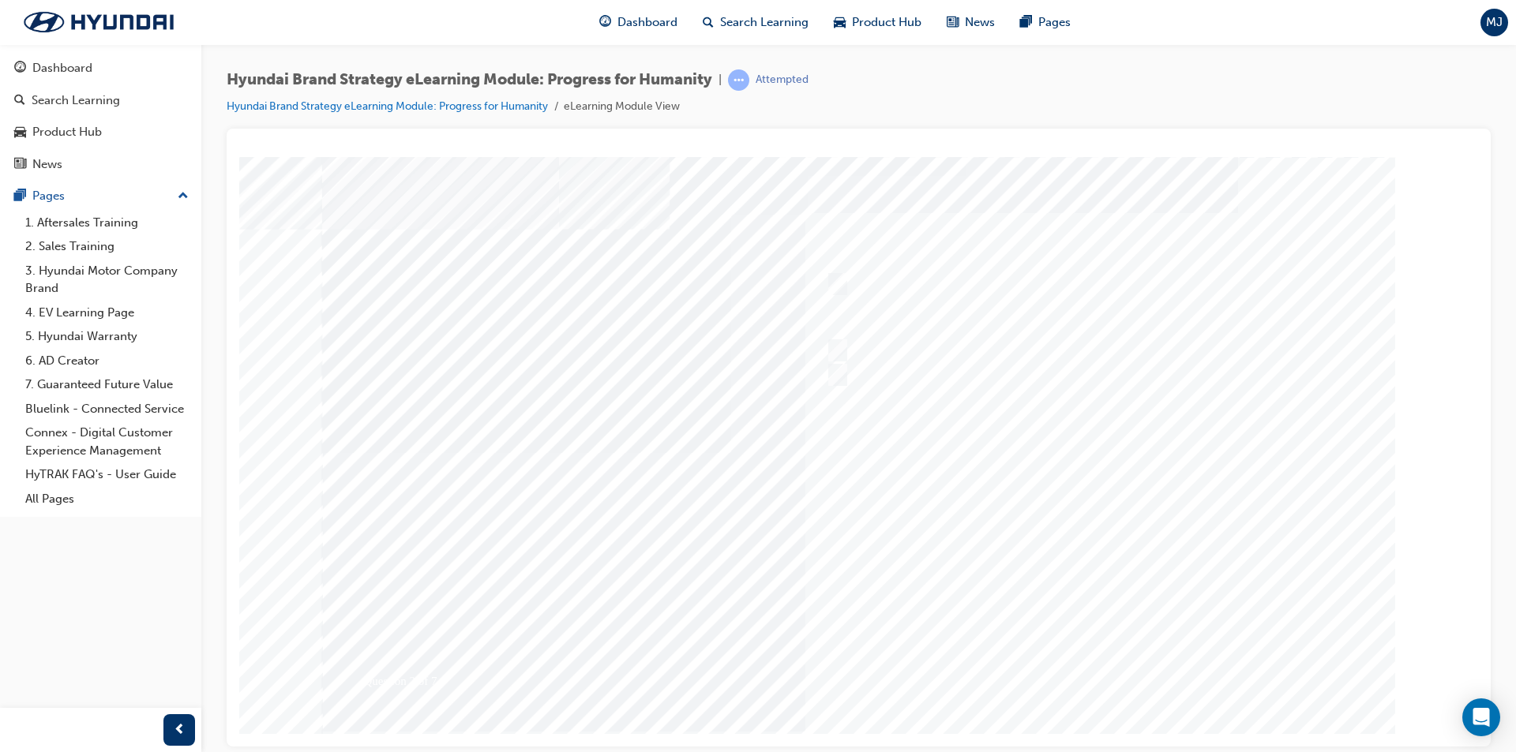
click at [1075, 667] on div at bounding box center [859, 440] width 1074 height 568
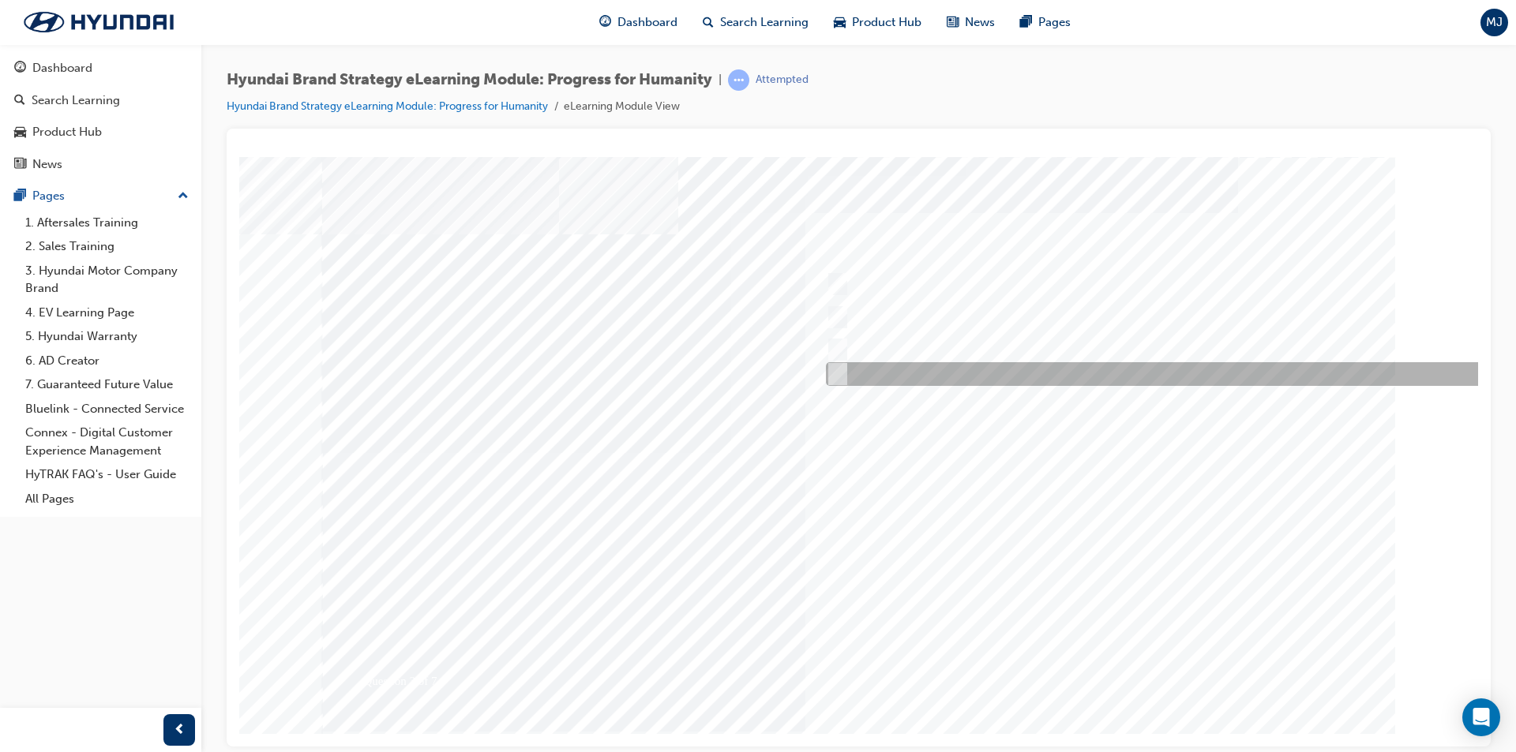
click at [838, 377] on input "All of the above." at bounding box center [834, 373] width 17 height 17
radio input "true"
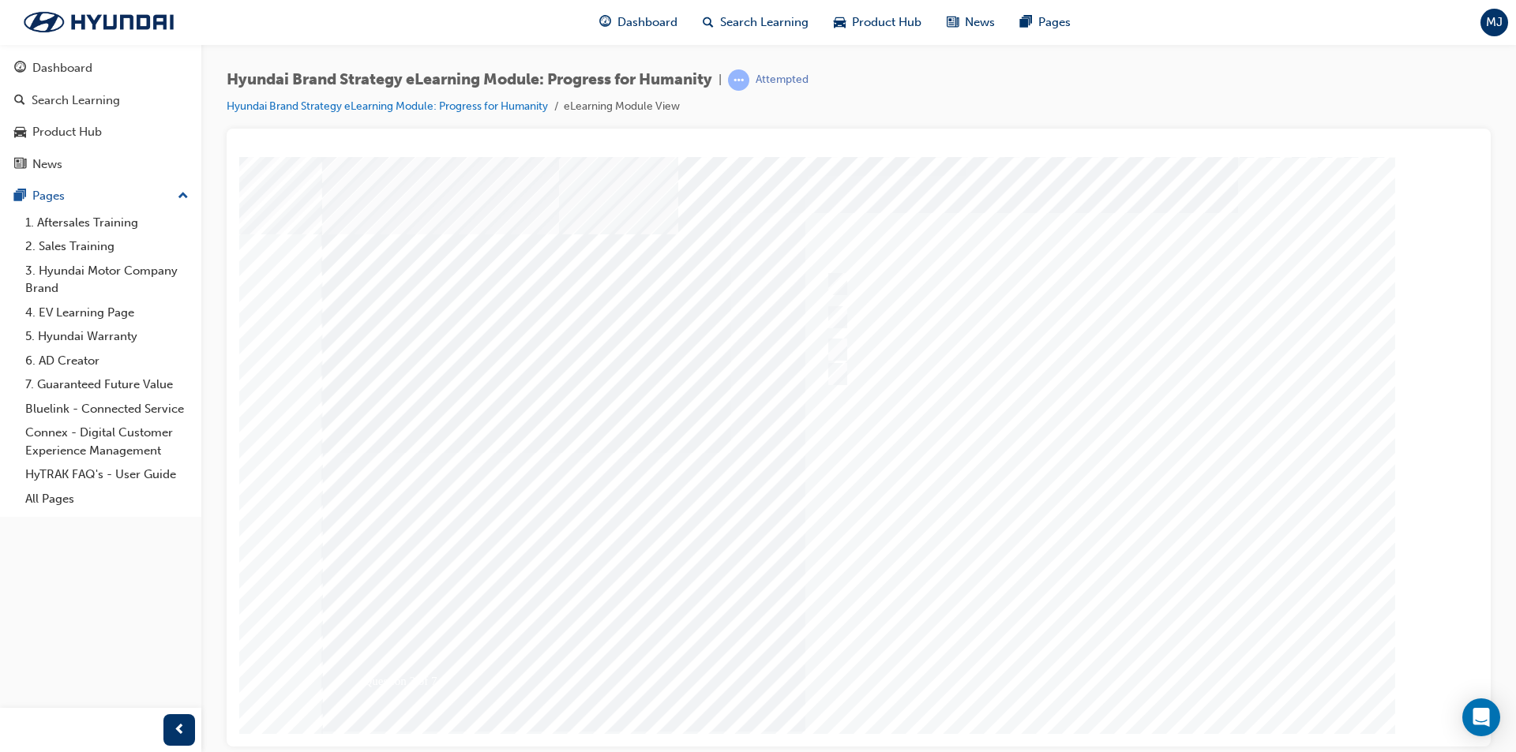
click at [1104, 662] on div at bounding box center [859, 440] width 1074 height 568
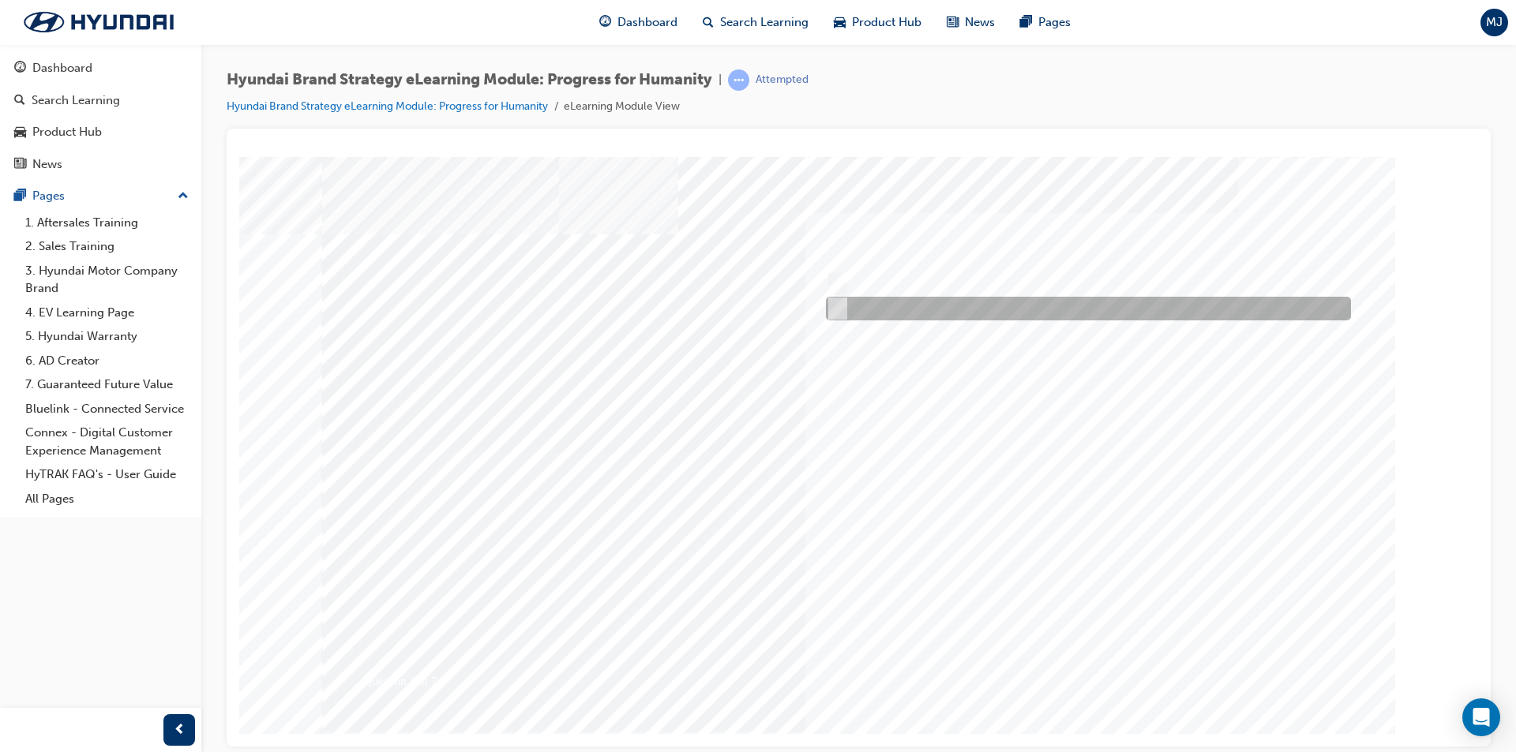
click at [840, 305] on input "False" at bounding box center [834, 308] width 17 height 17
radio input "true"
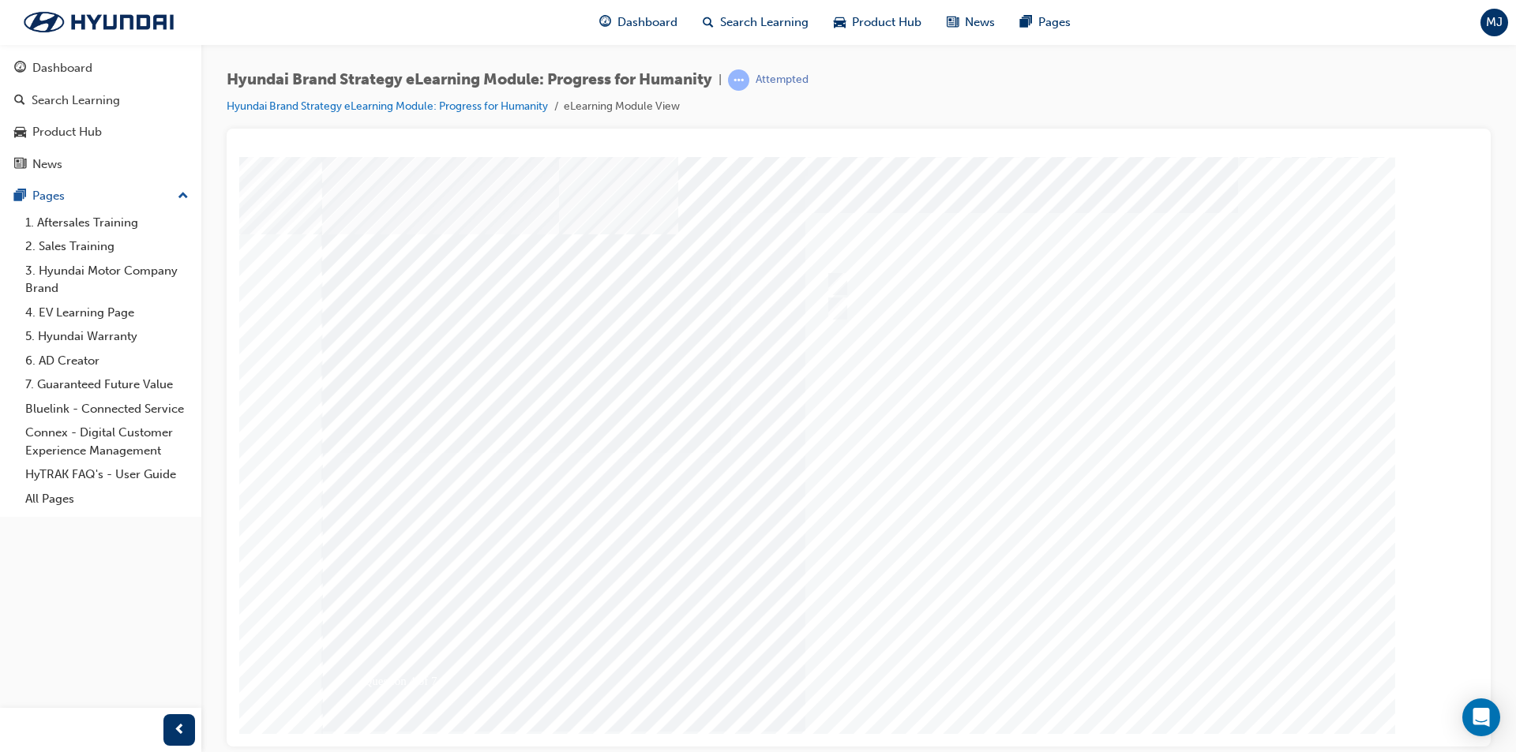
click at [1110, 665] on div at bounding box center [859, 440] width 1074 height 568
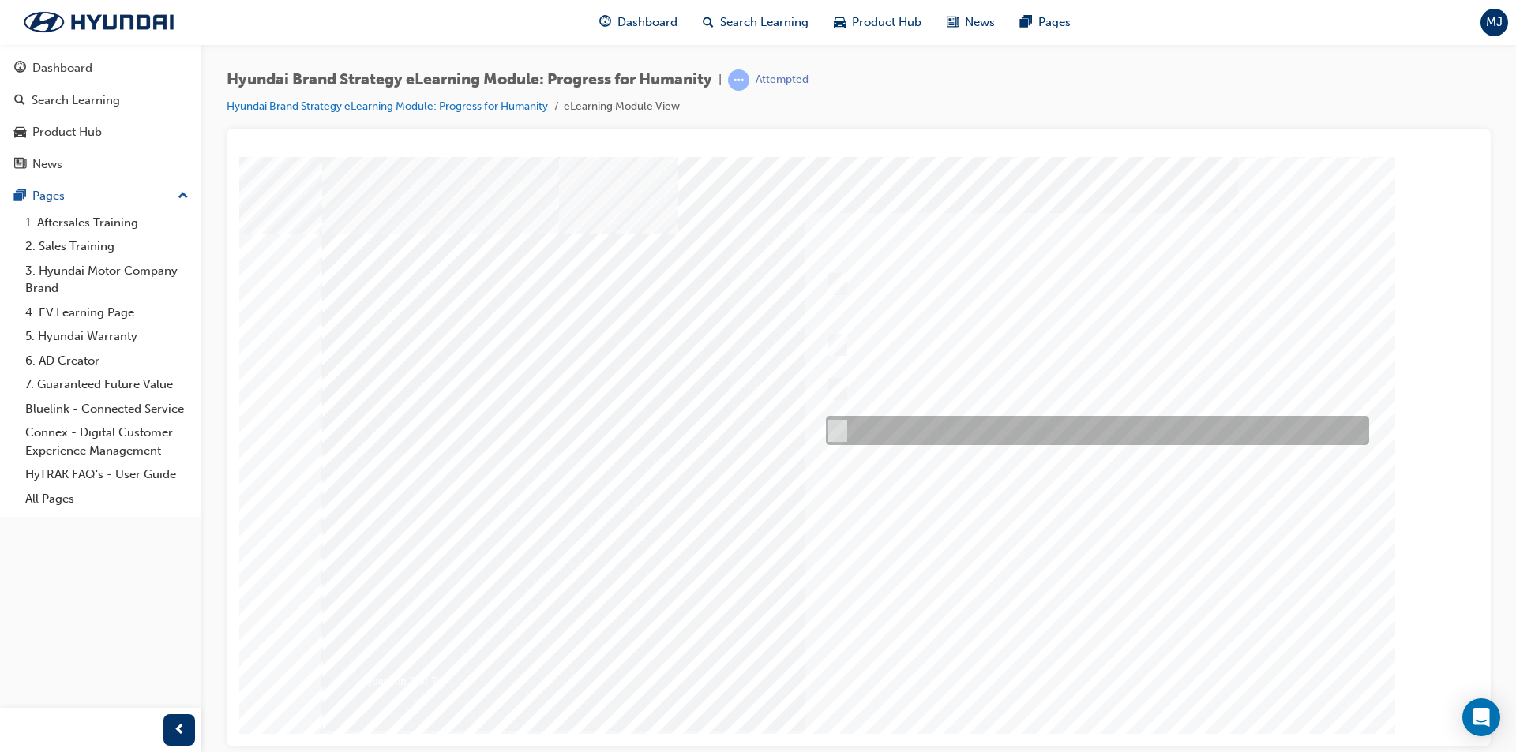
click at [835, 428] on input "All of the above." at bounding box center [834, 430] width 17 height 17
radio input "true"
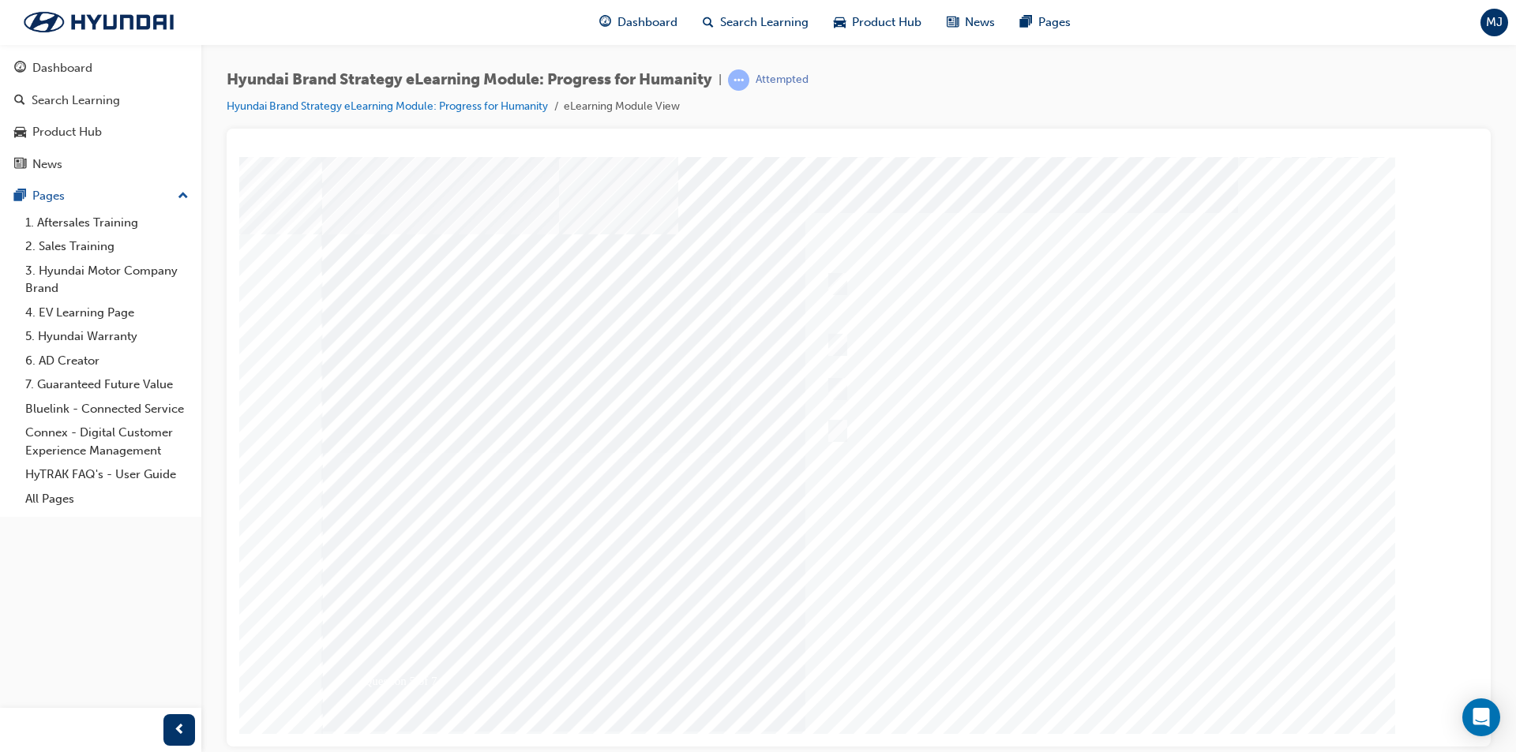
click at [1070, 665] on div at bounding box center [859, 440] width 1074 height 568
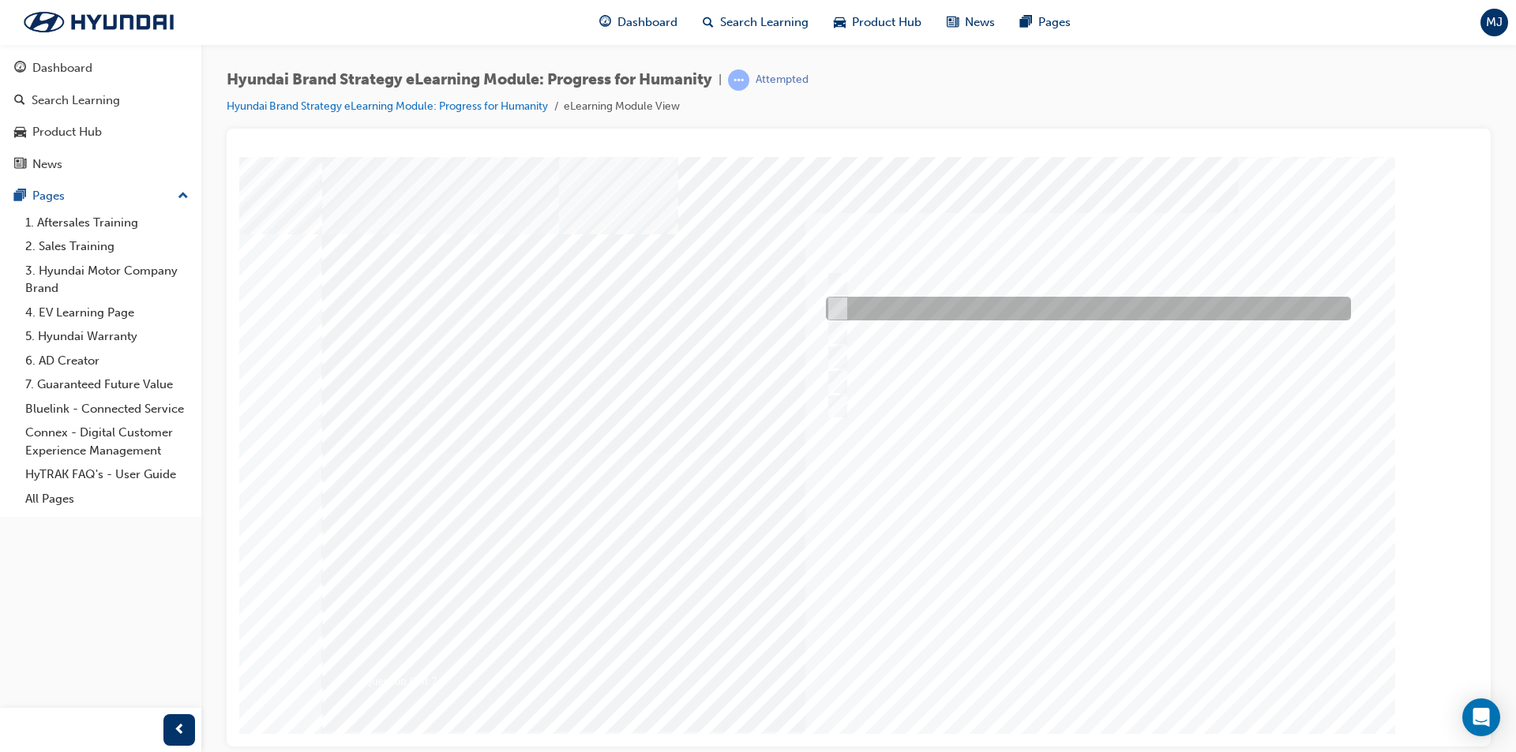
click at [839, 303] on input "Maximised Sportiness" at bounding box center [834, 308] width 17 height 17
radio input "true"
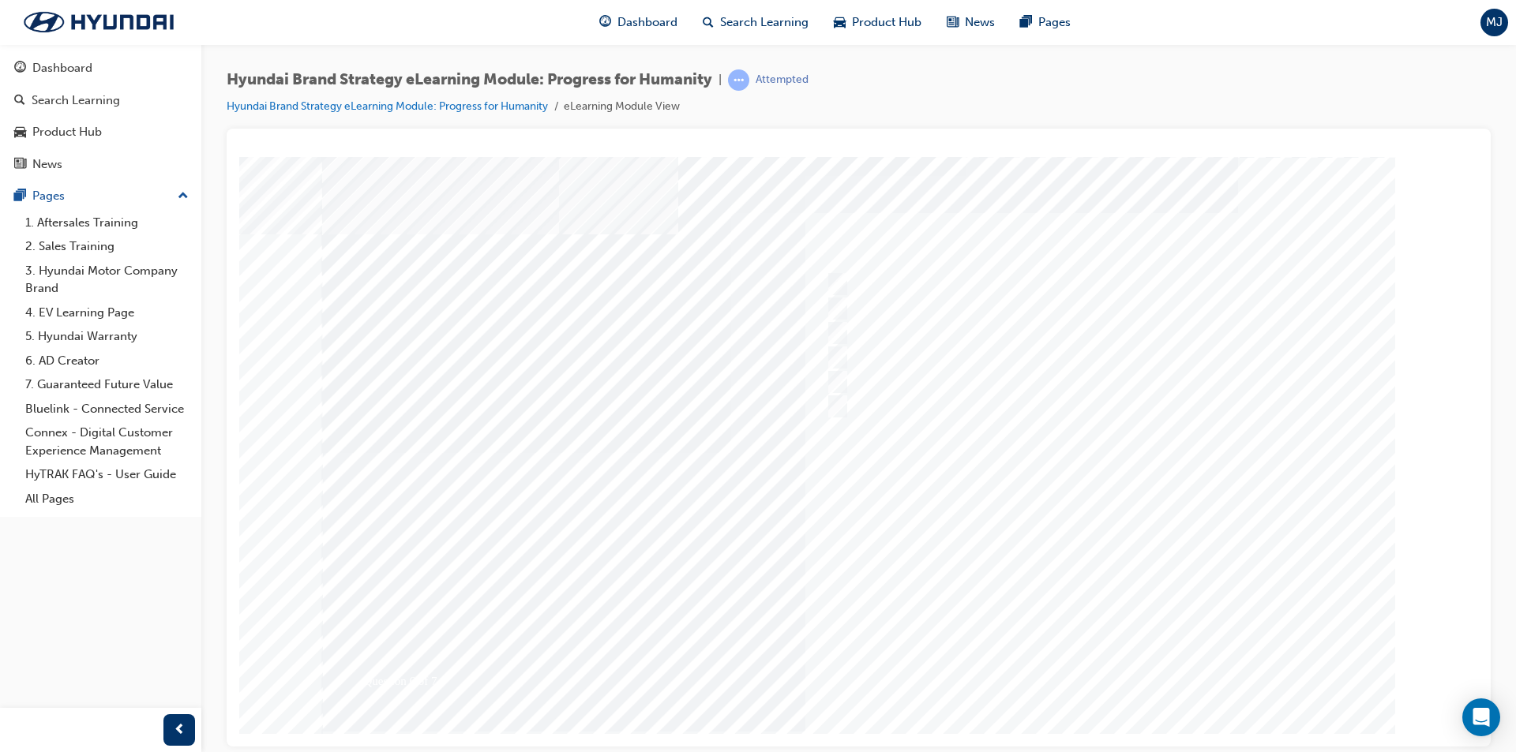
click at [1085, 659] on div at bounding box center [859, 440] width 1074 height 568
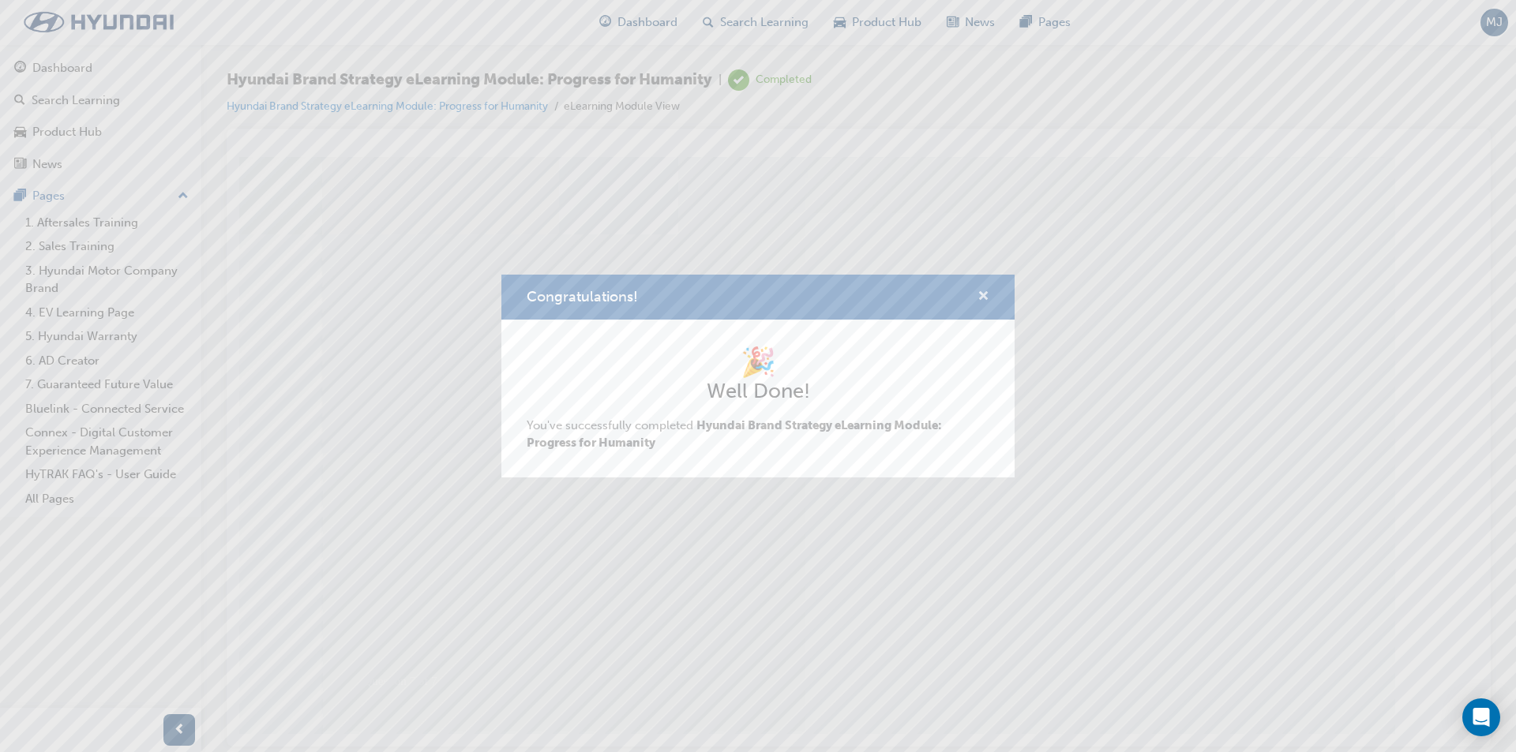
click at [983, 297] on span "cross-icon" at bounding box center [983, 298] width 12 height 14
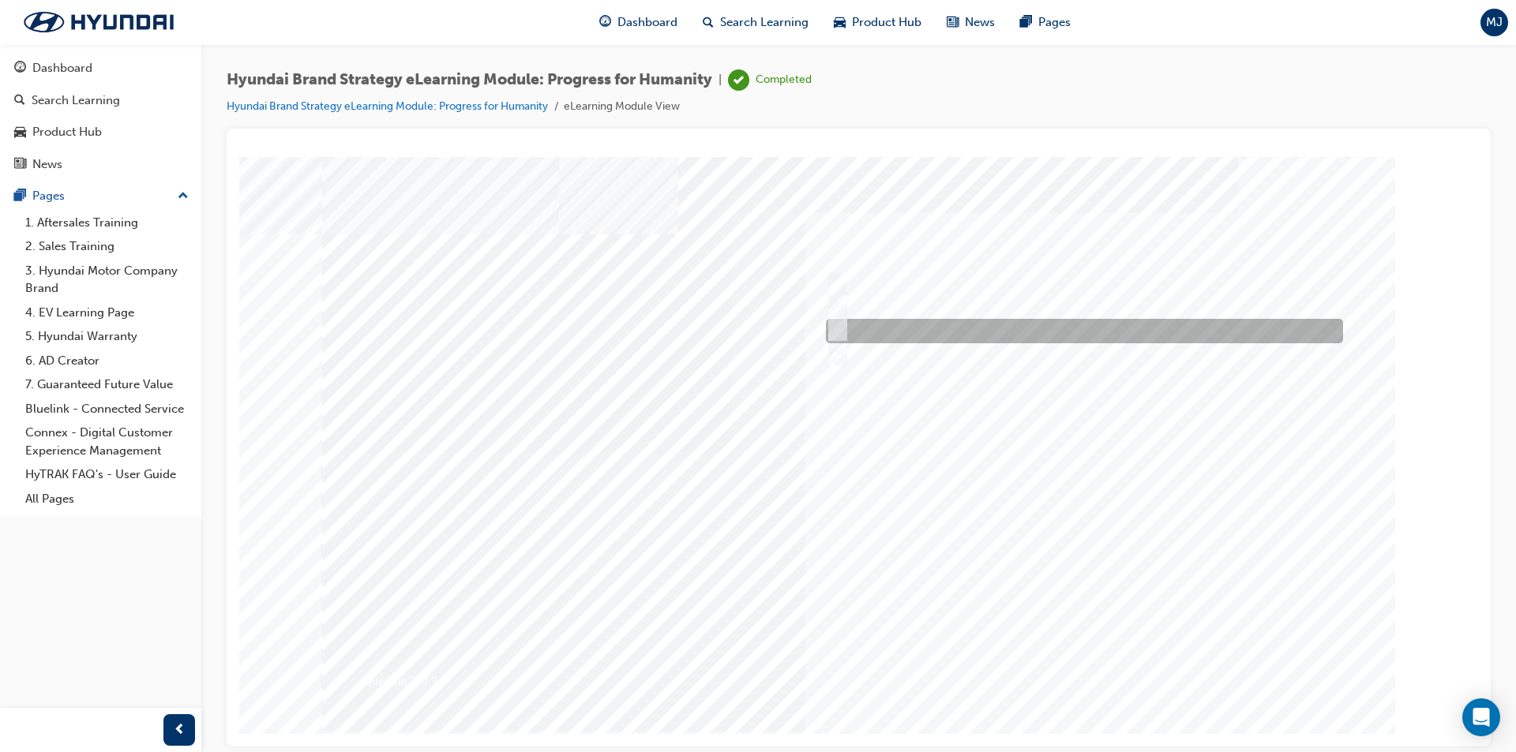
click at [838, 325] on input "Clean Mobility, Connected Mobility, Freedom in Mobility." at bounding box center [834, 329] width 17 height 17
radio input "true"
click at [1093, 673] on div at bounding box center [859, 440] width 1074 height 568
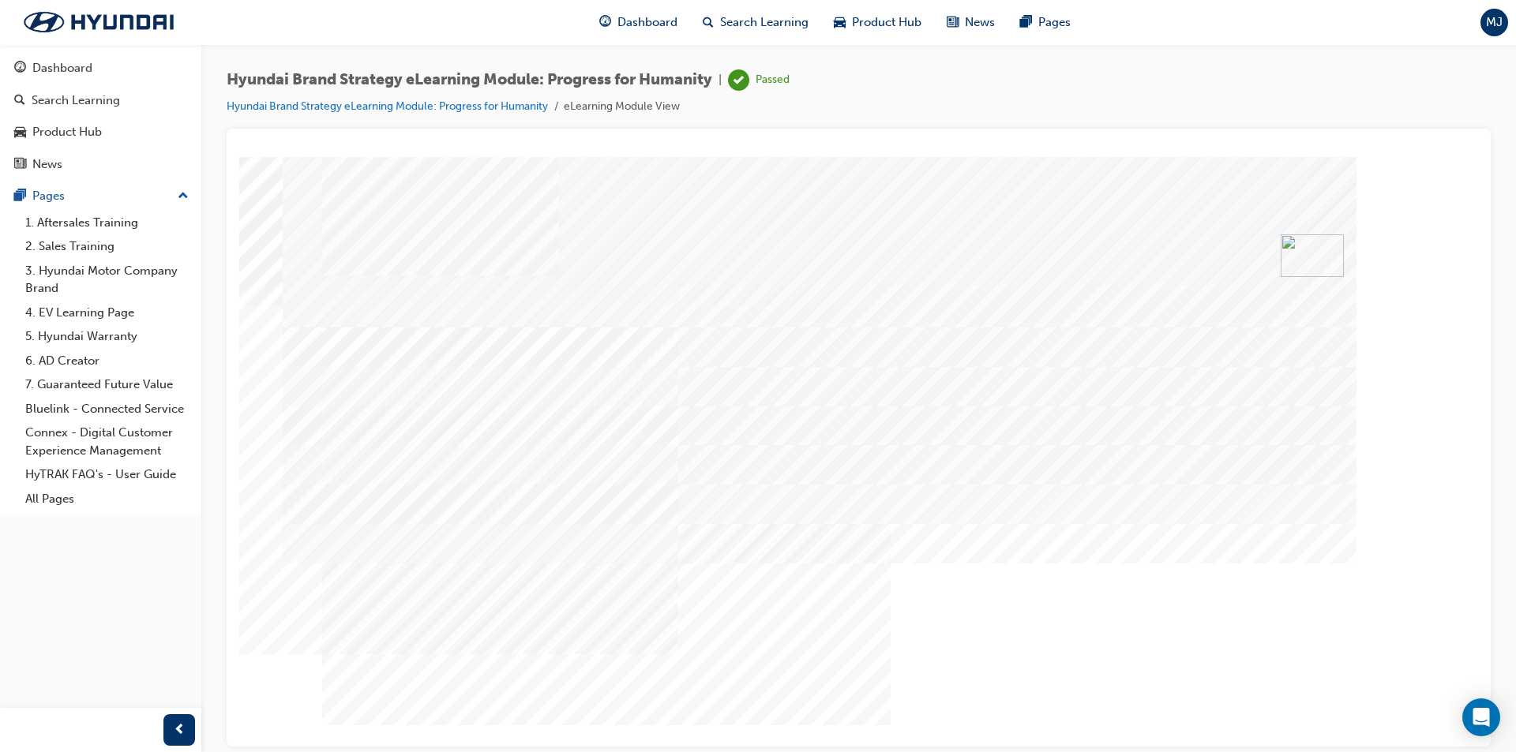
click at [417, 109] on link "Hyundai Brand Strategy eLearning Module: Progress for Humanity" at bounding box center [387, 105] width 321 height 13
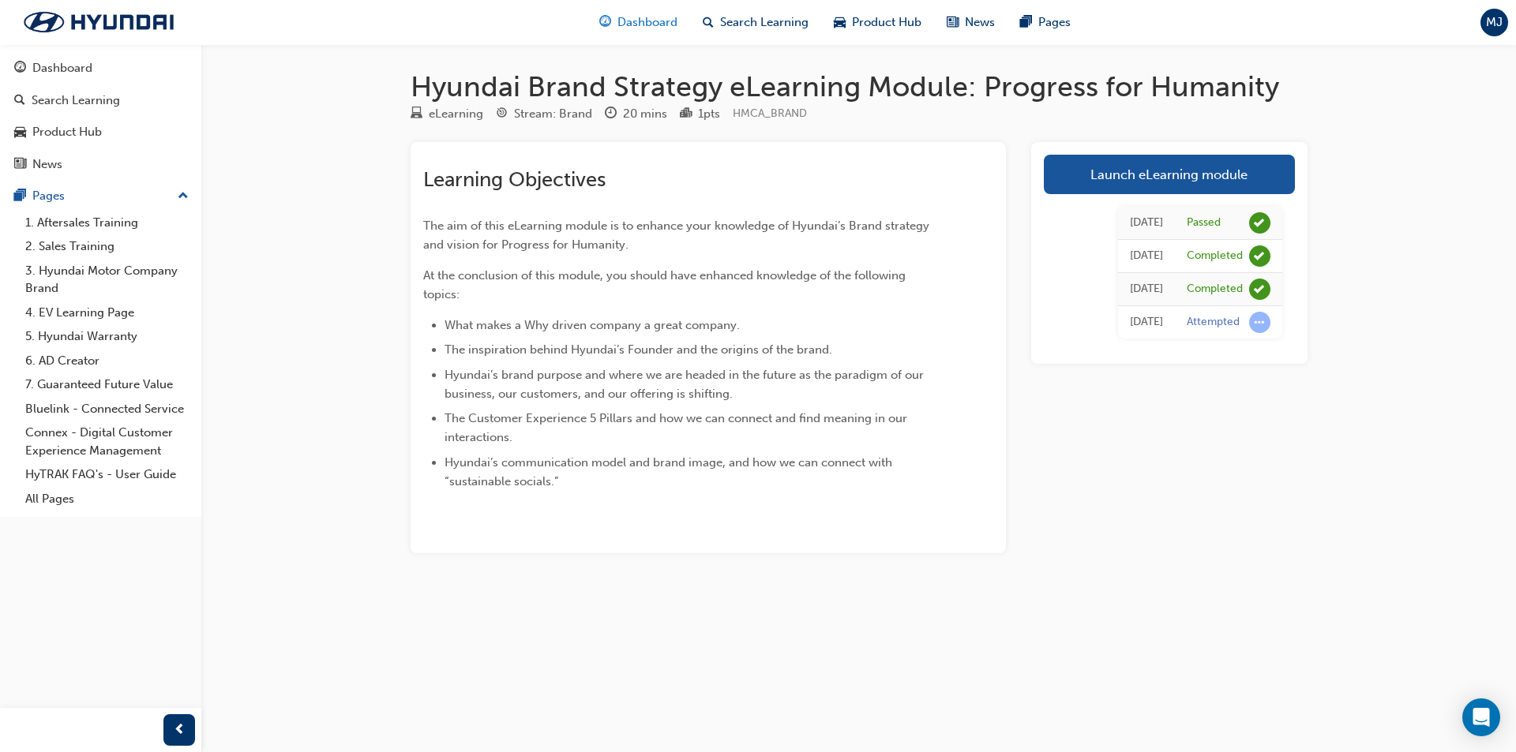
click at [643, 21] on span "Dashboard" at bounding box center [647, 22] width 60 height 18
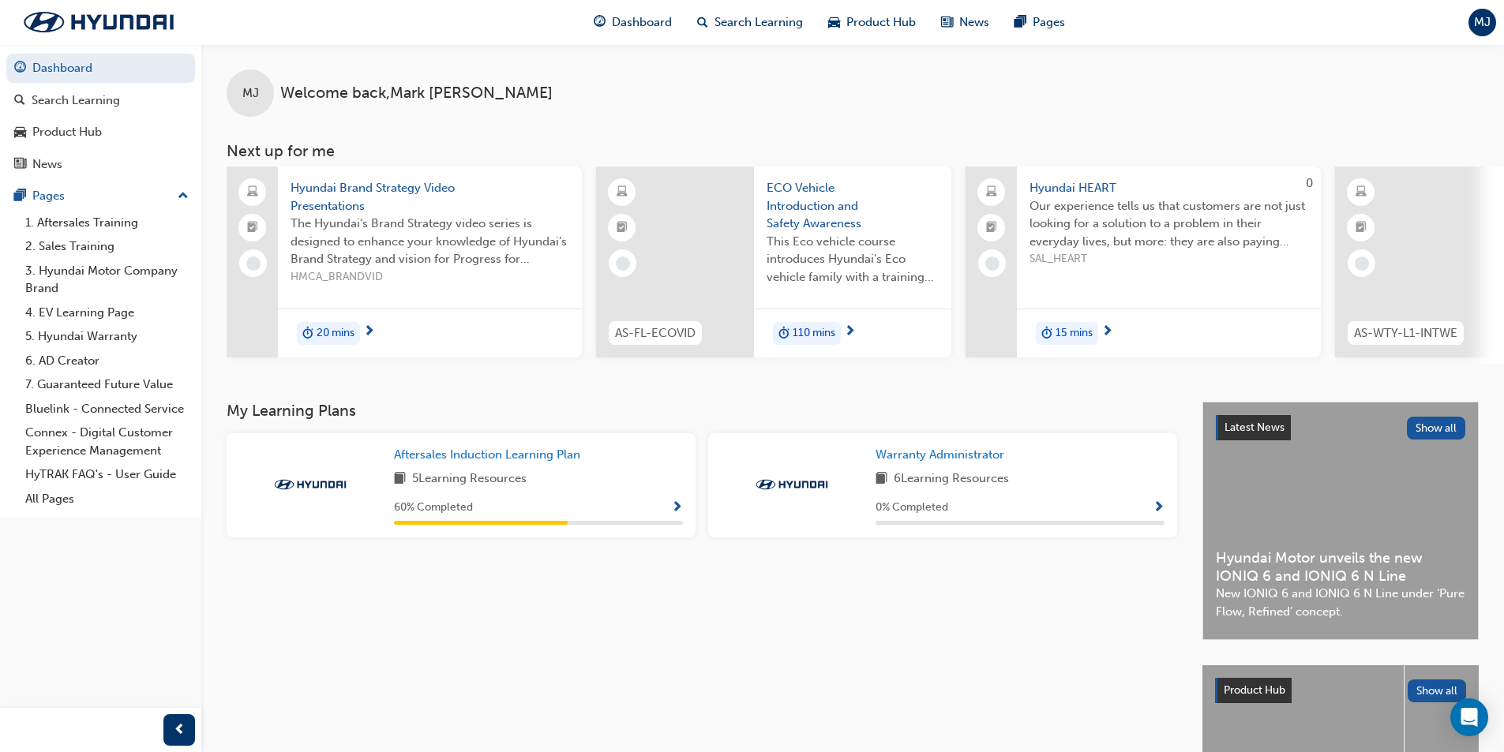
click at [347, 205] on span "Hyundai Brand Strategy Video Presentations" at bounding box center [430, 197] width 279 height 36
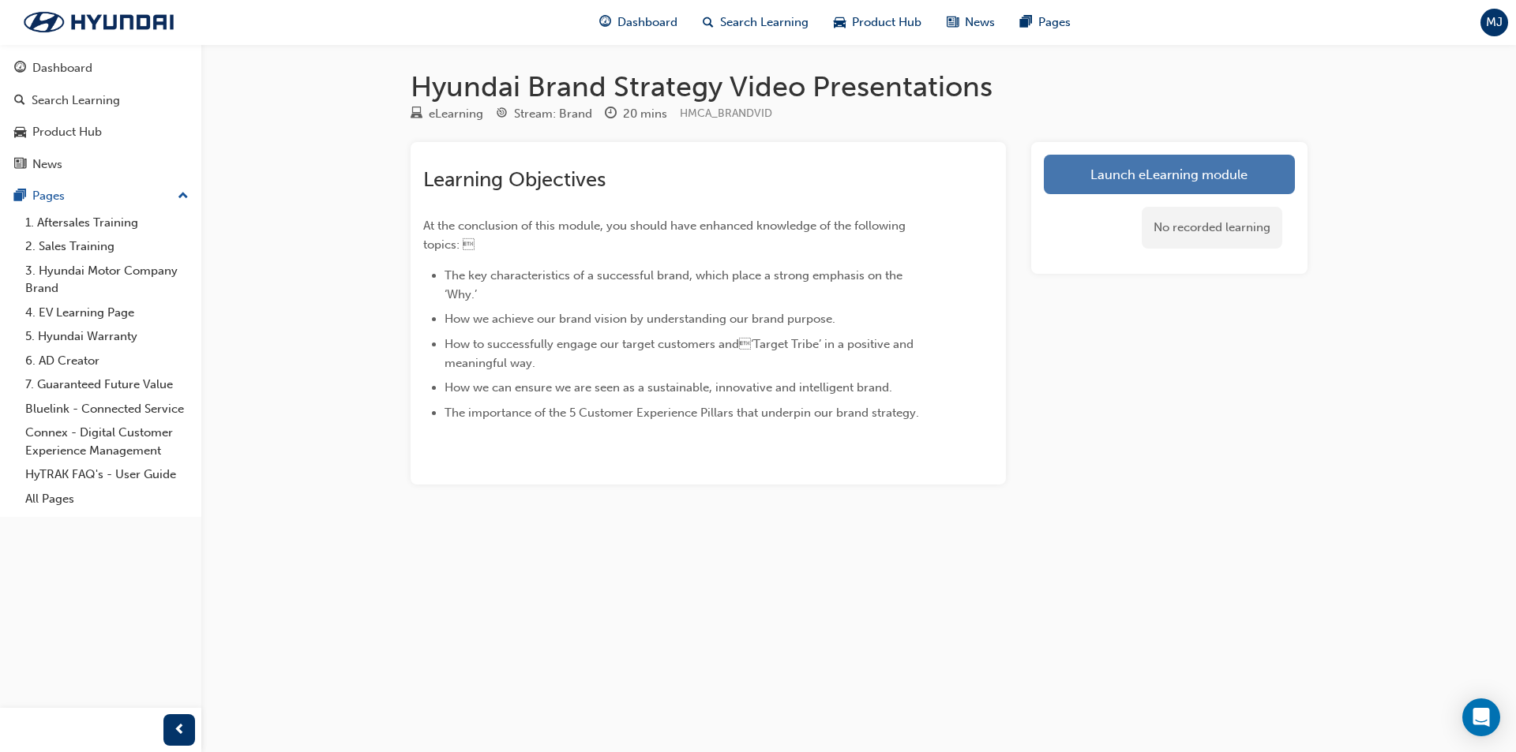
click at [1088, 178] on link "Launch eLearning module" at bounding box center [1169, 174] width 251 height 39
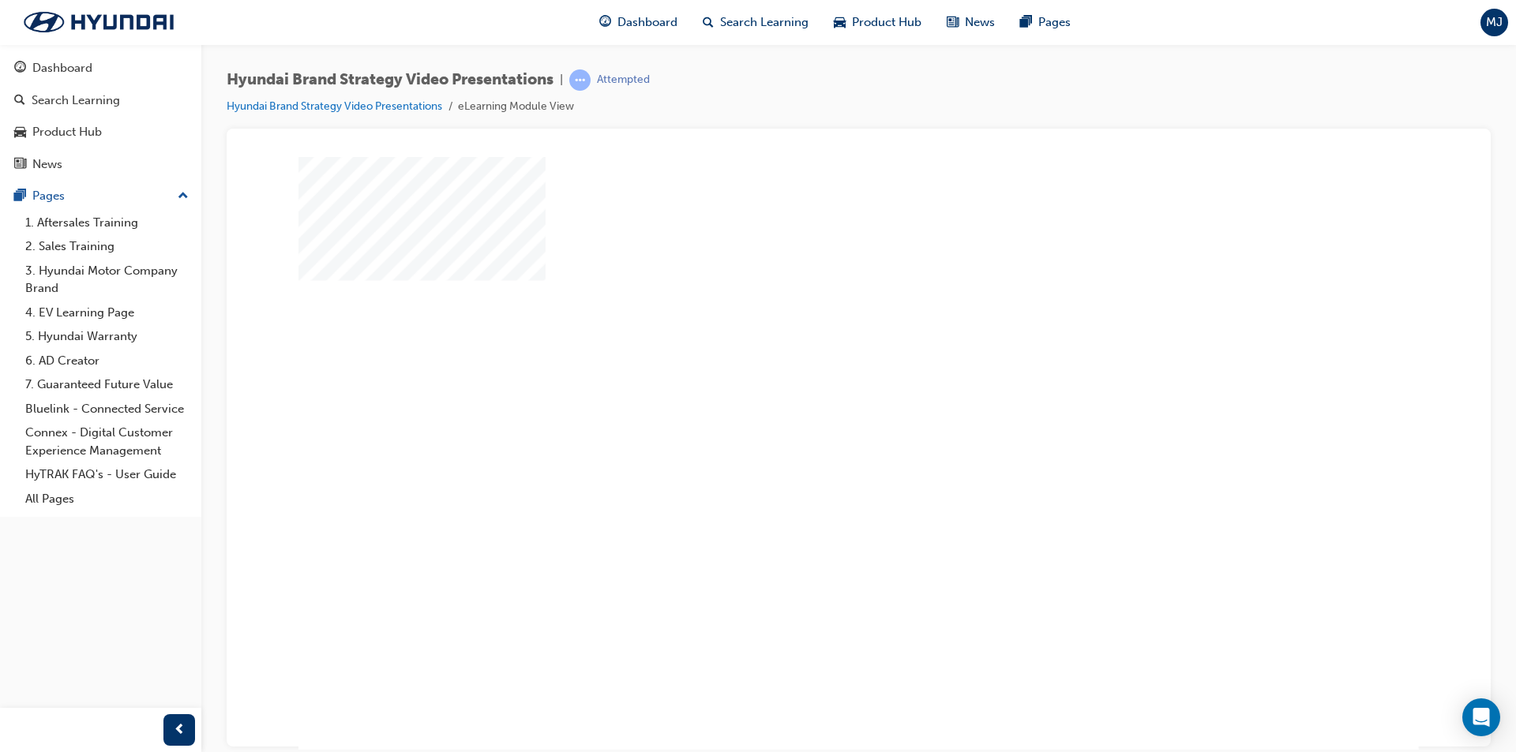
click at [811, 405] on div "play" at bounding box center [811, 405] width 0 height 0
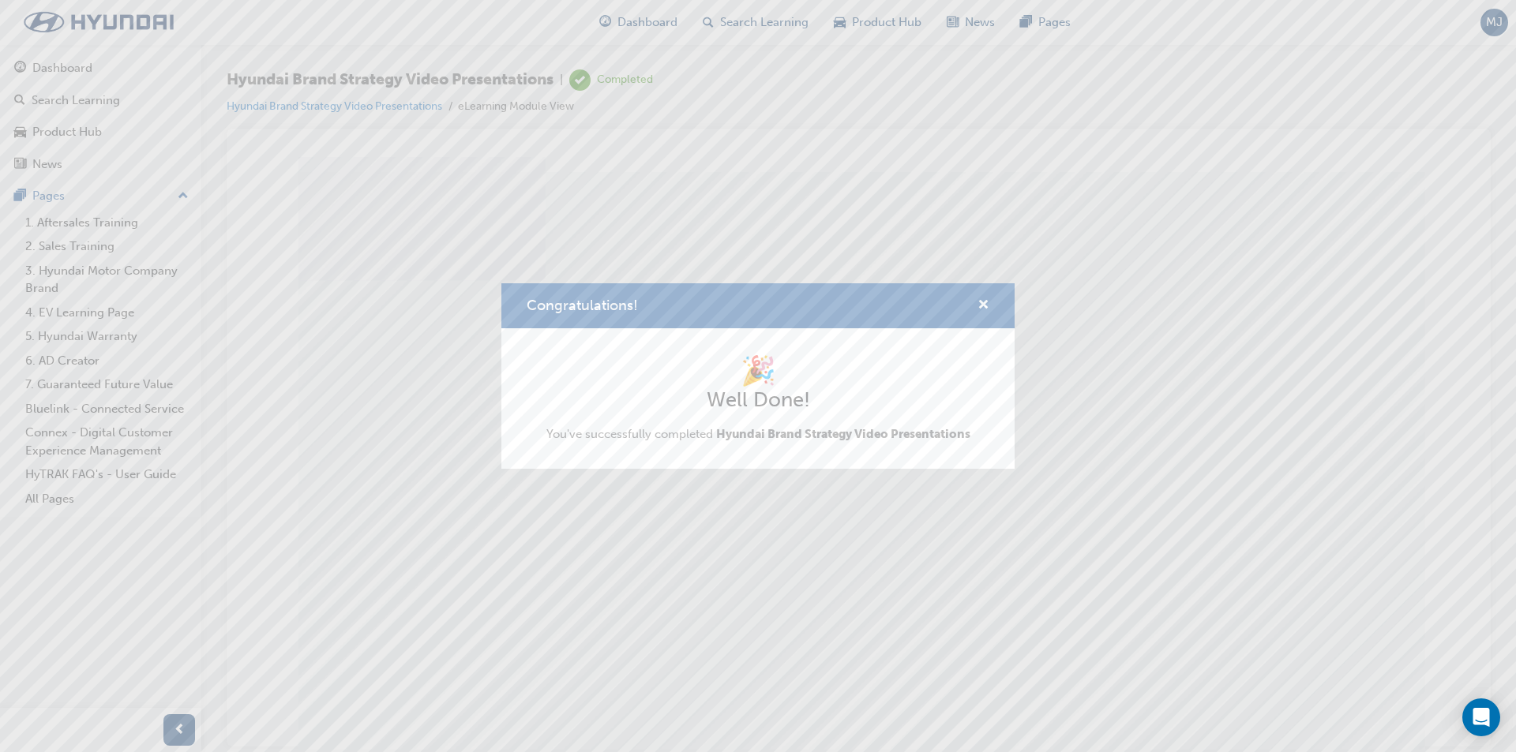
click at [624, 21] on div "Congratulations! 🎉 Well Done! You've successfully completed Hyundai Brand Strat…" at bounding box center [758, 376] width 1516 height 752
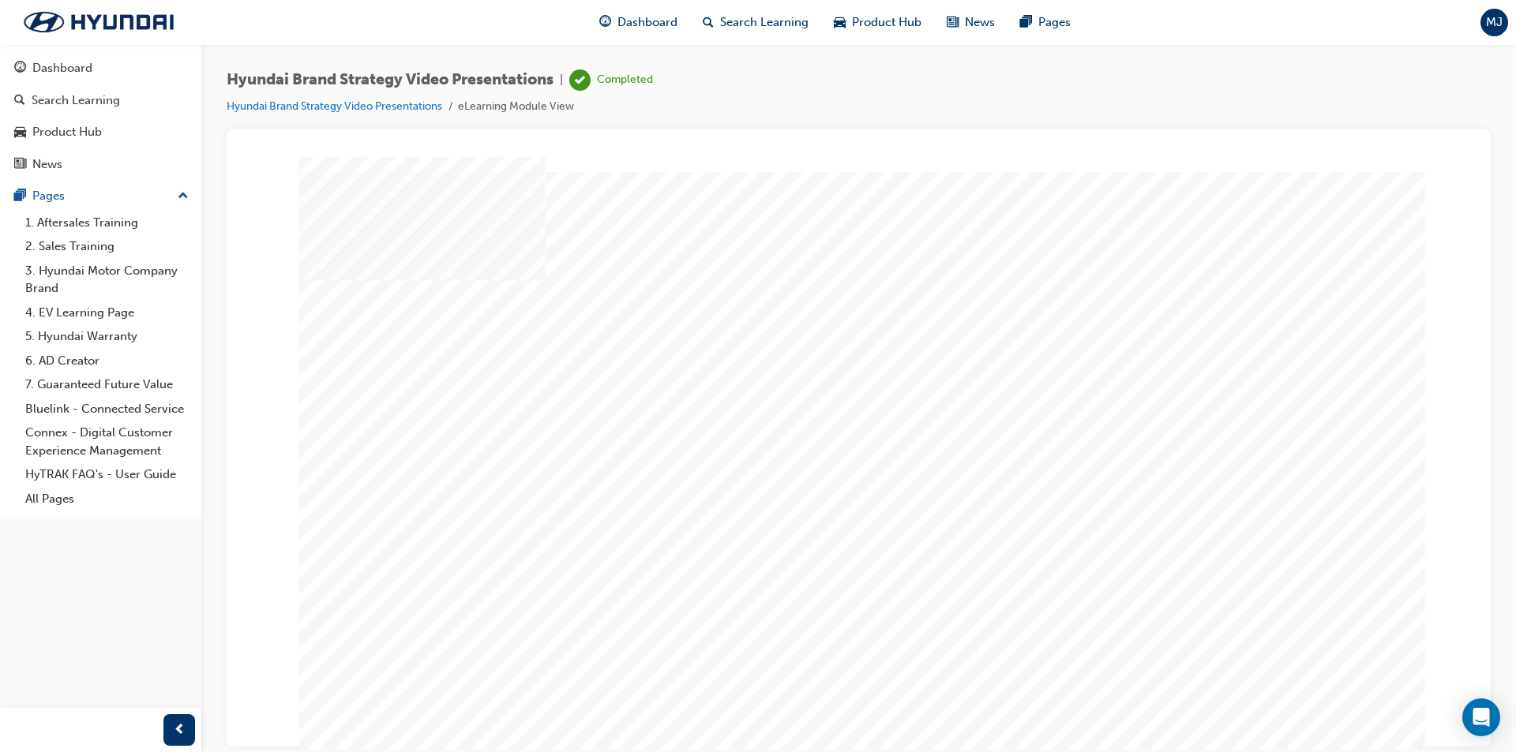
click at [624, 21] on span "Dashboard" at bounding box center [647, 22] width 60 height 18
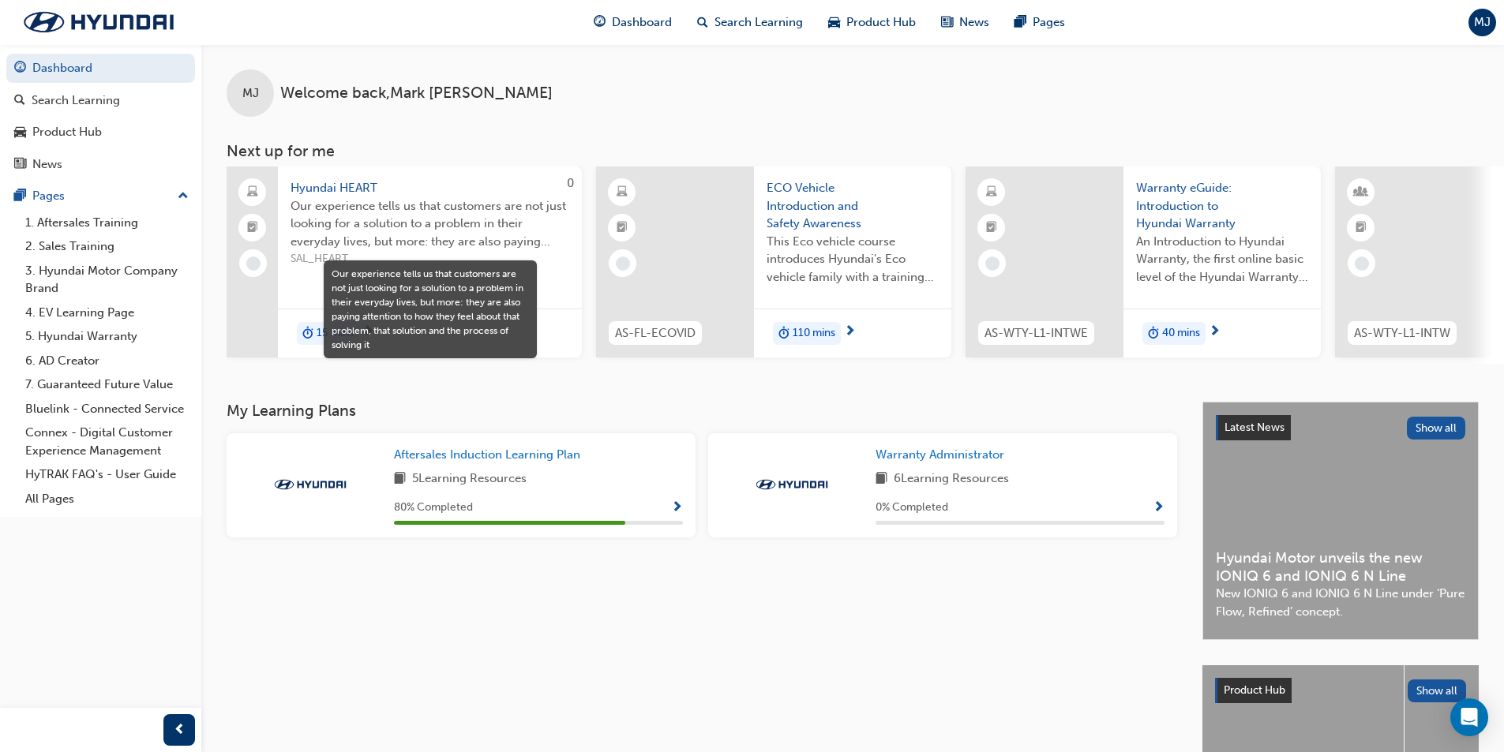
click at [359, 231] on span "Our experience tells us that customers are not just looking for a solution to a…" at bounding box center [430, 224] width 279 height 54
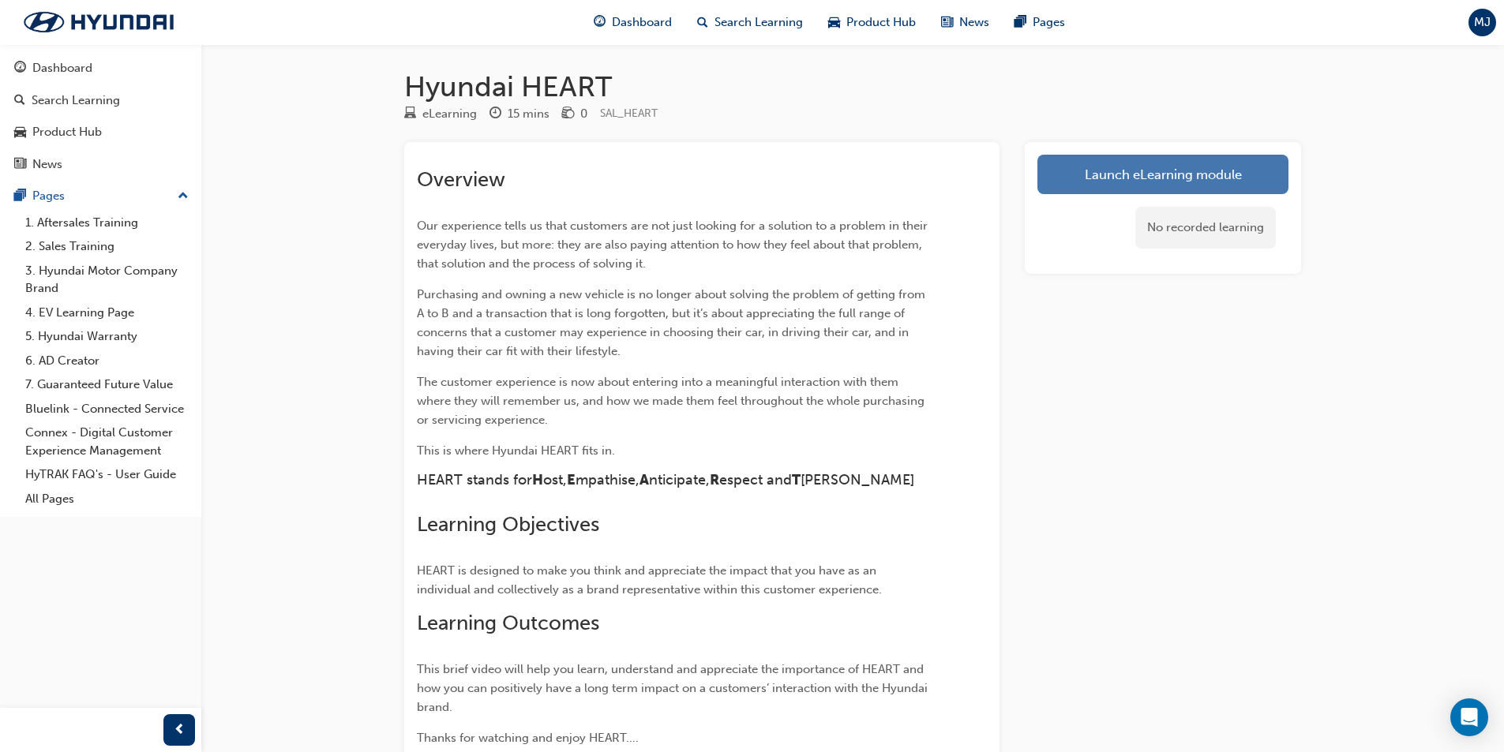
click at [1128, 178] on link "Launch eLearning module" at bounding box center [1162, 174] width 251 height 39
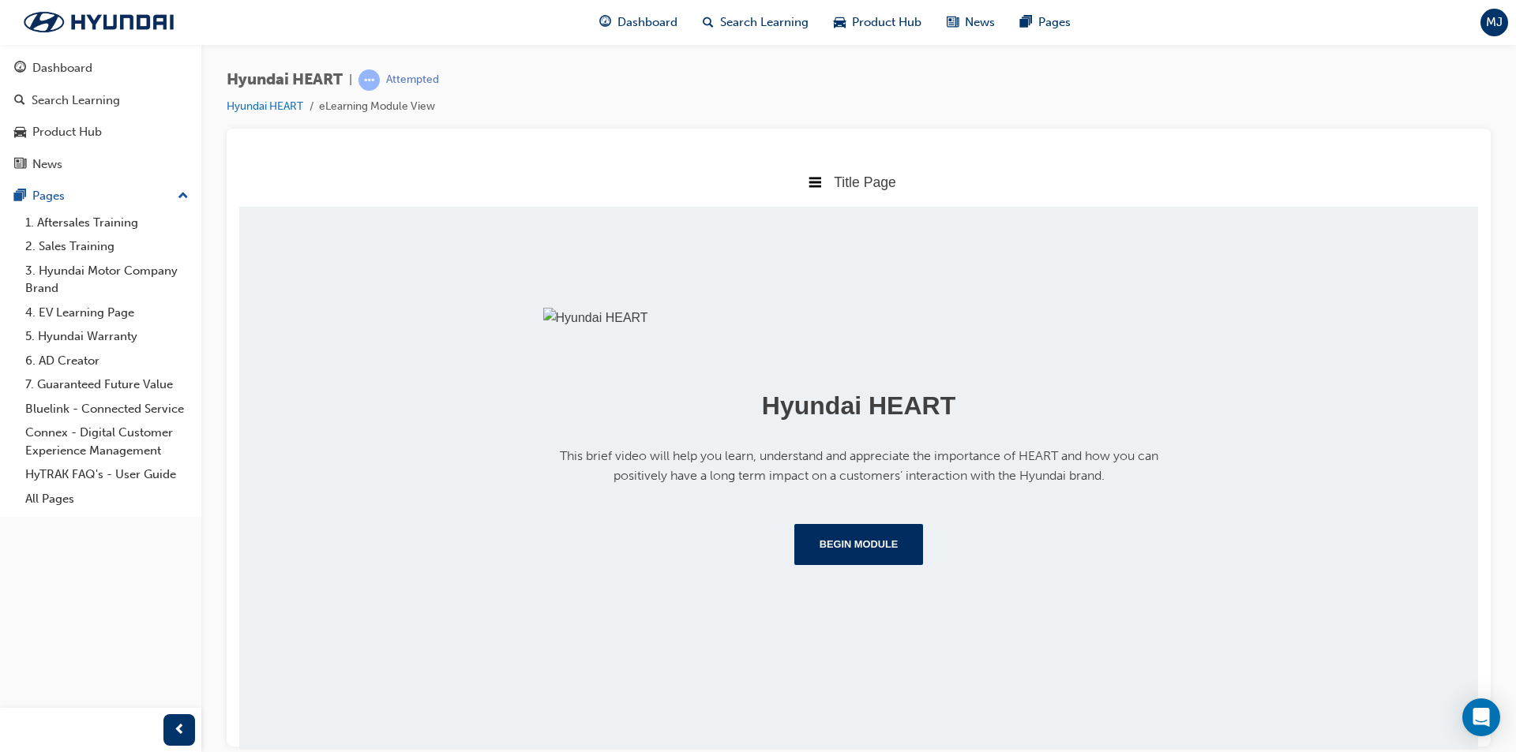
scroll to position [149, 0]
click at [827, 564] on button "Begin Module" at bounding box center [858, 543] width 129 height 41
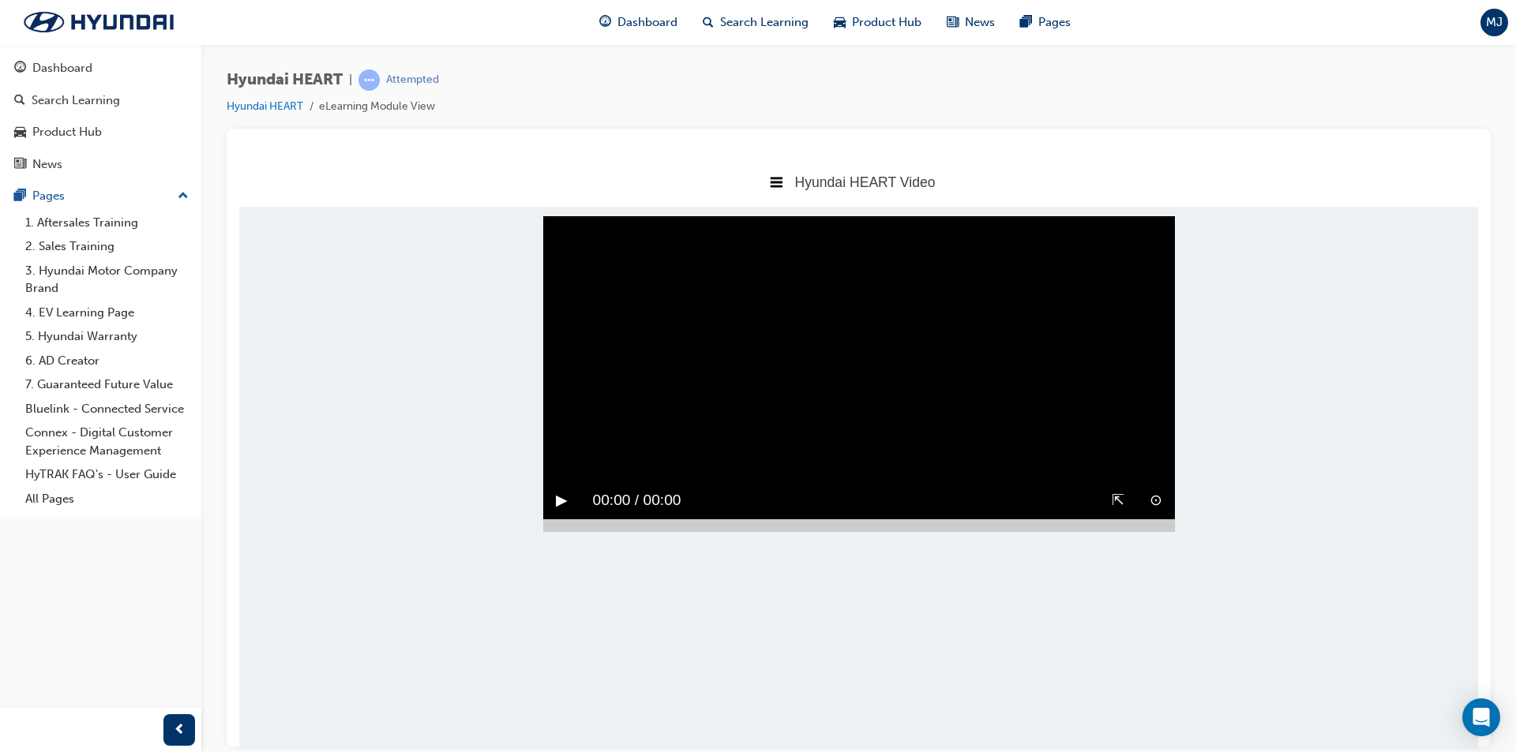
scroll to position [0, 0]
click at [559, 512] on button "▶︎" at bounding box center [562, 500] width 12 height 24
click at [653, 382] on video "Sorry, your browser does not support embedded videos. Download Instead" at bounding box center [859, 374] width 632 height 316
click at [657, 531] on div at bounding box center [600, 525] width 114 height 13
click at [560, 512] on button "▶︎" at bounding box center [562, 500] width 12 height 24
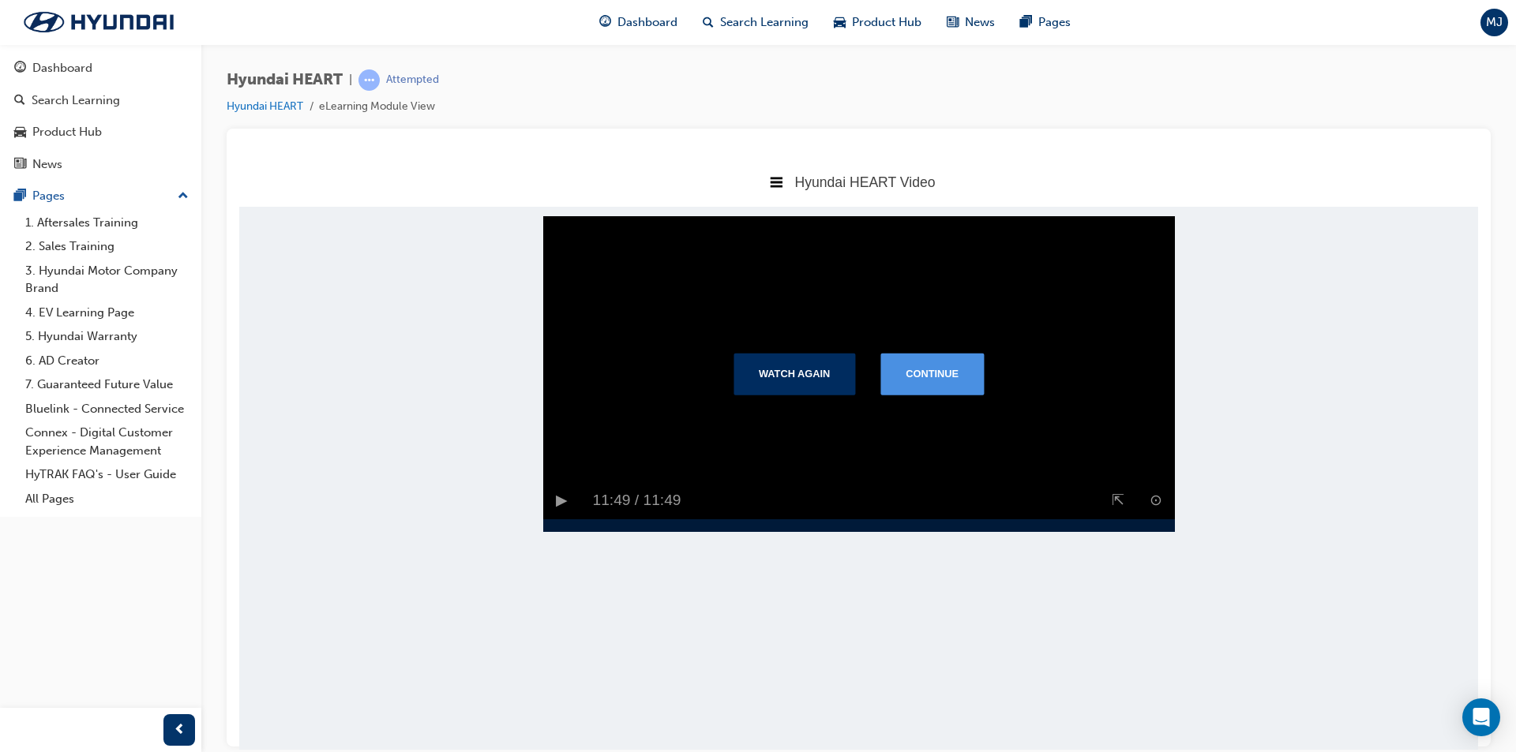
click at [954, 389] on button "Continue" at bounding box center [931, 373] width 103 height 41
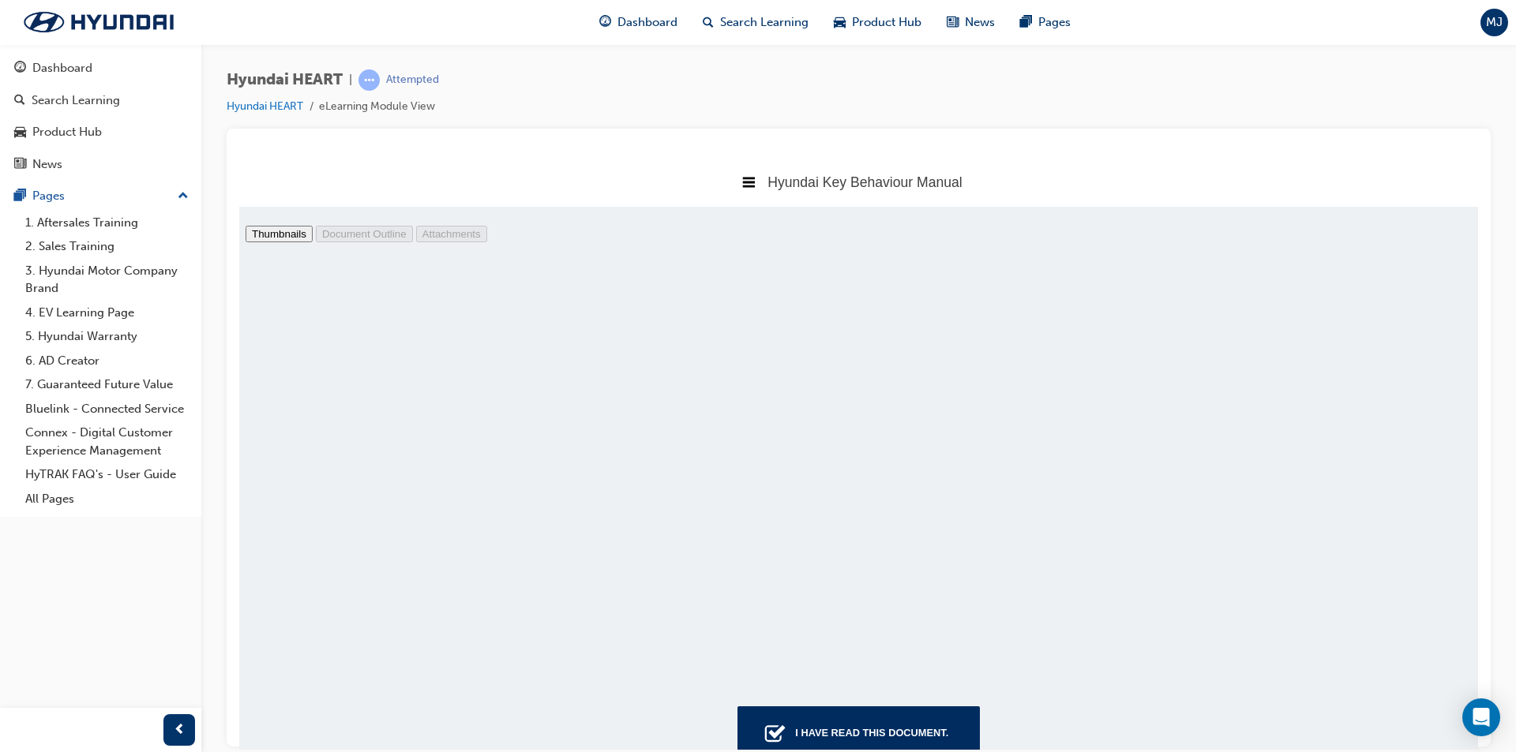
scroll to position [2376, 0]
type input "4"
drag, startPoint x: 1404, startPoint y: 231, endPoint x: 1642, endPoint y: 519, distance: 374.0
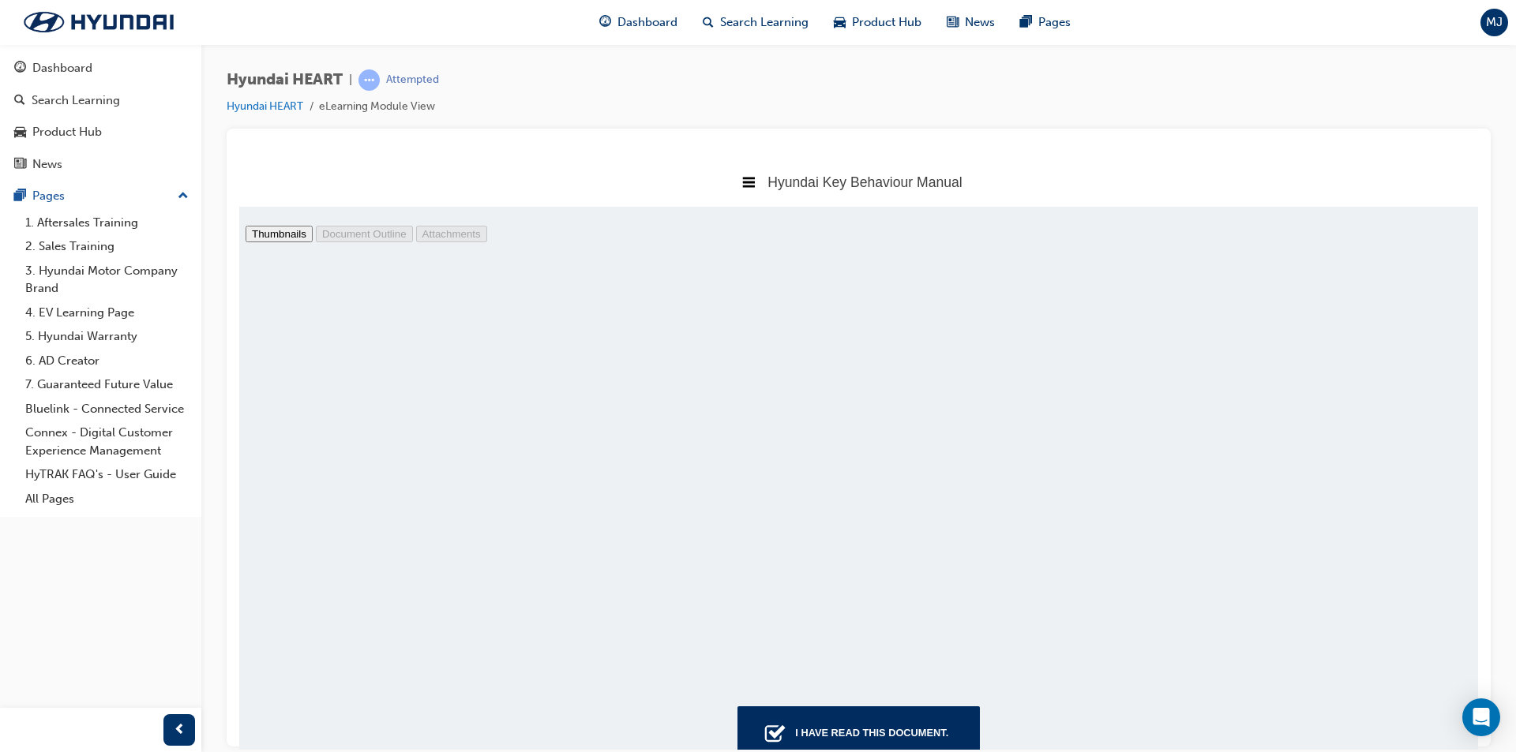
select select "page-fit"
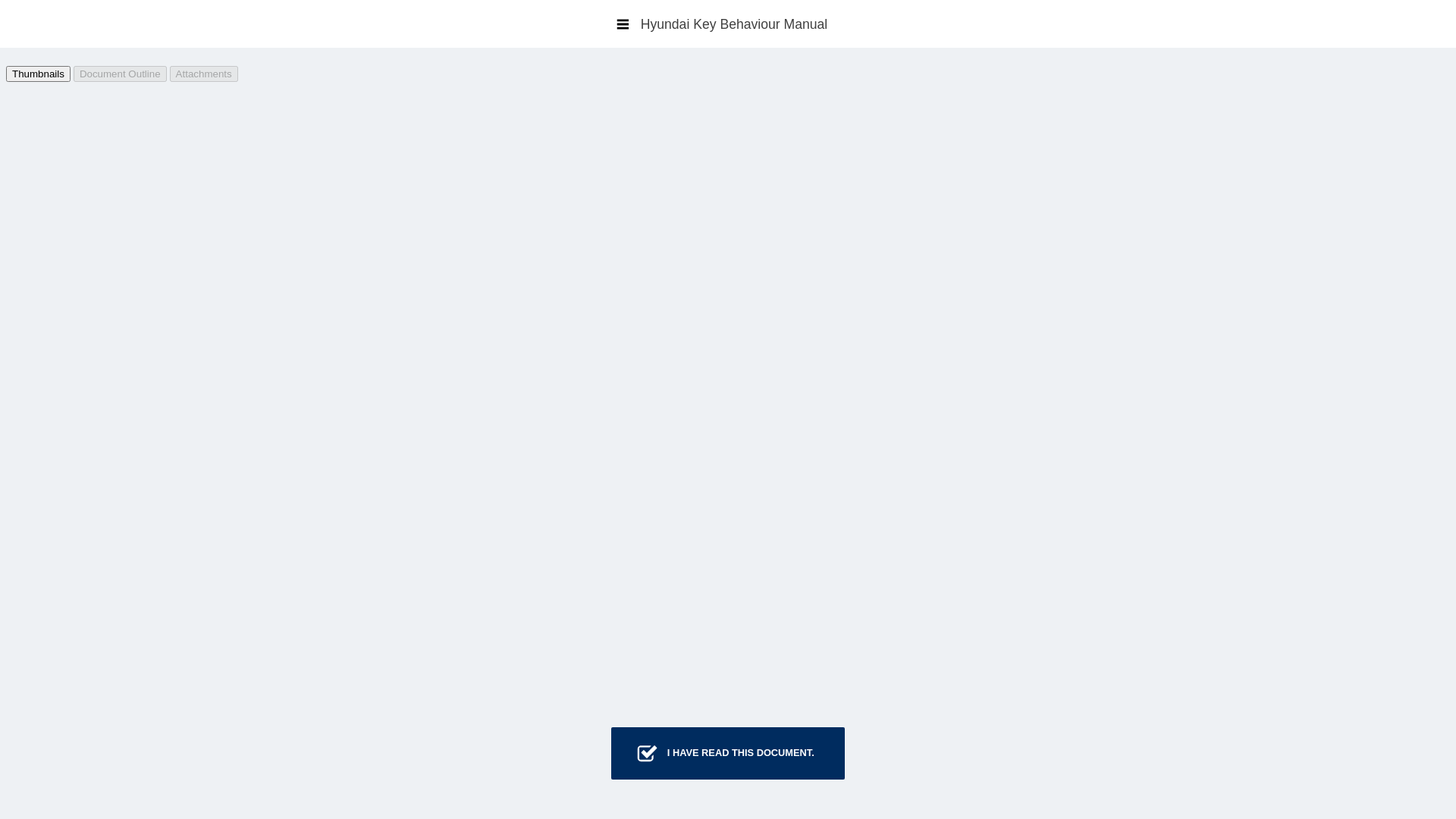
scroll to position [72714, 0]
type input "34"
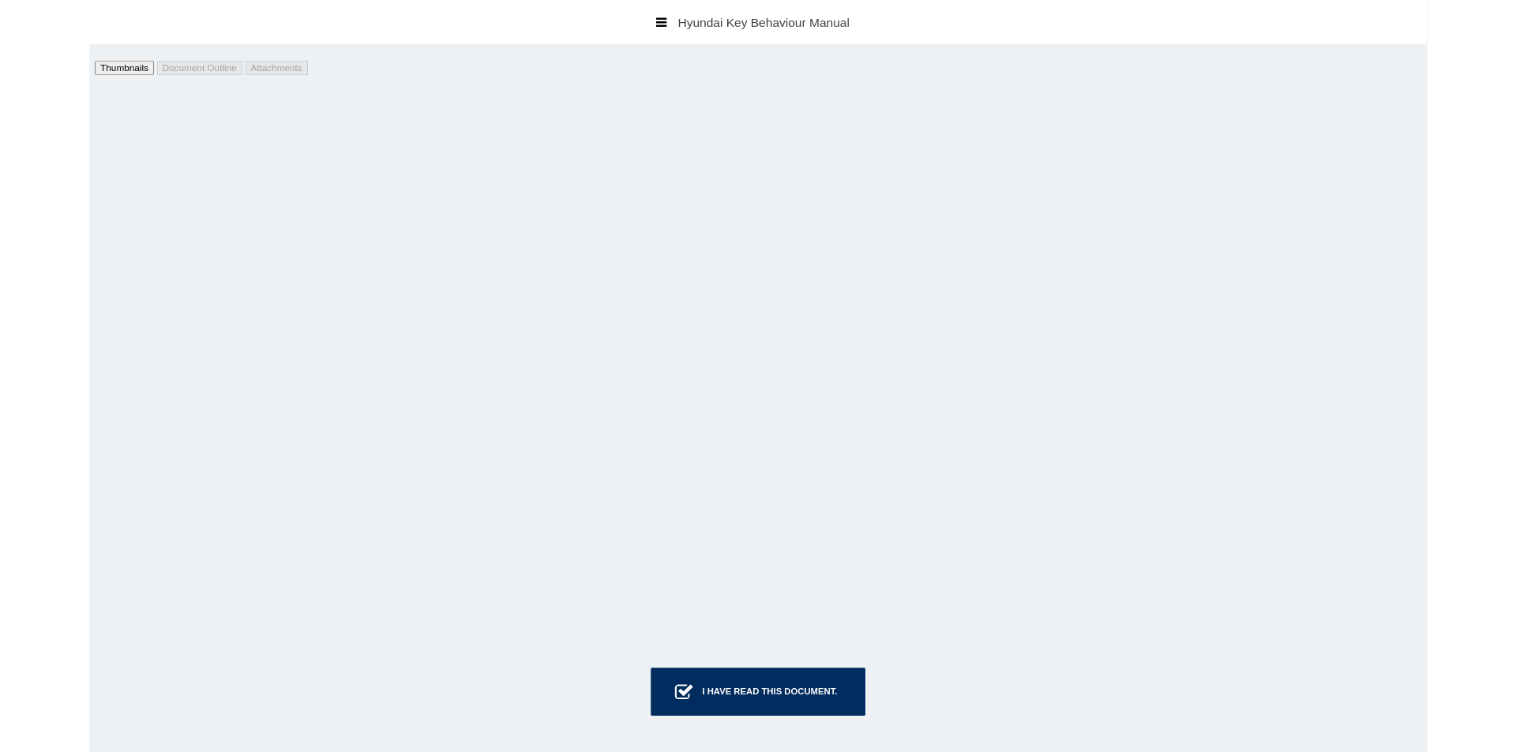
scroll to position [78100, 0]
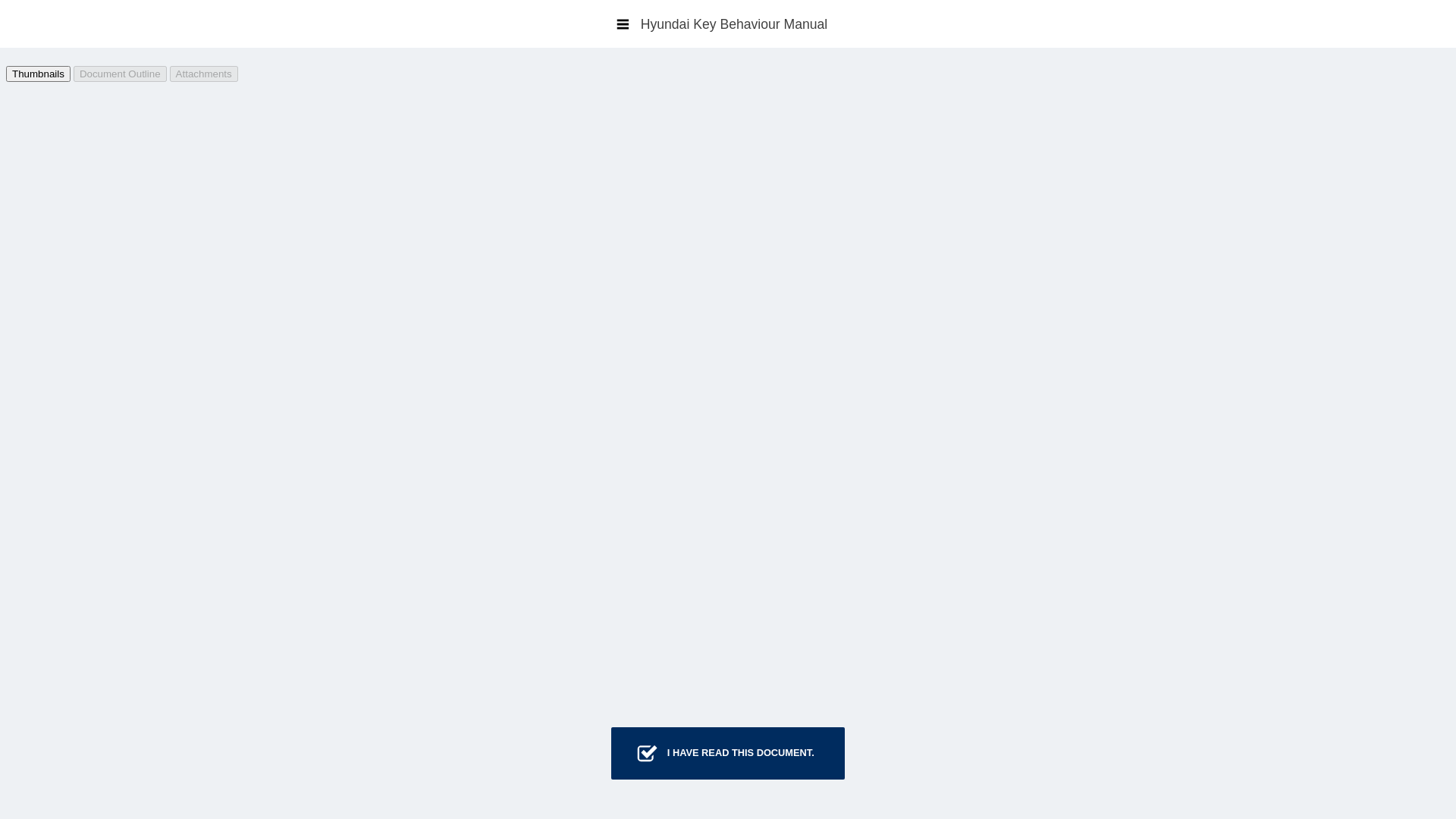
select select "auto"
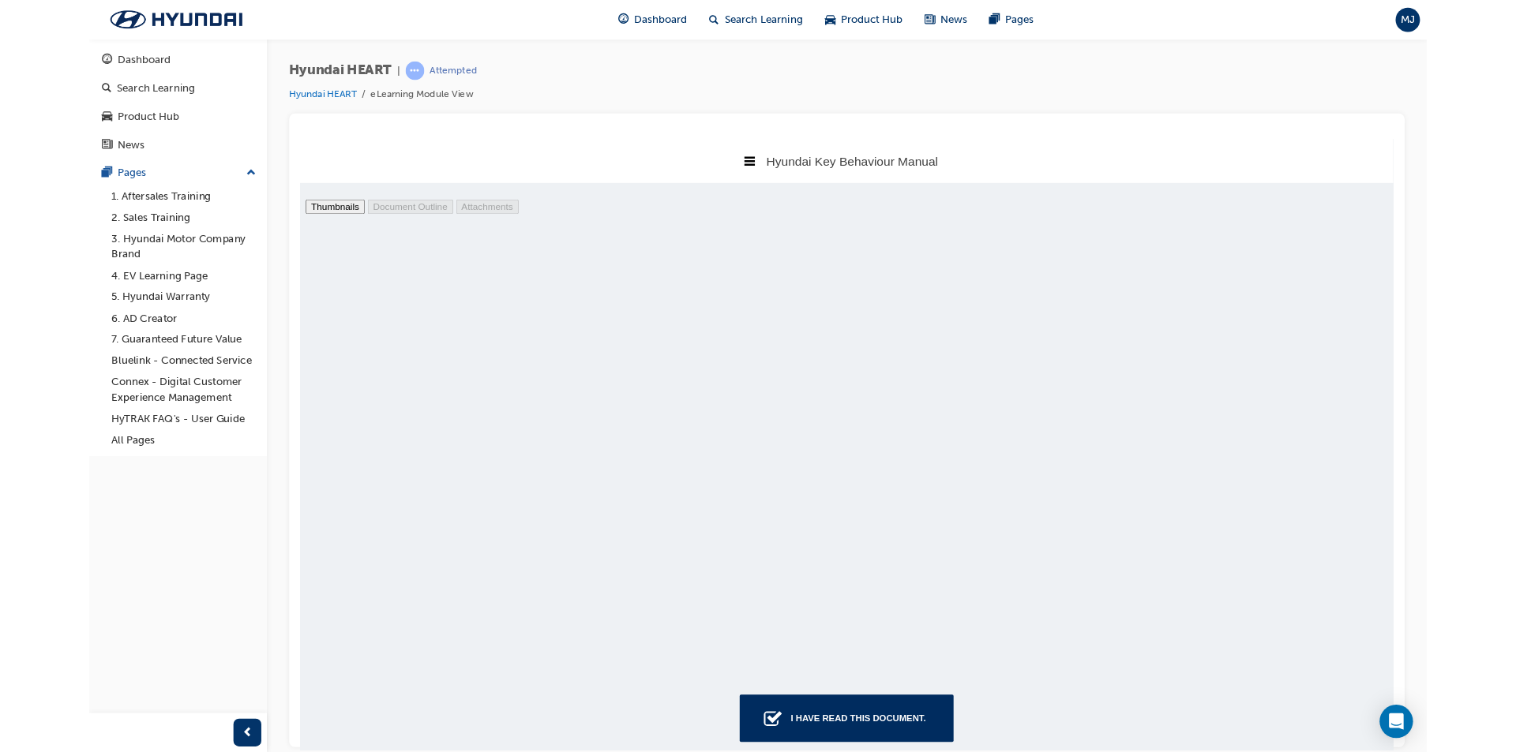
scroll to position [610, 1251]
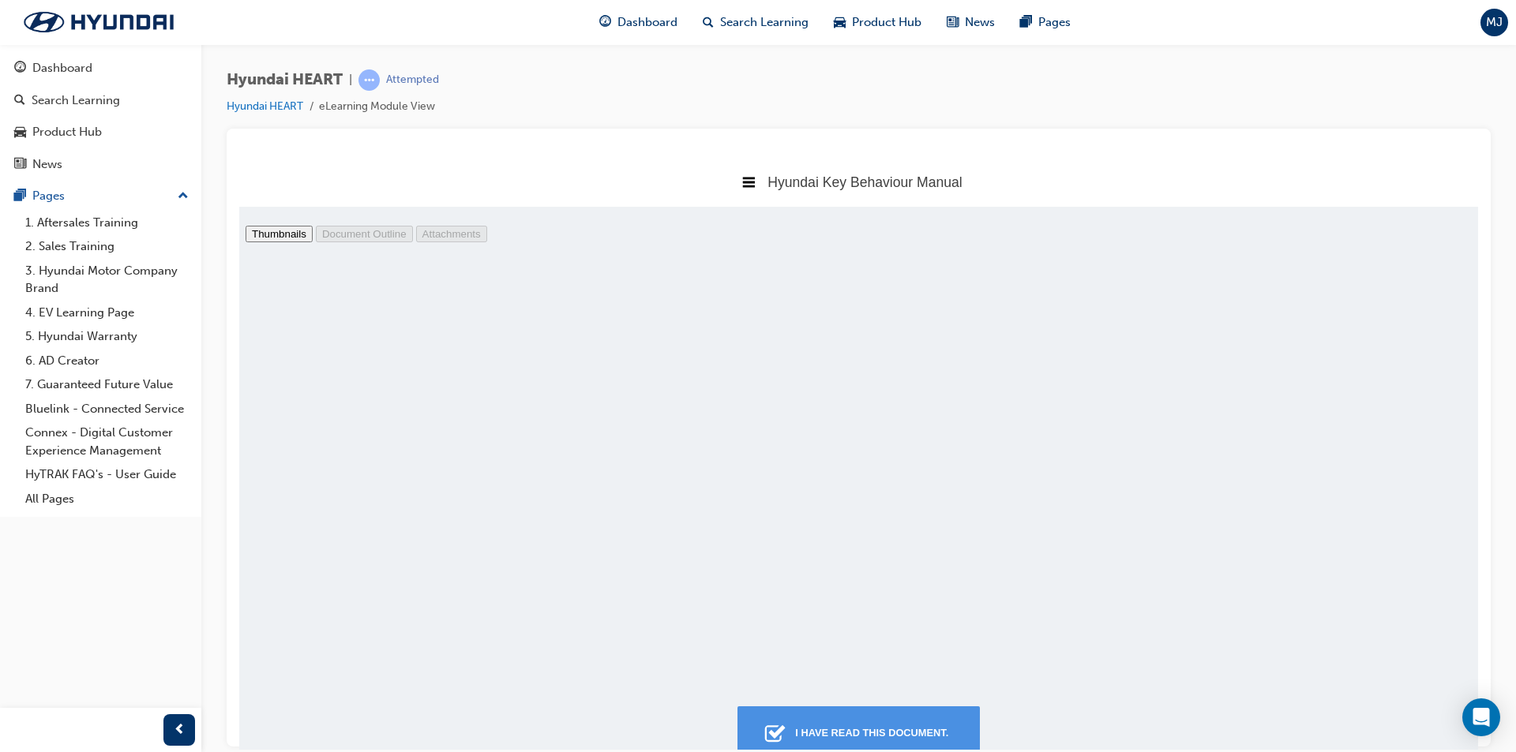
click at [897, 729] on div "I have read this document." at bounding box center [872, 732] width 166 height 28
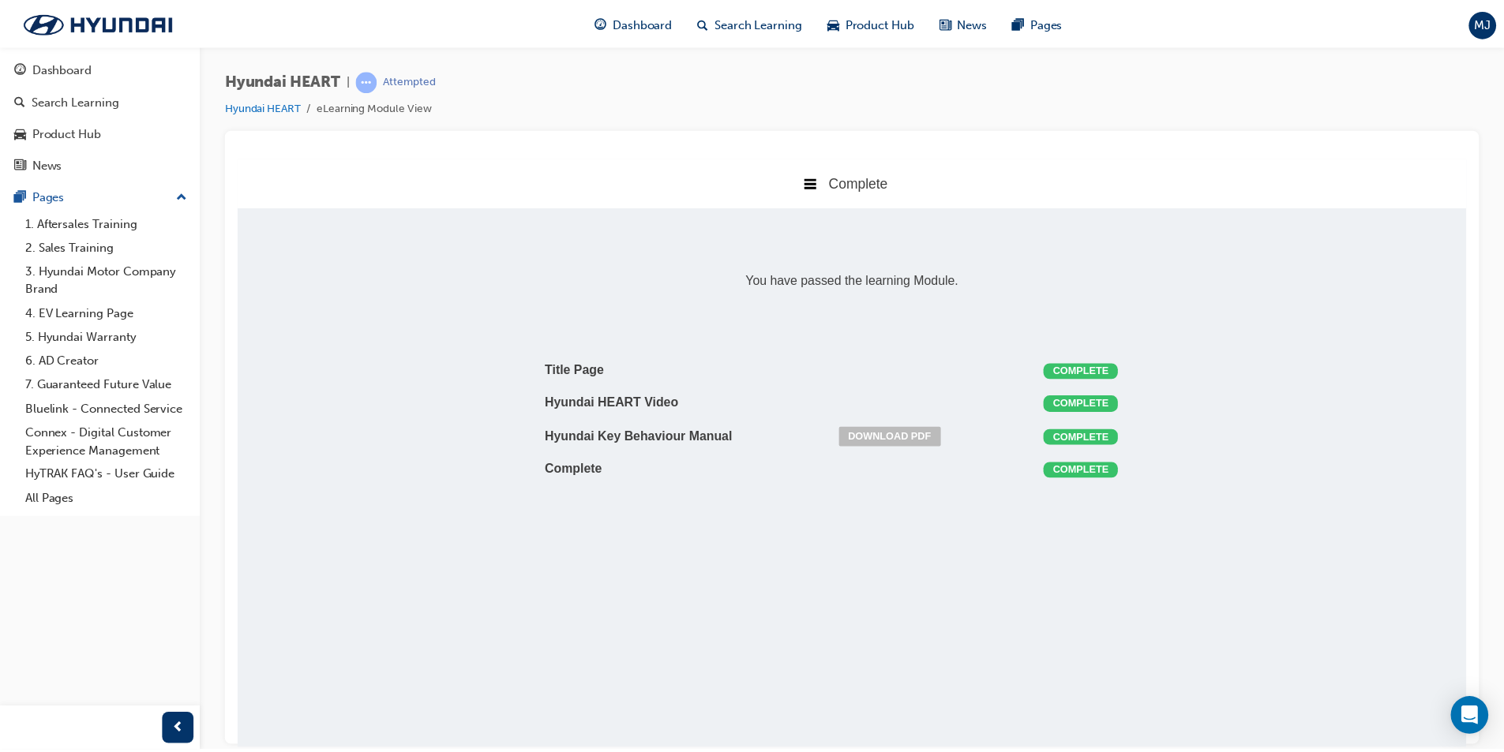
scroll to position [354, 1263]
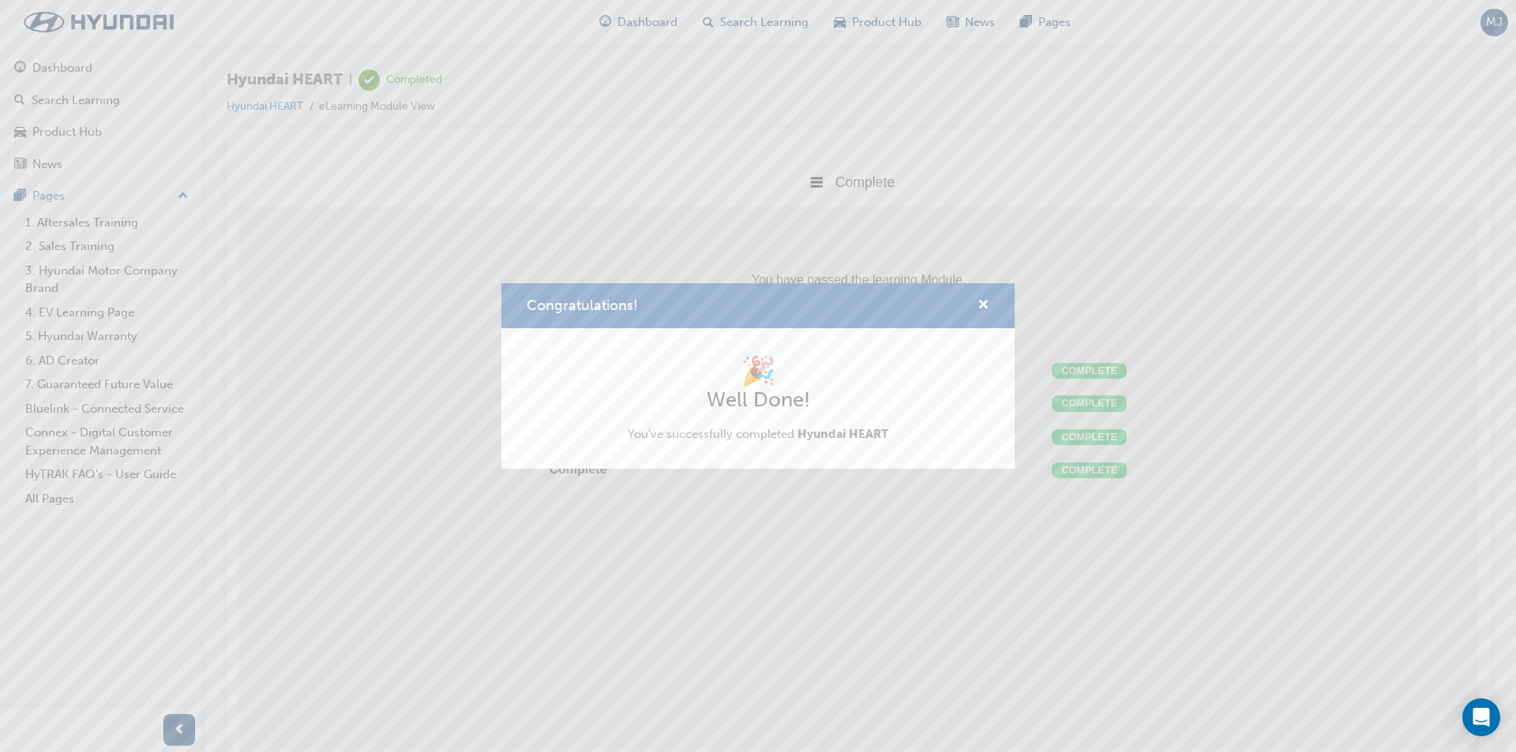
click at [637, 20] on div "Congratulations! 🎉 Well Done! You've successfully completed Hyundai HEART" at bounding box center [758, 376] width 1516 height 752
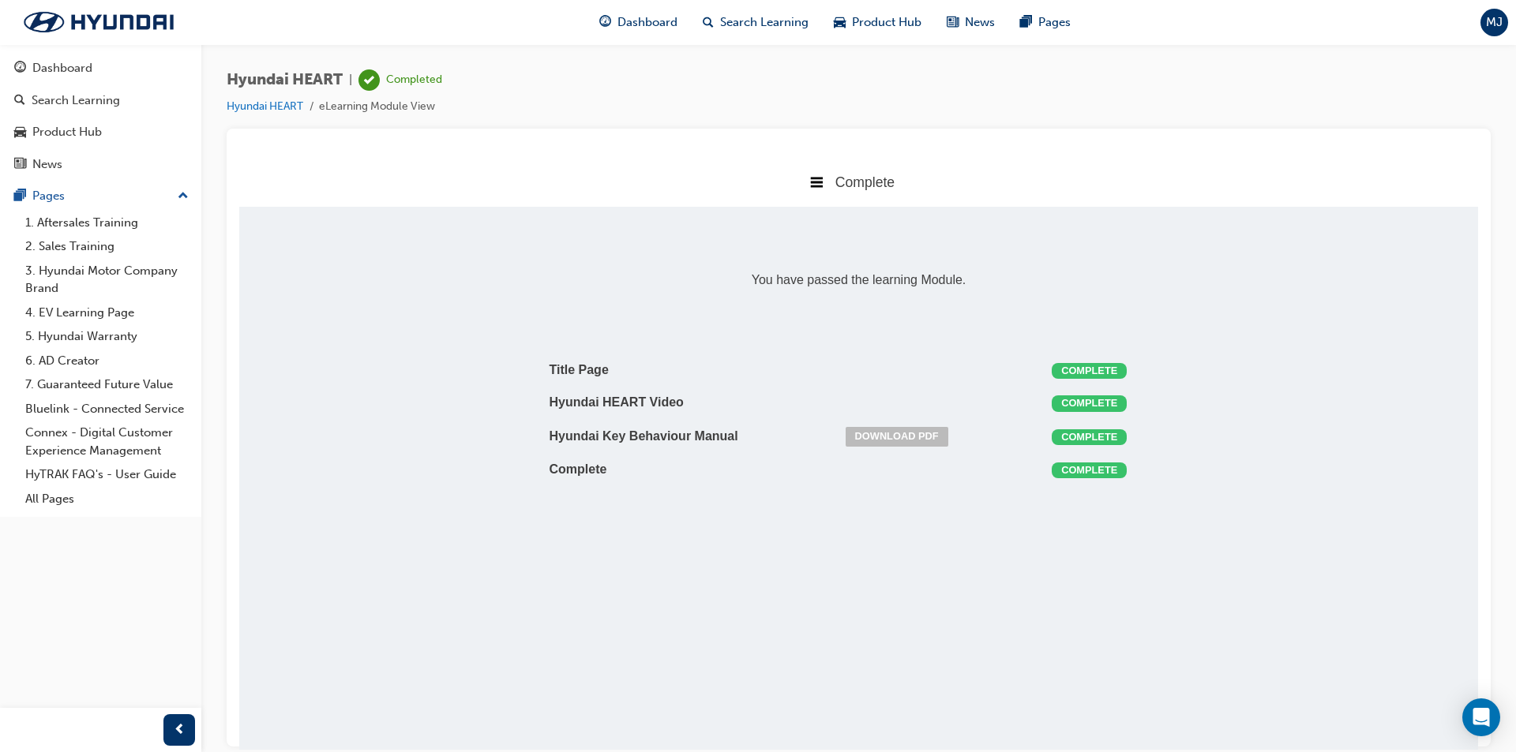
click at [637, 20] on span "Dashboard" at bounding box center [647, 22] width 60 height 18
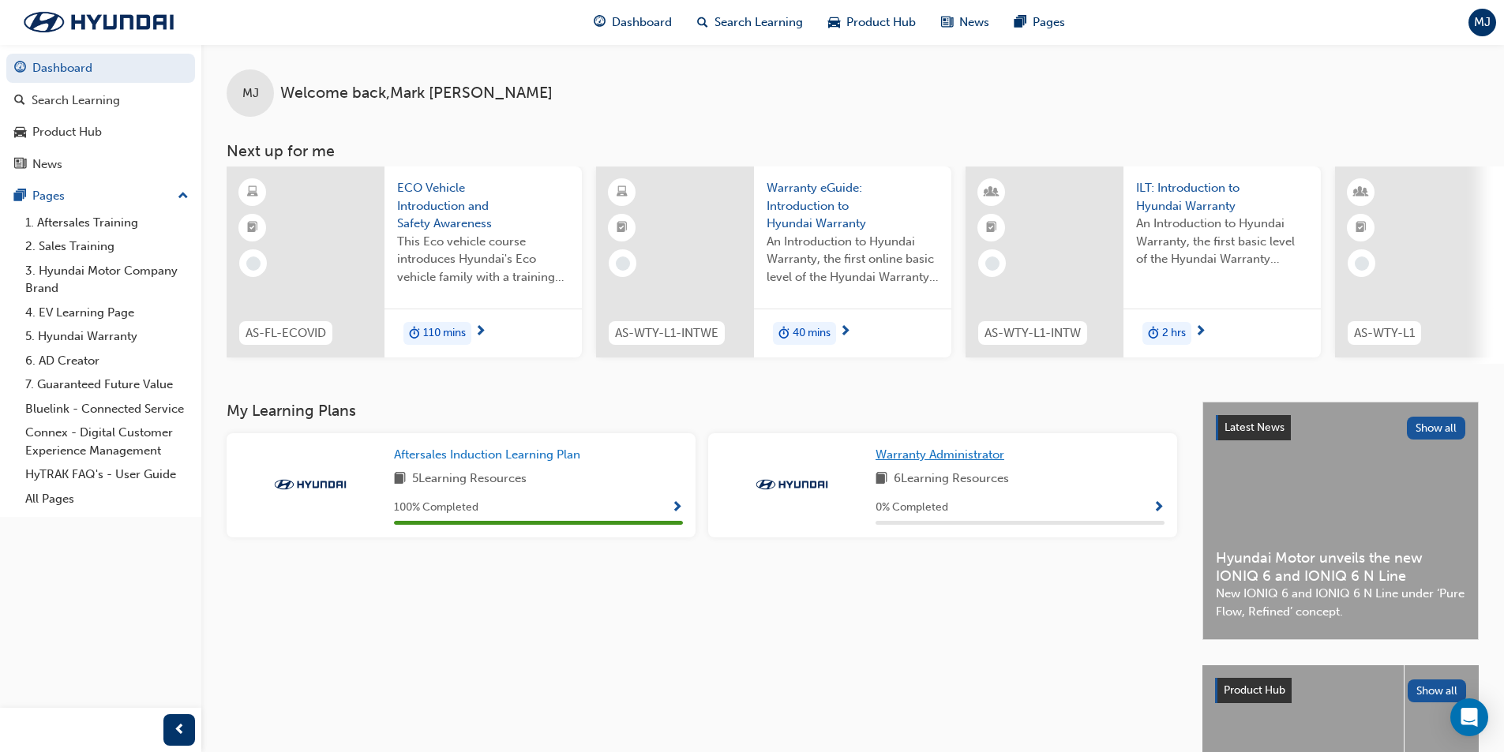
click at [935, 460] on span "Warranty Administrator" at bounding box center [939, 455] width 129 height 14
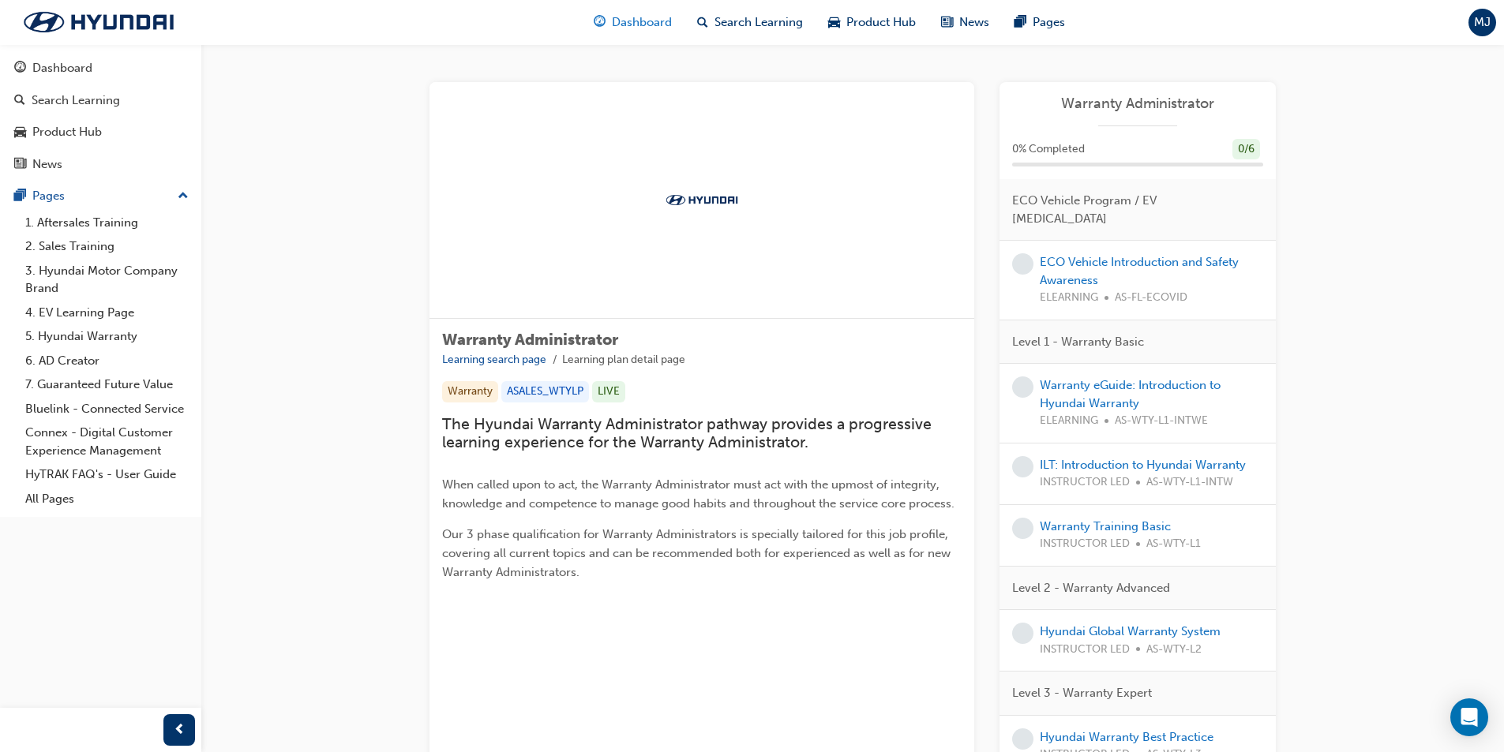
click at [625, 21] on span "Dashboard" at bounding box center [642, 22] width 60 height 18
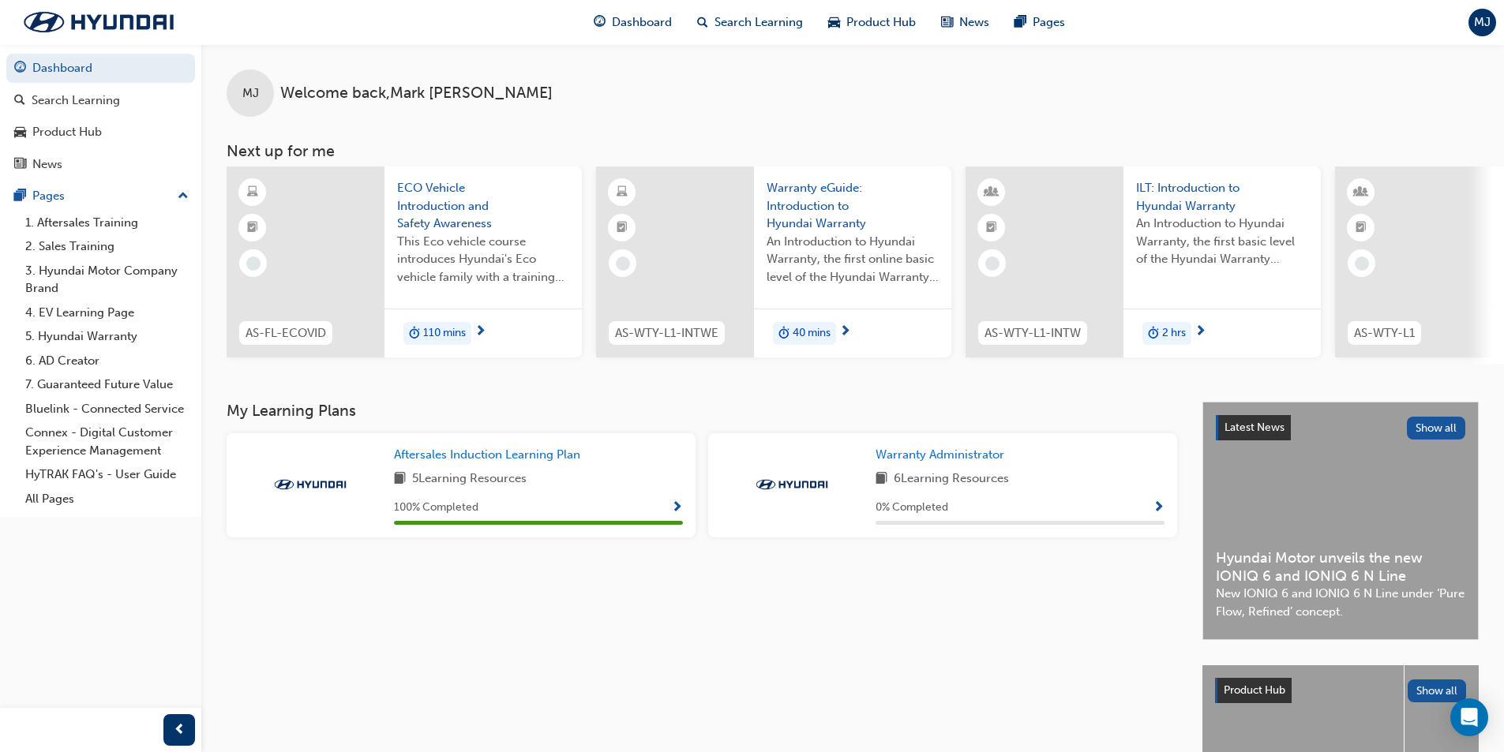
click at [291, 223] on div at bounding box center [306, 262] width 158 height 191
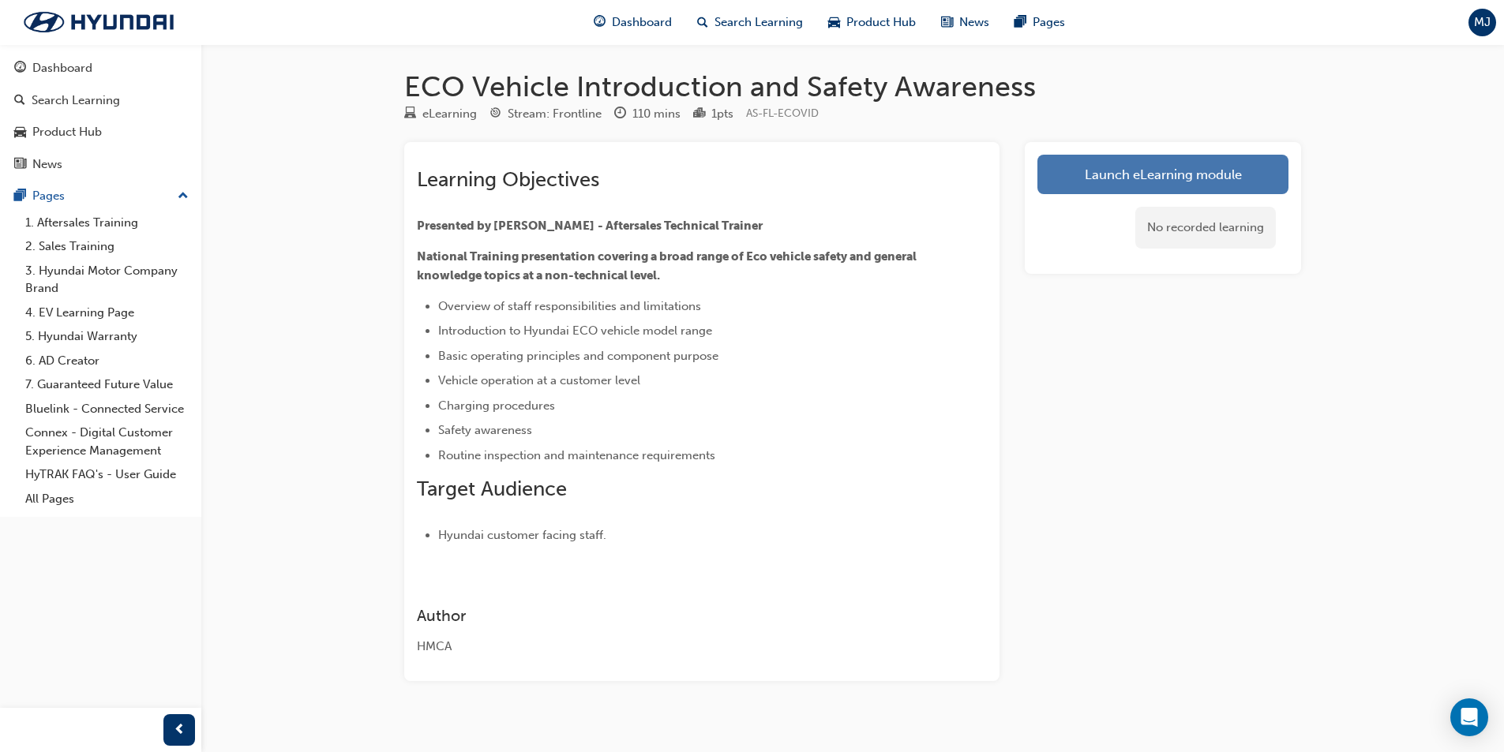
click at [1155, 182] on link "Launch eLearning module" at bounding box center [1162, 174] width 251 height 39
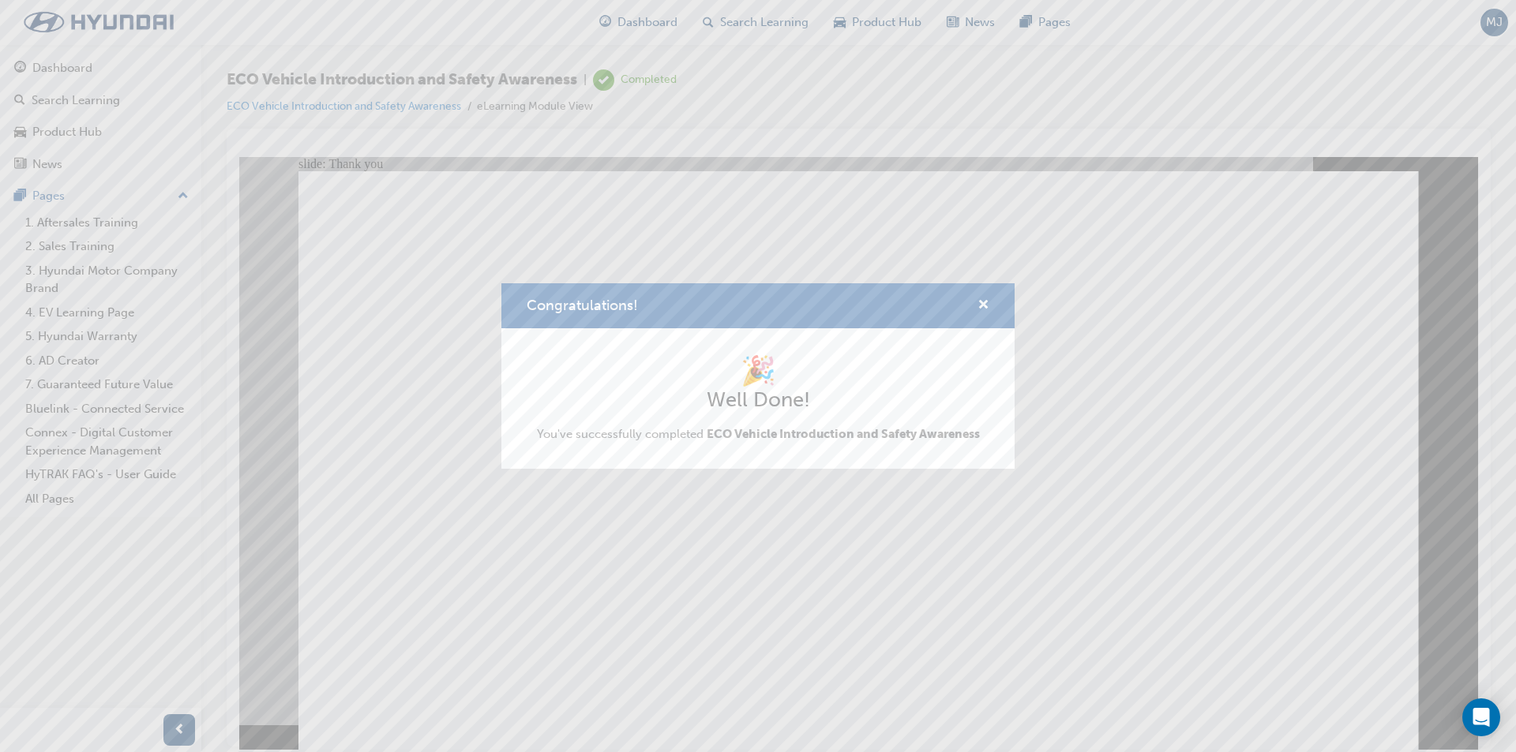
click at [338, 111] on div "Congratulations! 🎉 Well Done! You've successfully completed ECO Vehicle Introdu…" at bounding box center [758, 376] width 1516 height 752
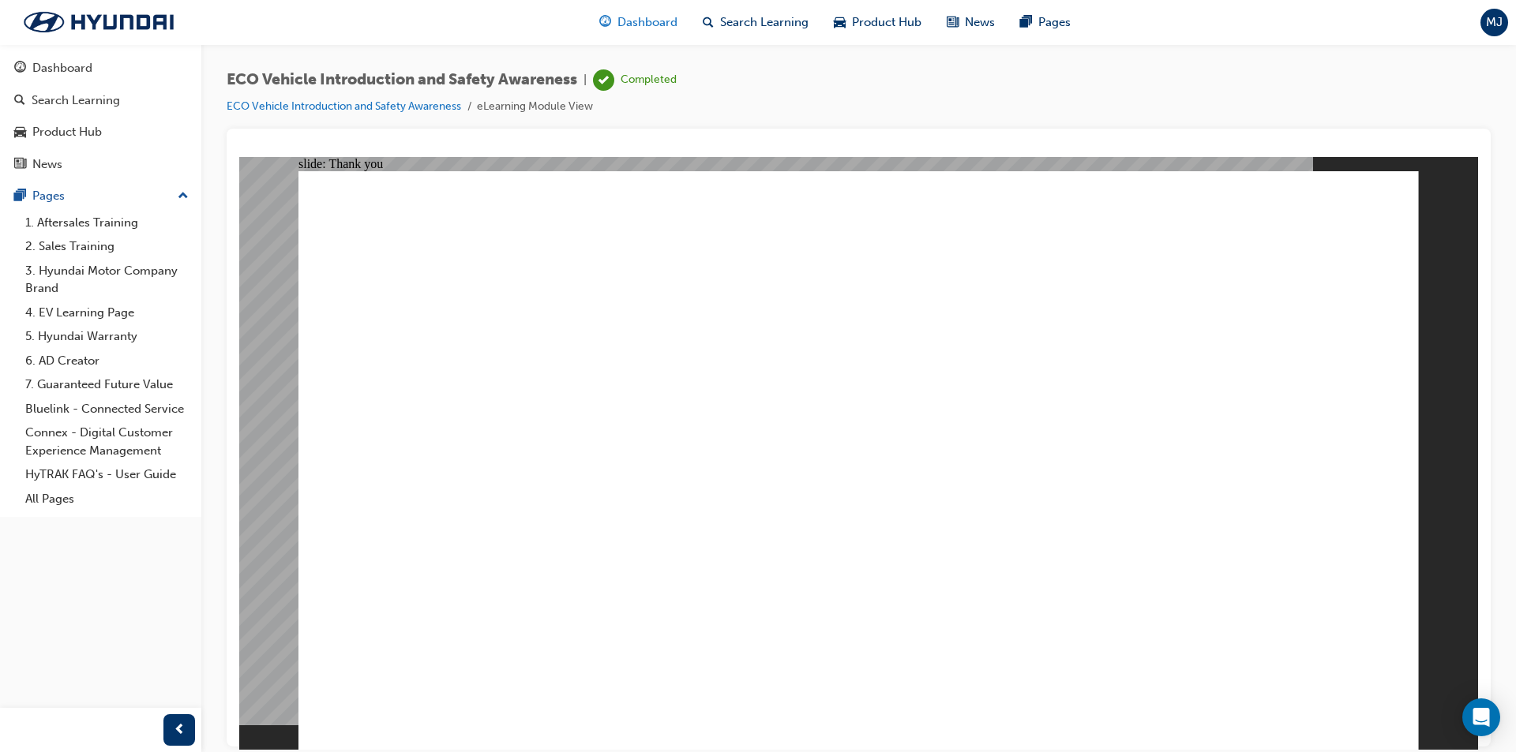
click at [653, 24] on span "Dashboard" at bounding box center [647, 22] width 60 height 18
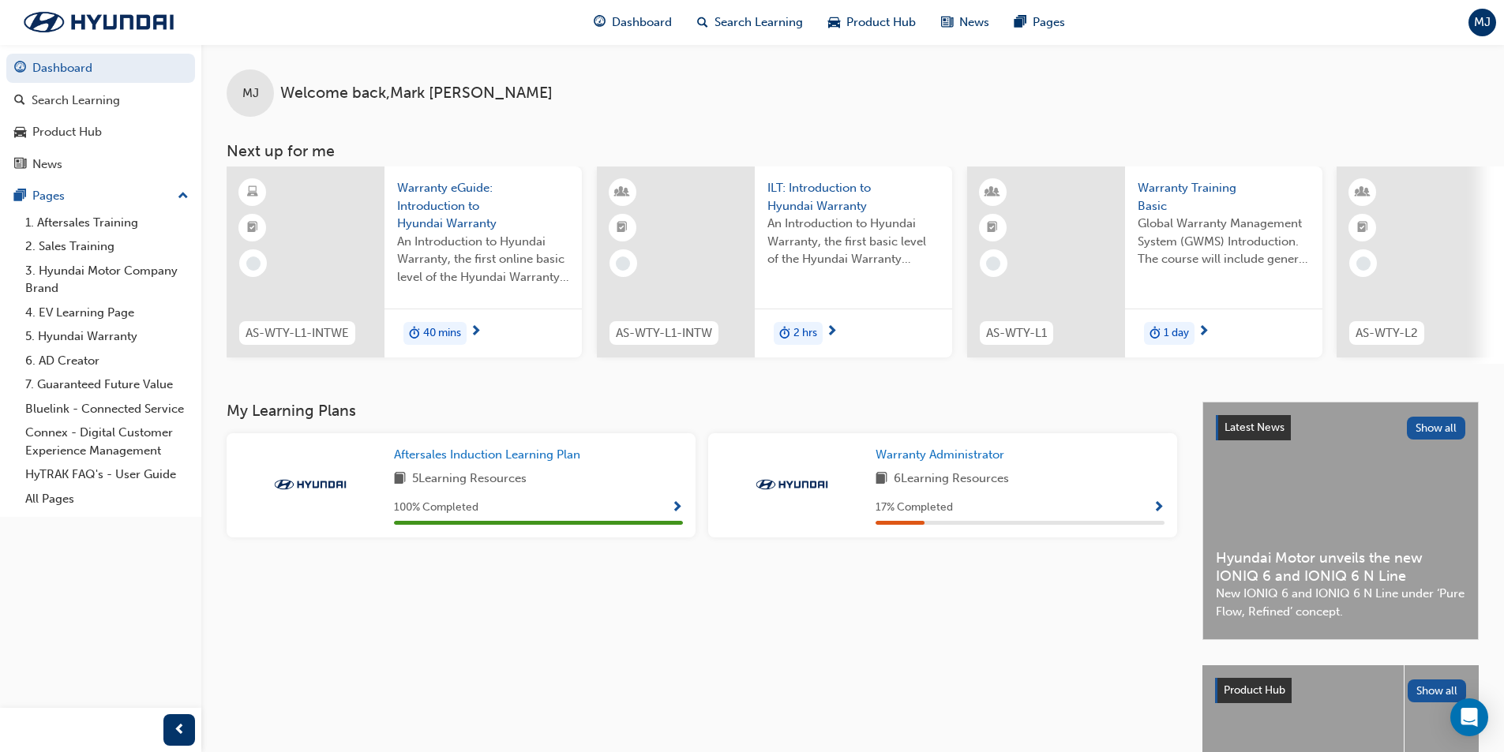
click at [419, 227] on span "Warranty eGuide: Introduction to Hyundai Warranty" at bounding box center [483, 206] width 172 height 54
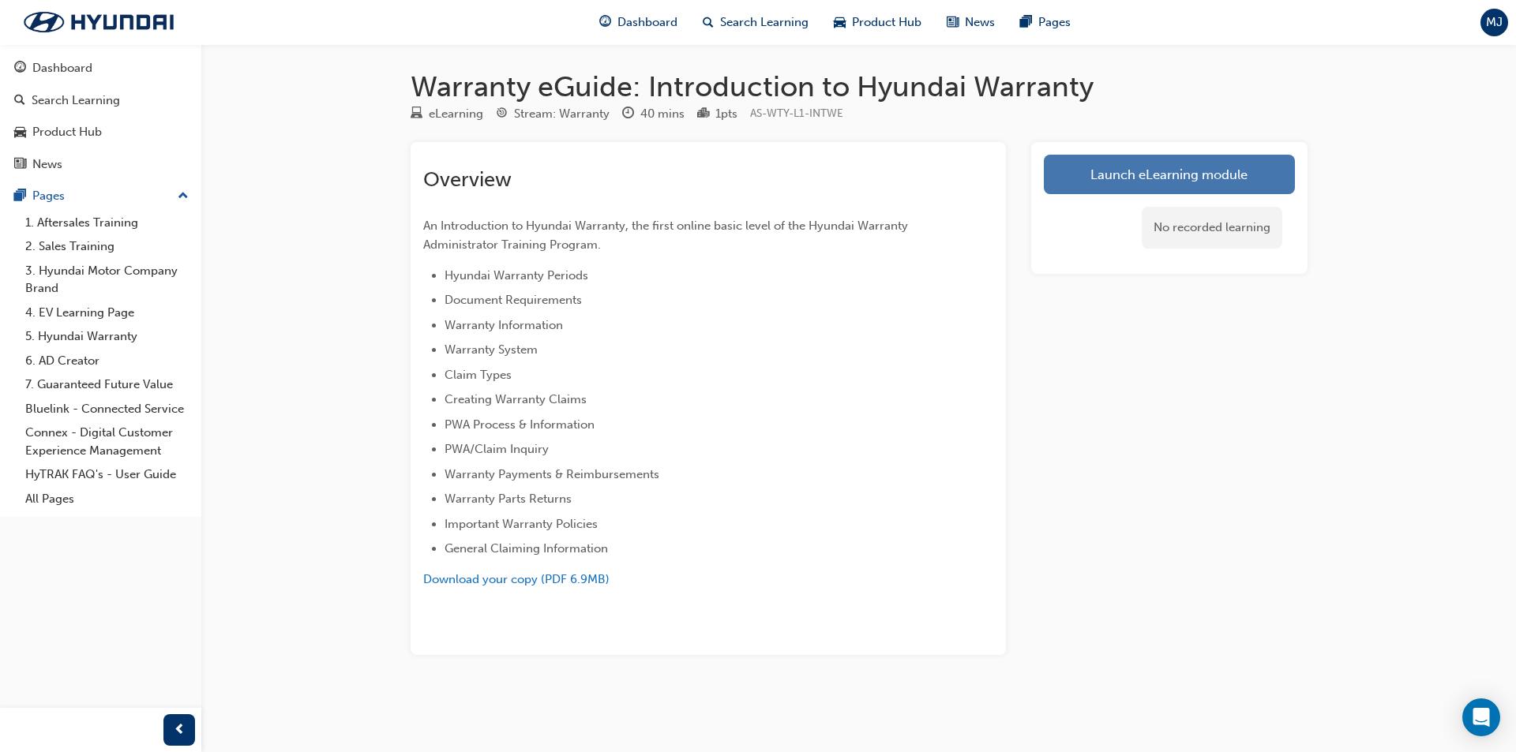
click at [1239, 174] on link "Launch eLearning module" at bounding box center [1169, 174] width 251 height 39
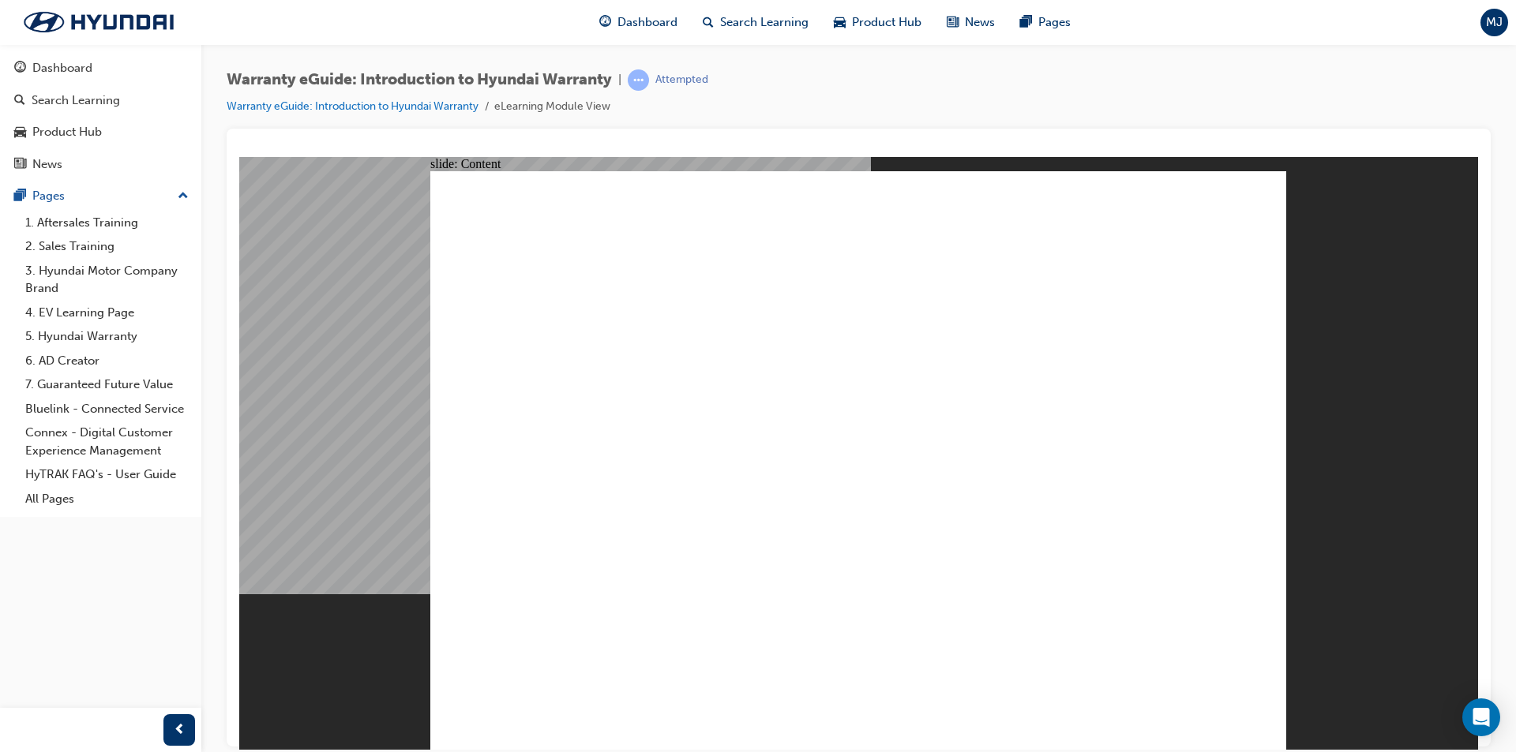
click at [642, 21] on span "Dashboard" at bounding box center [647, 22] width 60 height 18
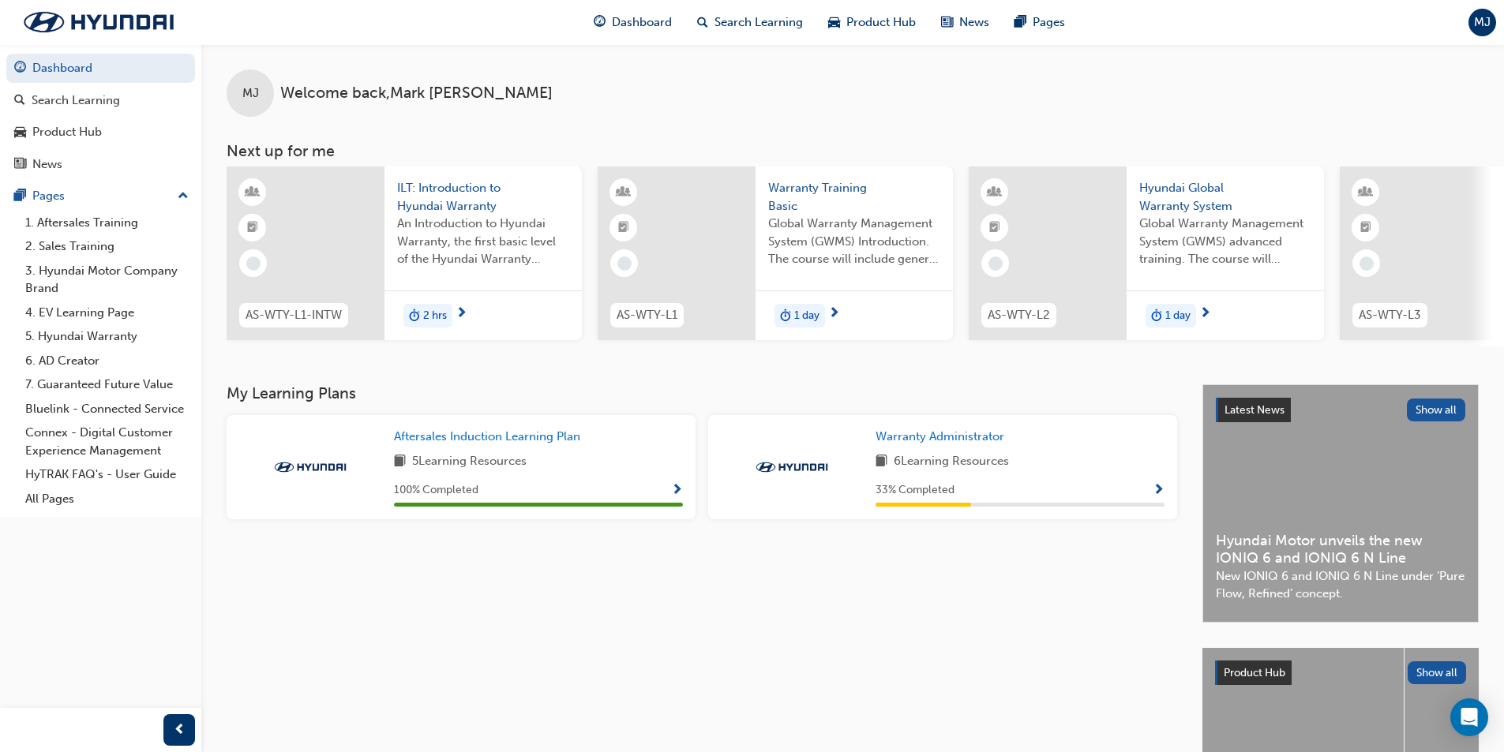
click at [457, 187] on span "ILT: Introduction to Hyundai Warranty" at bounding box center [483, 197] width 172 height 36
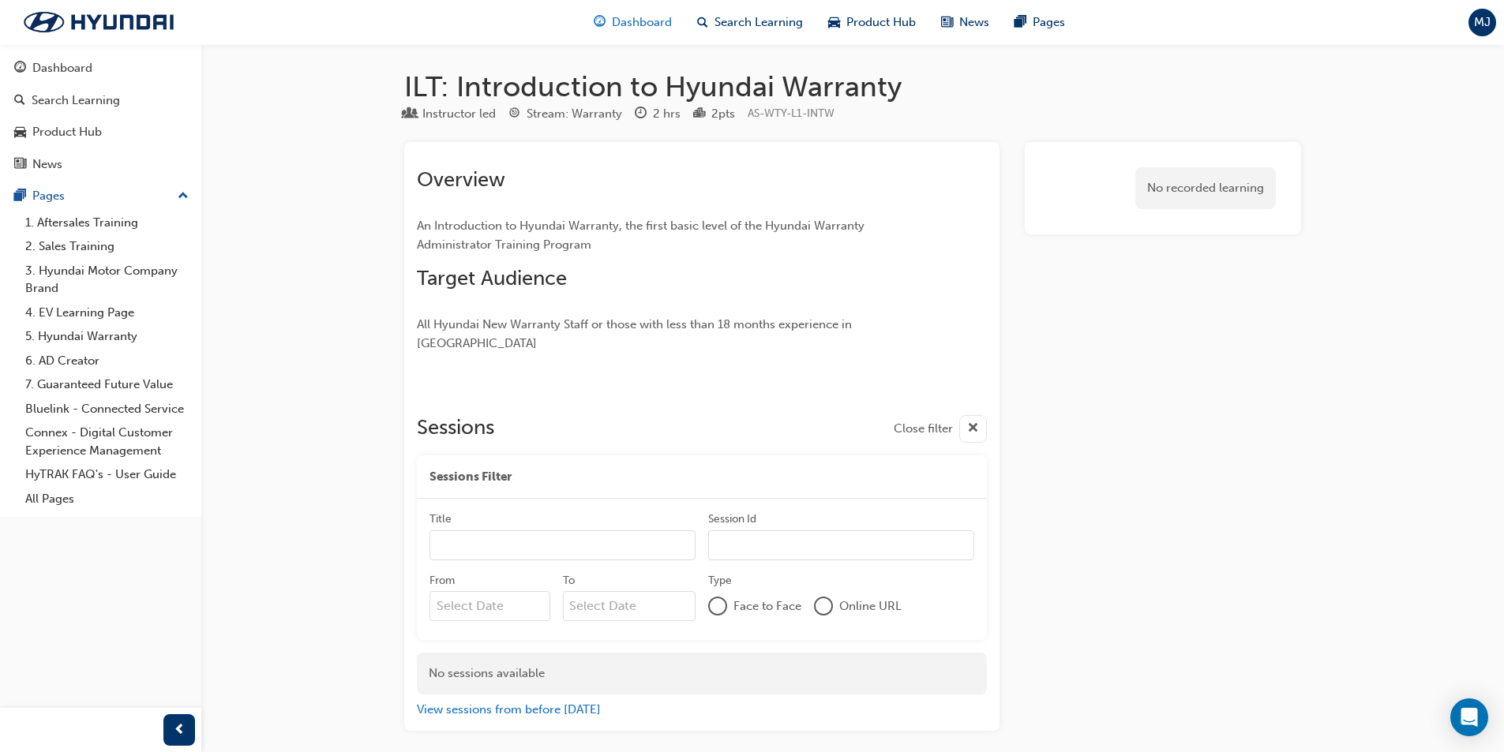
click at [650, 25] on span "Dashboard" at bounding box center [642, 22] width 60 height 18
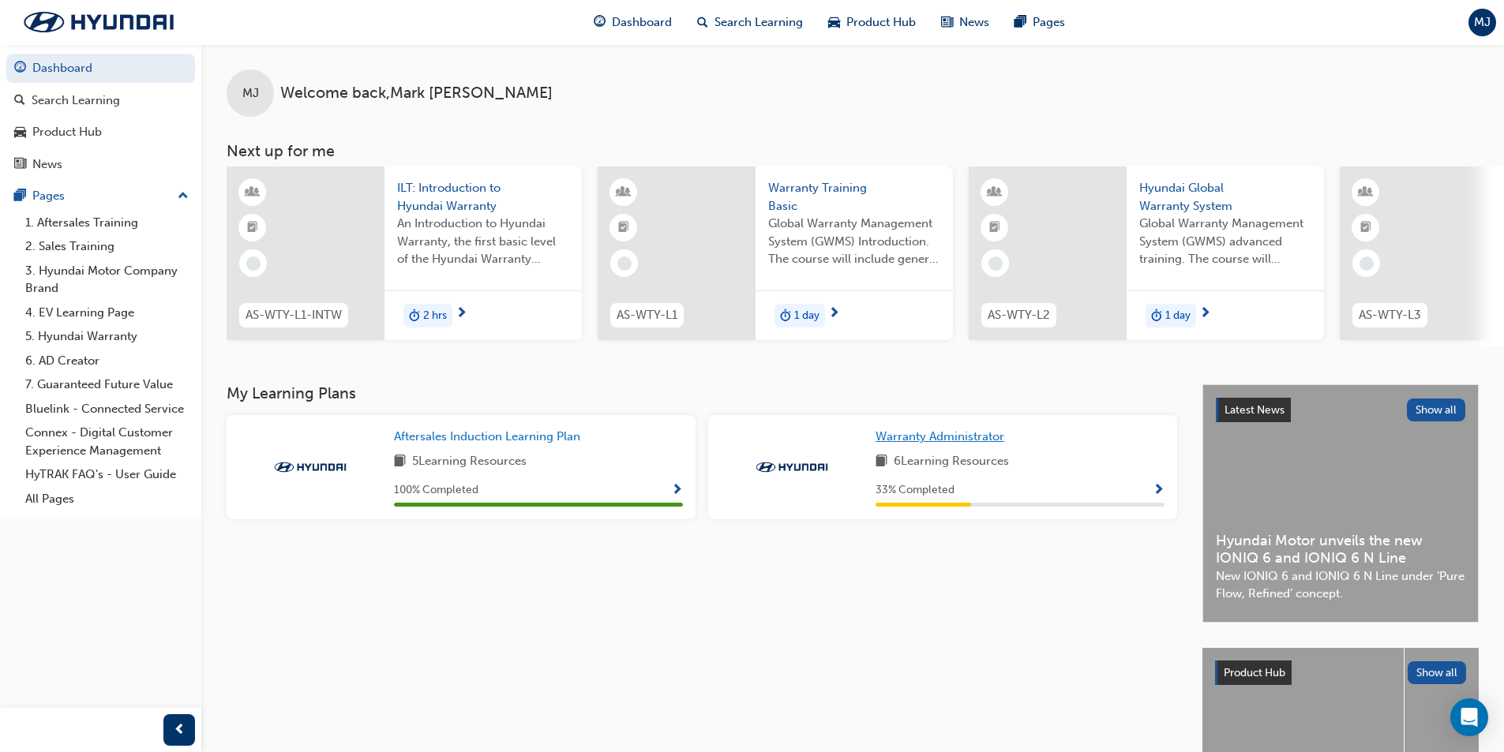
click at [930, 444] on span "Warranty Administrator" at bounding box center [939, 436] width 129 height 14
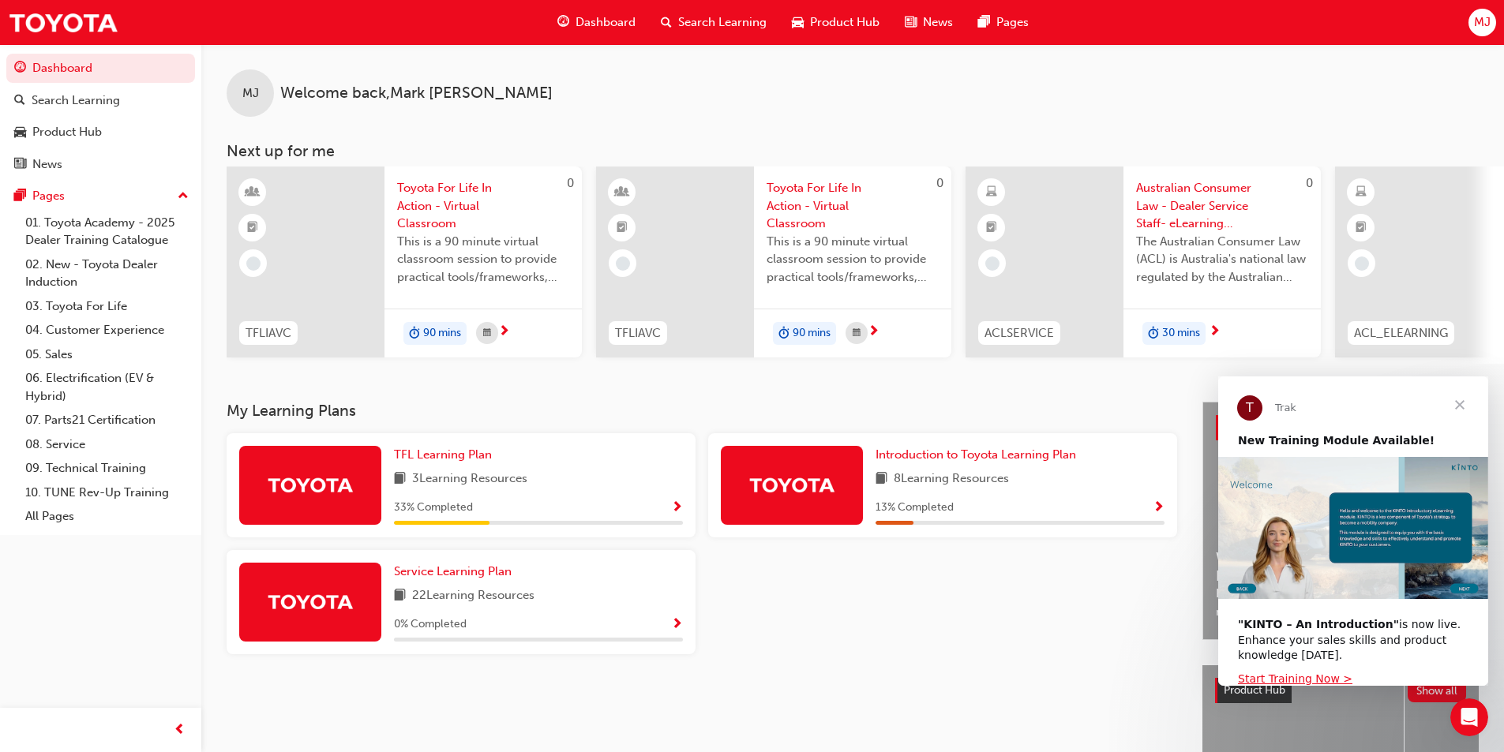
click at [1150, 216] on span "Australian Consumer Law - Dealer Service Staff- eLearning Module" at bounding box center [1222, 206] width 172 height 54
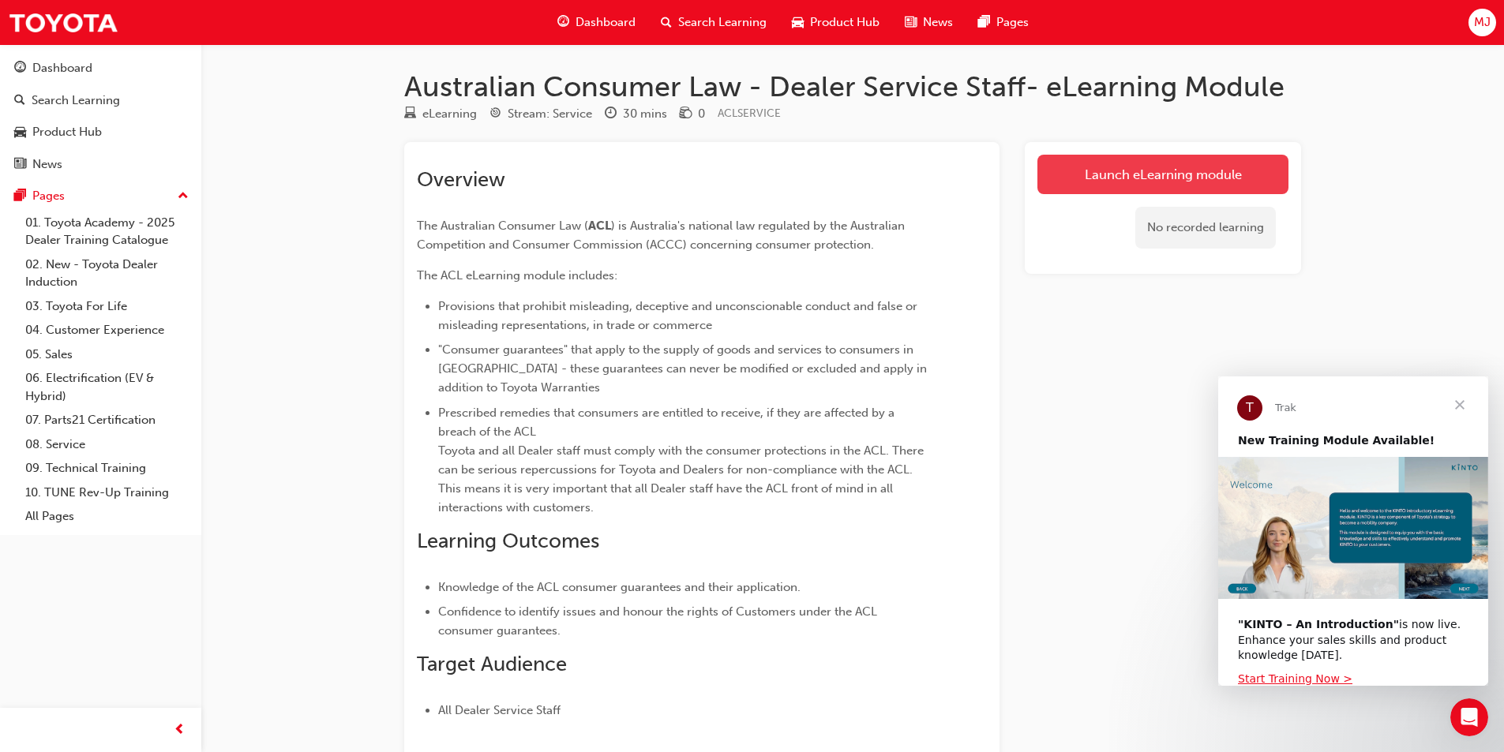
click at [1126, 187] on link "Launch eLearning module" at bounding box center [1162, 174] width 251 height 39
